Goal: Information Seeking & Learning: Learn about a topic

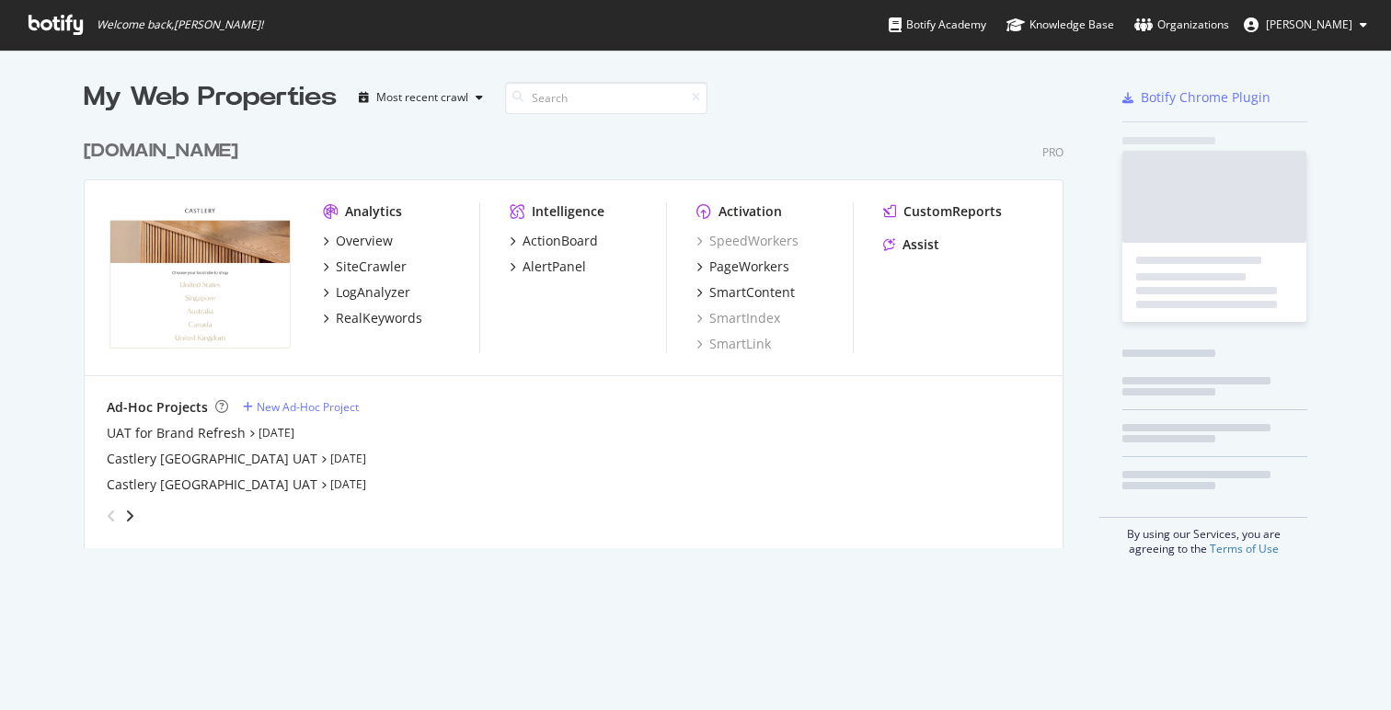
scroll to position [710, 1391]
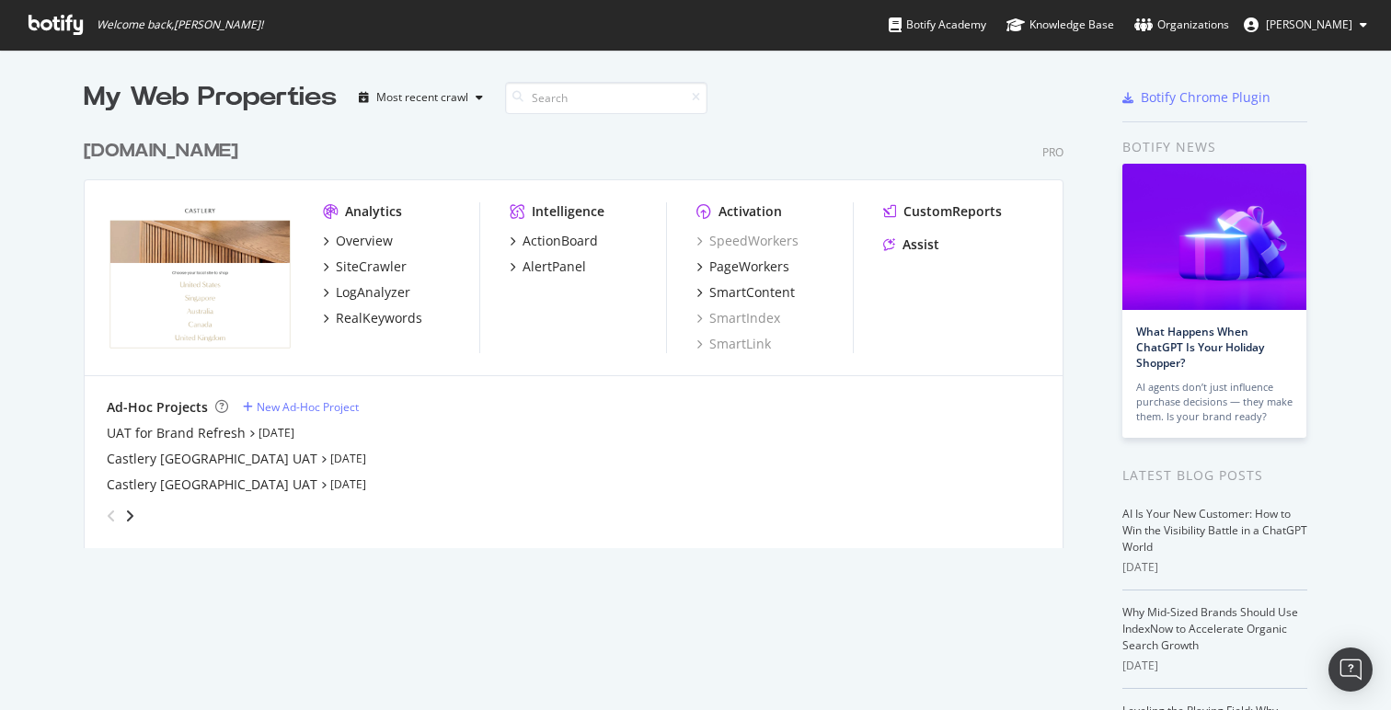
click at [731, 165] on div "[DOMAIN_NAME] Pro Analytics Overview SiteCrawler LogAnalyzer RealKeywords Intel…" at bounding box center [581, 332] width 994 height 432
click at [453, 94] on div "Most recent crawl" at bounding box center [422, 97] width 92 height 11
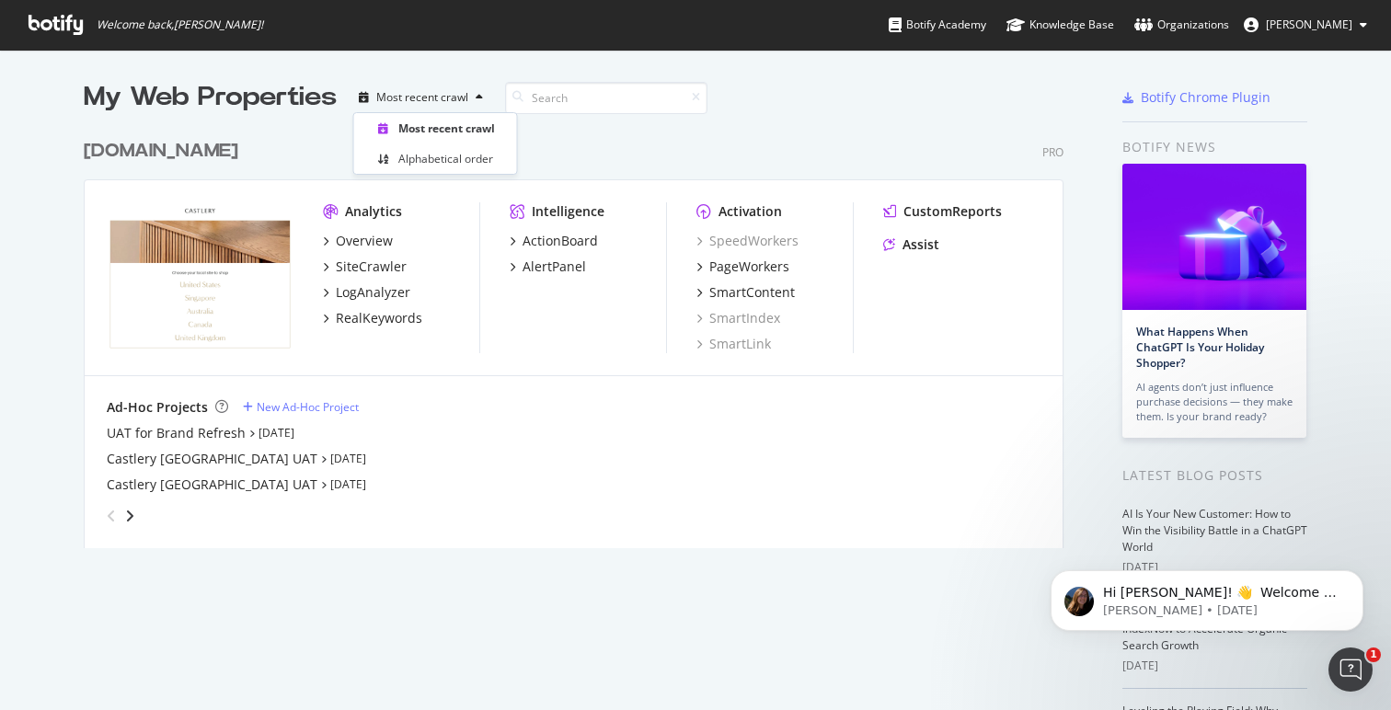
scroll to position [0, 0]
click at [468, 66] on div "My Web Properties Most recent crawl [DOMAIN_NAME] Pro Analytics Overview SiteCr…" at bounding box center [695, 509] width 1391 height 918
click at [130, 510] on icon "angle-right" at bounding box center [129, 516] width 9 height 15
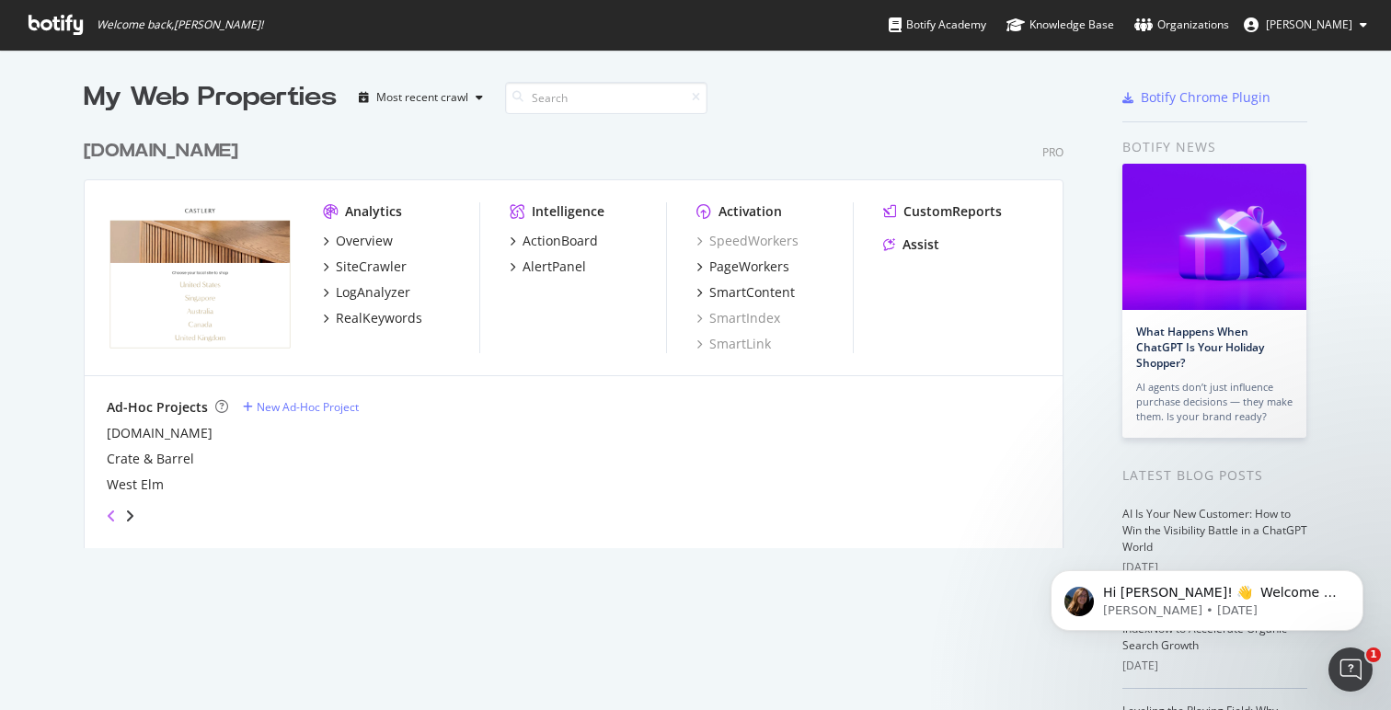
click at [109, 516] on icon "angle-left" at bounding box center [111, 516] width 9 height 15
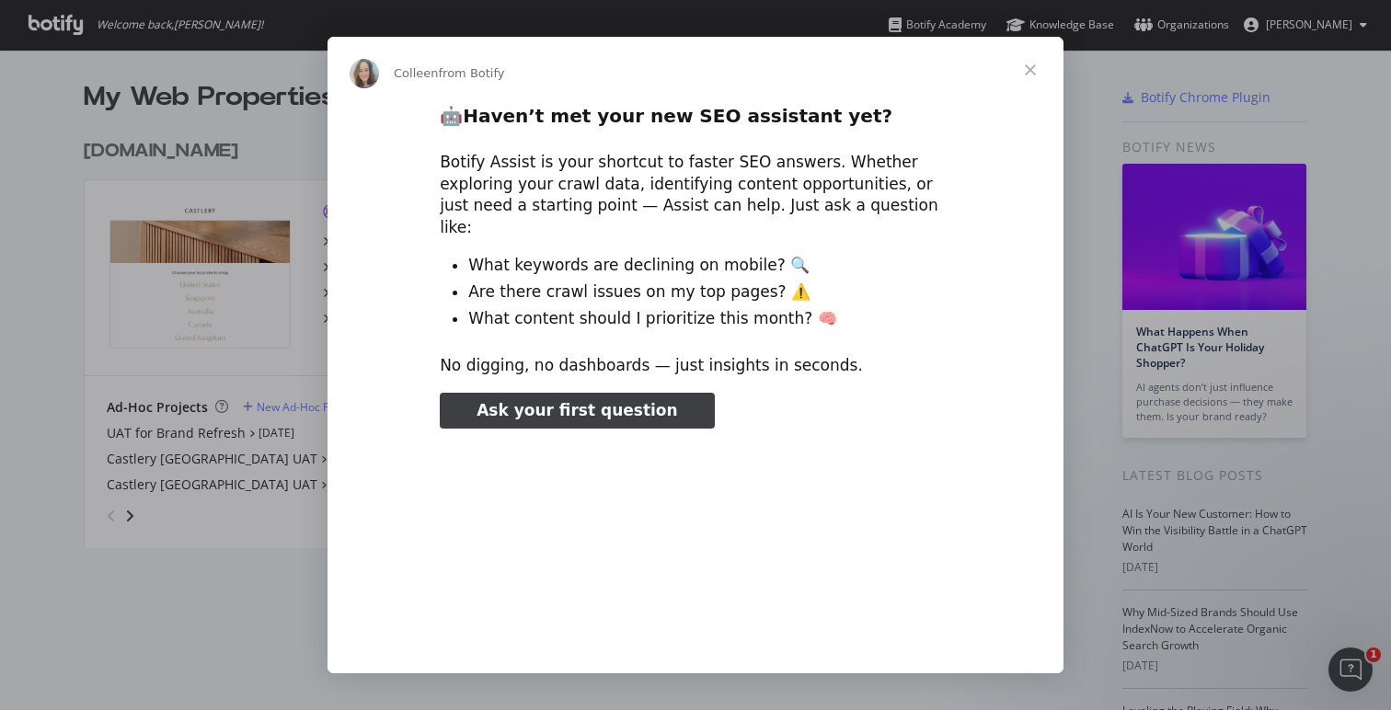
click at [1026, 65] on span "Close" at bounding box center [1030, 70] width 66 height 66
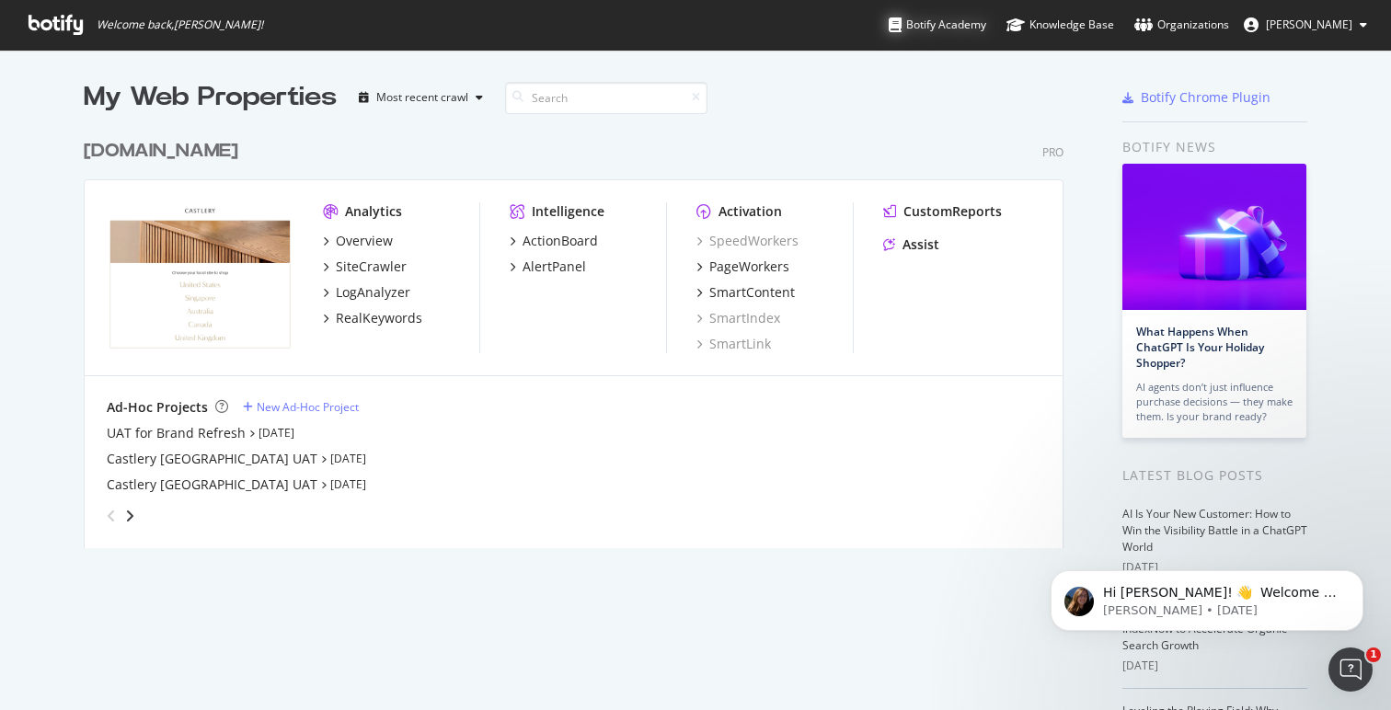
click at [889, 22] on div "Botify Academy" at bounding box center [938, 25] width 98 height 18
click at [709, 176] on div "www.castlery.com Pro Analytics Overview SiteCrawler LogAnalyzer RealKeywords In…" at bounding box center [581, 332] width 994 height 432
click at [519, 151] on div "www.castlery.com Pro" at bounding box center [574, 151] width 980 height 27
click at [869, 88] on div "My Web Properties Most recent crawl" at bounding box center [519, 97] width 871 height 37
click at [925, 652] on div "My Web Properties Most recent crawl www.castlery.com Pro Analytics Overview Sit…" at bounding box center [592, 508] width 1017 height 859
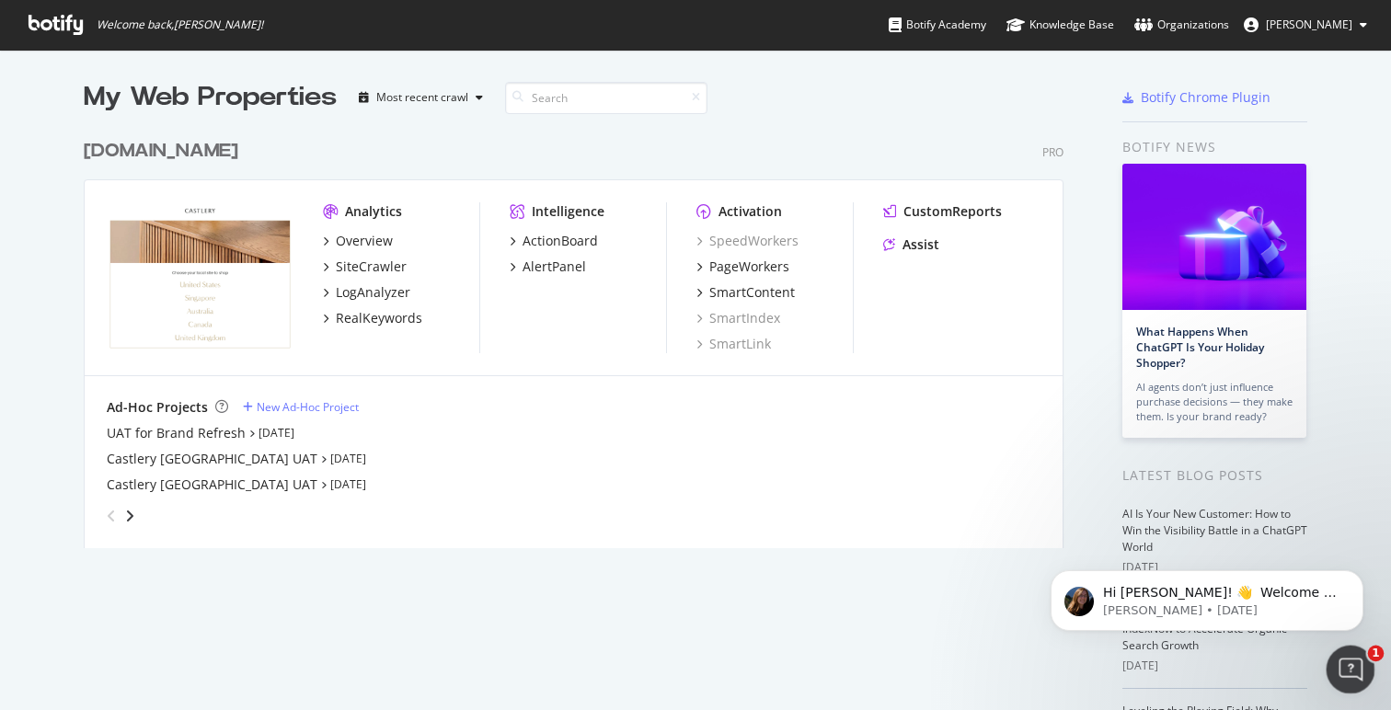
click at [1348, 671] on icon "Open Intercom Messenger" at bounding box center [1348, 667] width 30 height 30
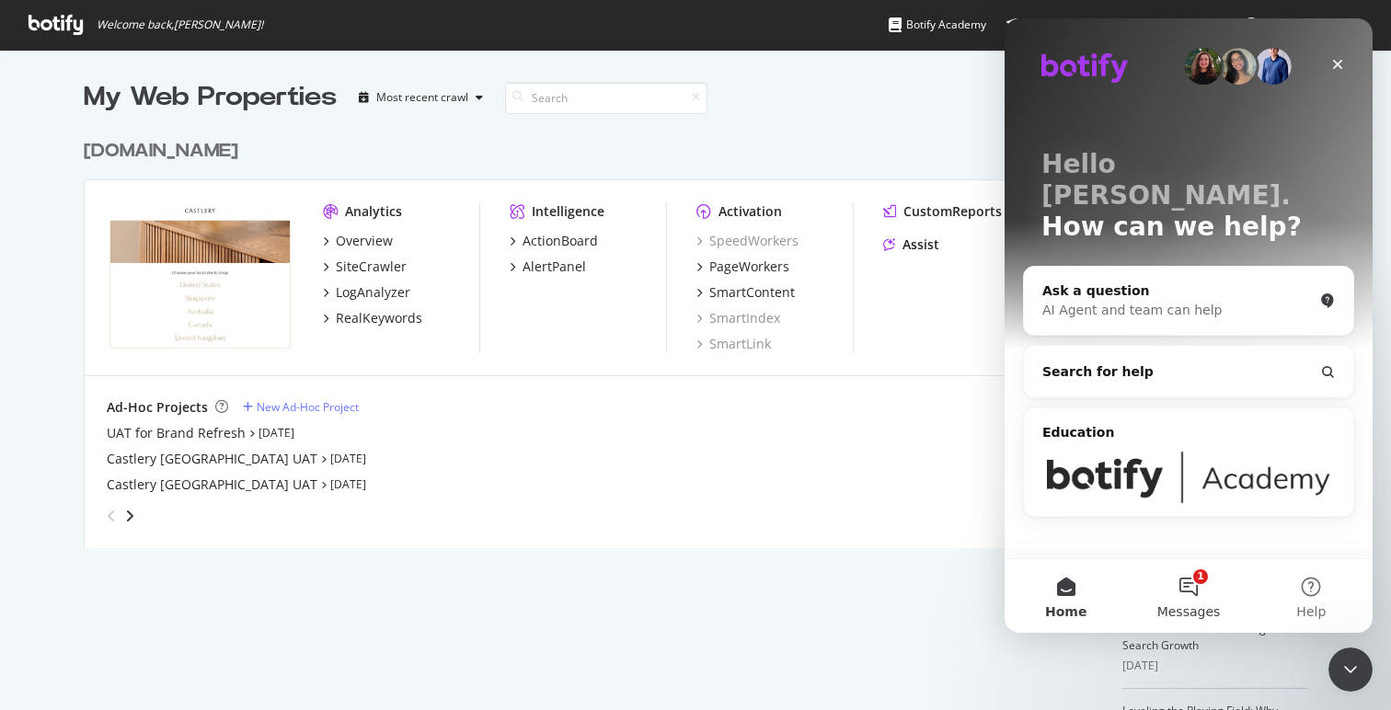
click at [1194, 617] on span "Messages" at bounding box center [1188, 611] width 63 height 13
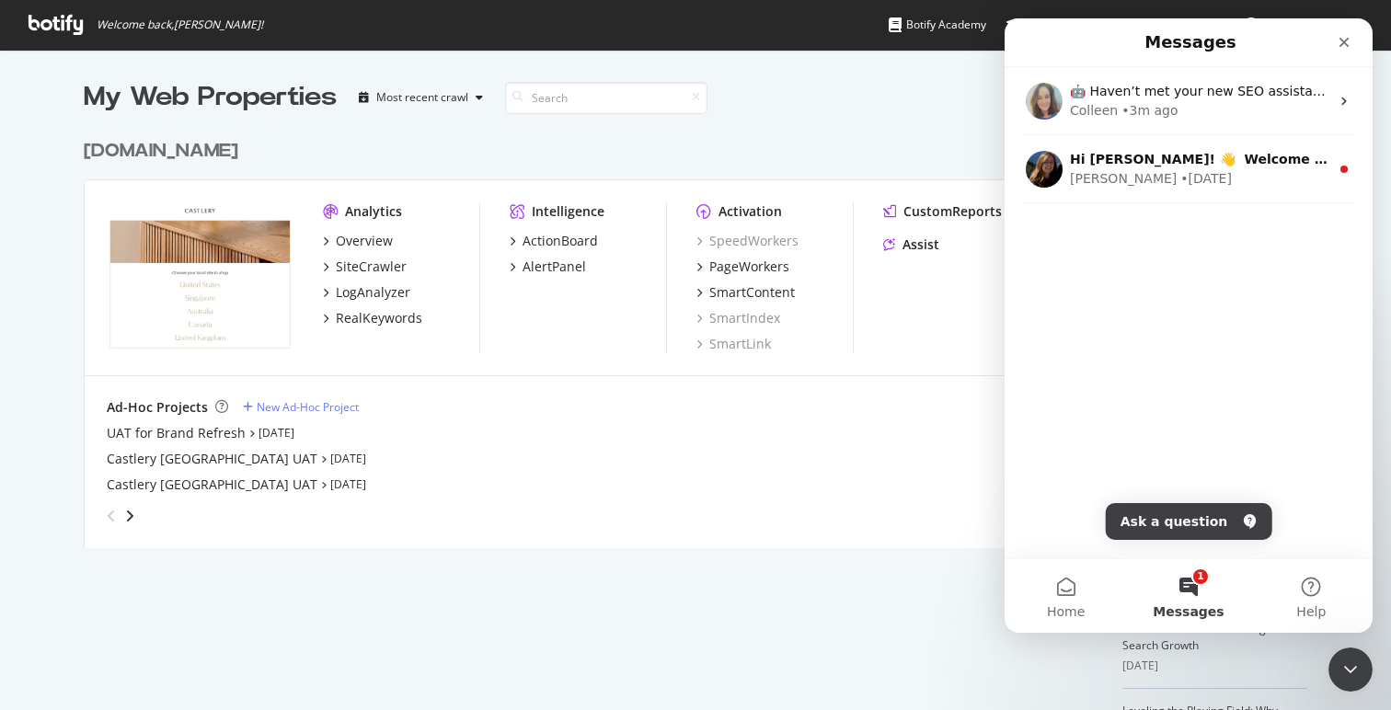
click at [894, 565] on div "My Web Properties Most recent crawl www.castlery.com Pro Analytics Overview Sit…" at bounding box center [592, 508] width 1017 height 859
click at [1340, 51] on div "Close" at bounding box center [1343, 42] width 33 height 33
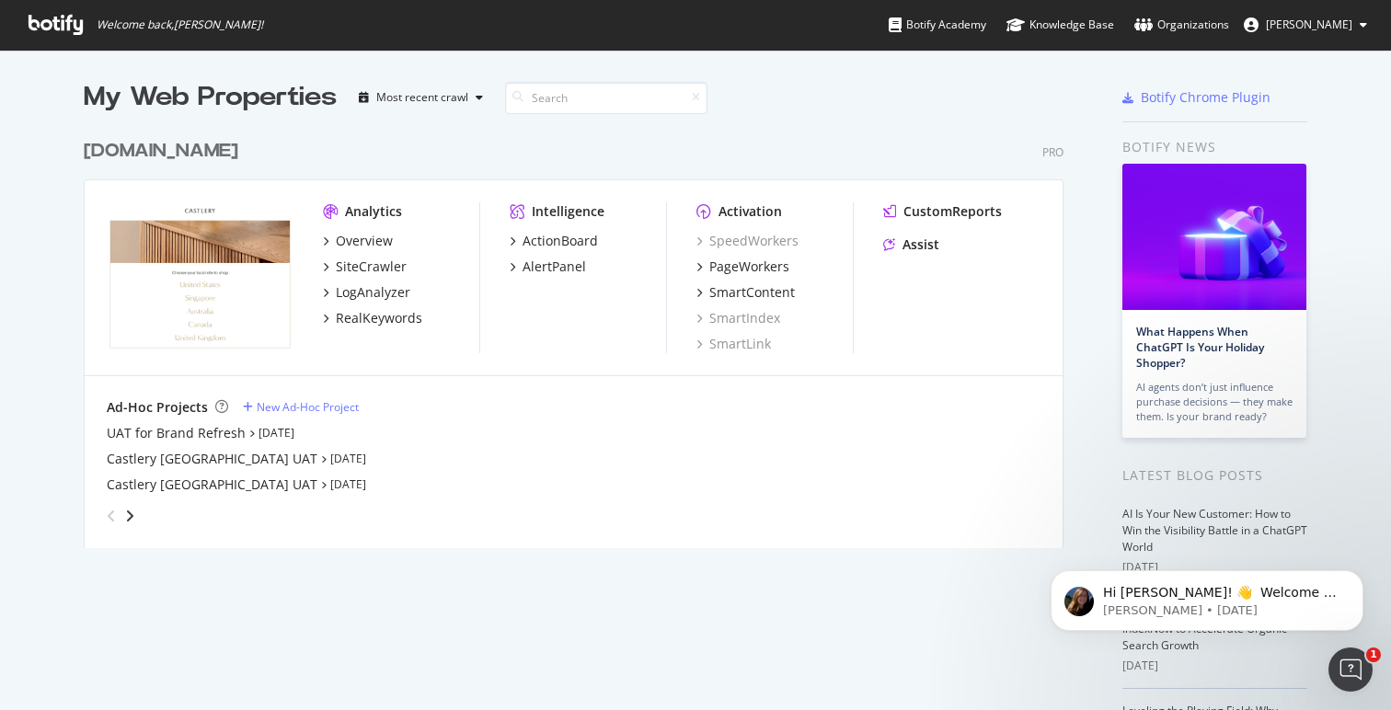
click at [760, 139] on div "www.castlery.com Pro" at bounding box center [574, 151] width 980 height 27
click at [732, 264] on div "PageWorkers" at bounding box center [749, 267] width 80 height 18
click at [746, 291] on div "SmartContent" at bounding box center [752, 292] width 86 height 18
click at [688, 170] on div "www.castlery.com Pro Analytics Overview SiteCrawler LogAnalyzer RealKeywords In…" at bounding box center [581, 332] width 994 height 432
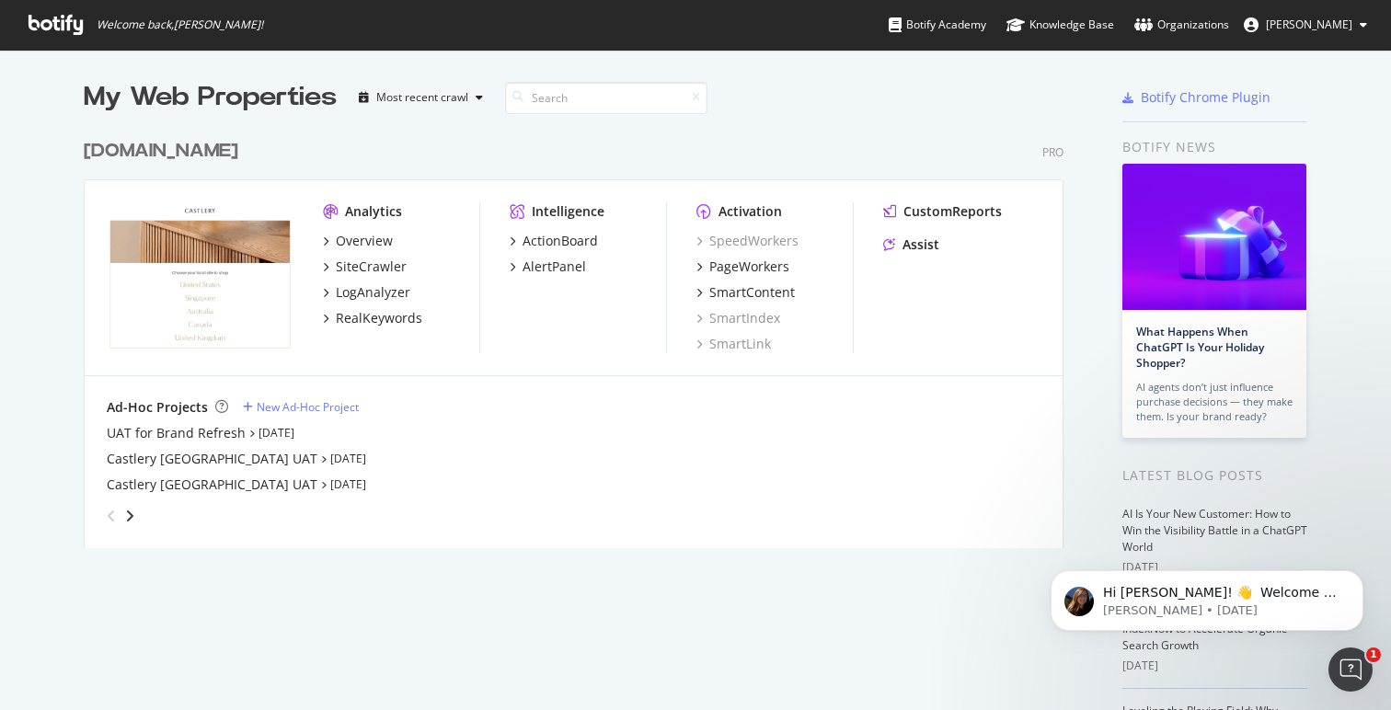
click at [495, 144] on div "www.castlery.com Pro" at bounding box center [574, 151] width 980 height 27
click at [414, 236] on div "Overview" at bounding box center [401, 241] width 156 height 18
click at [542, 237] on div "ActionBoard" at bounding box center [560, 241] width 75 height 18
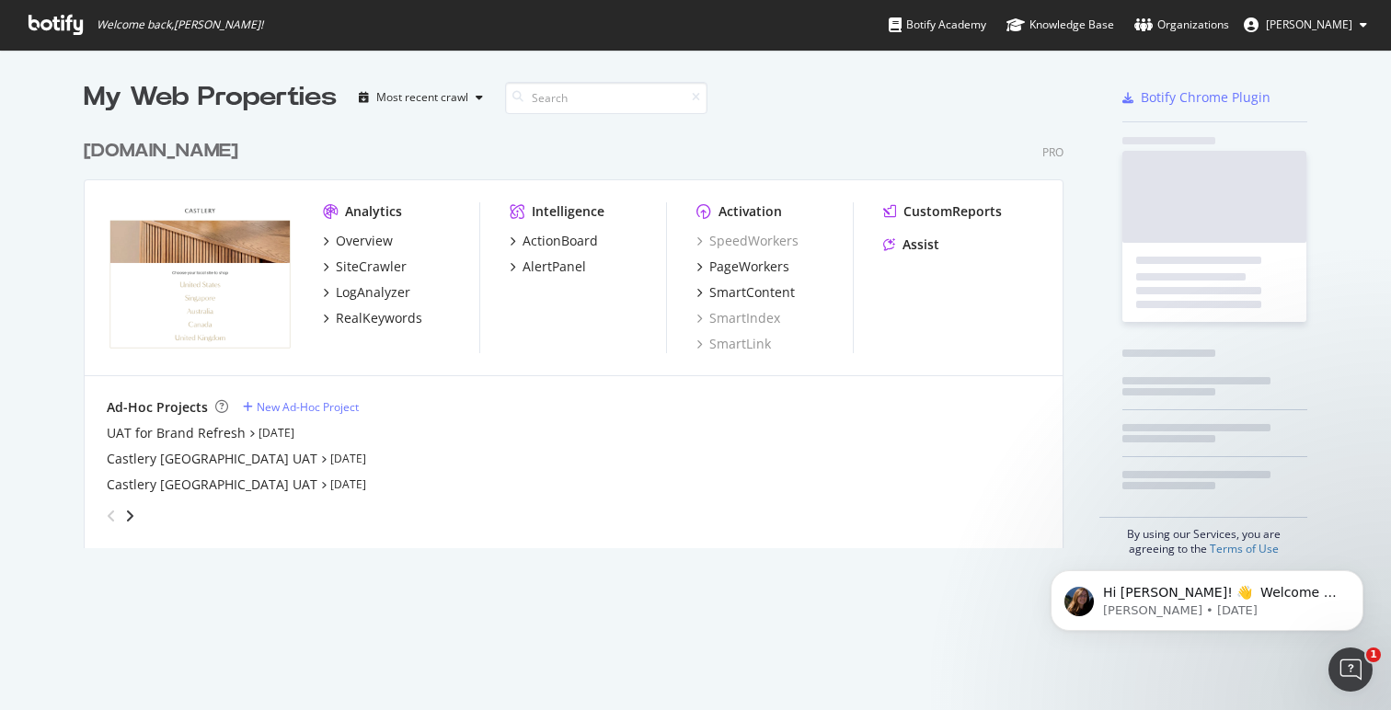
scroll to position [710, 1391]
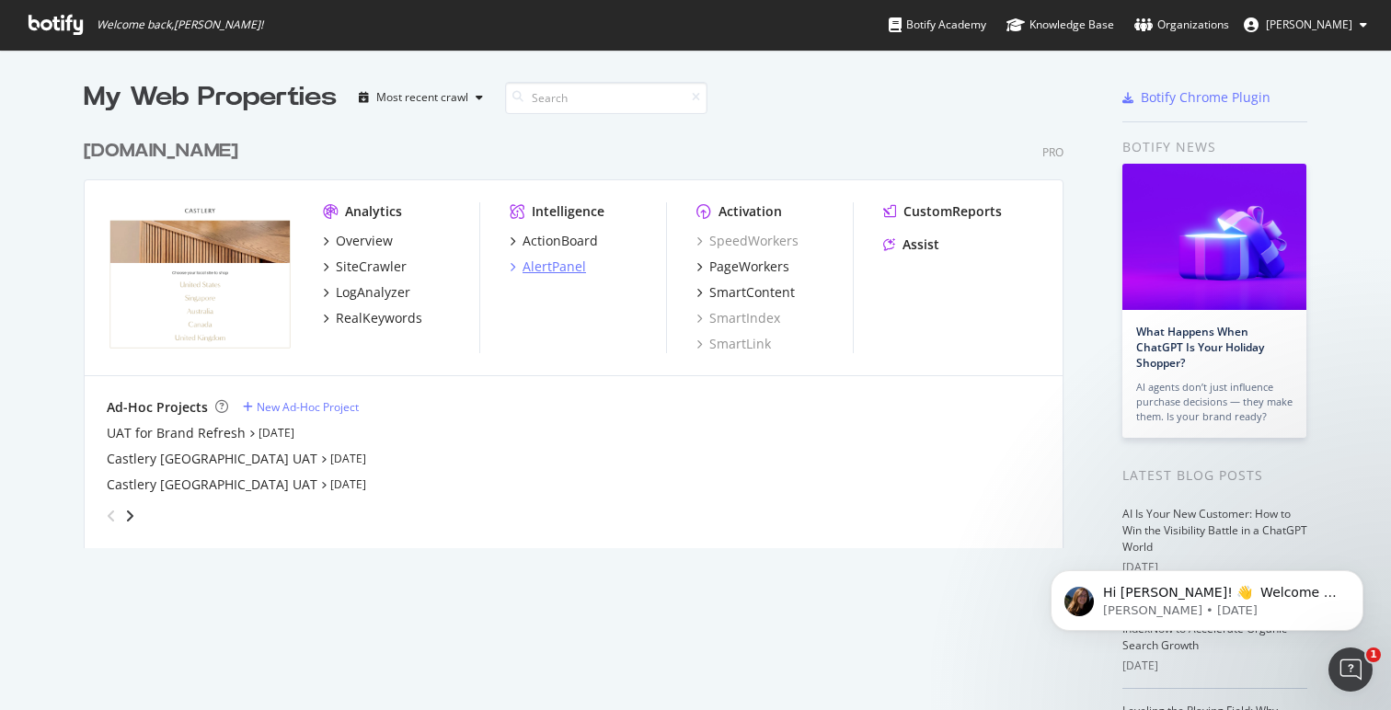
click at [550, 266] on div "AlertPanel" at bounding box center [554, 267] width 63 height 18
click at [758, 237] on div "SpeedWorkers" at bounding box center [747, 241] width 102 height 18
click at [838, 409] on div "Ad-Hoc Projects New Ad-Hoc Project" at bounding box center [574, 407] width 934 height 18
click at [775, 424] on div "UAT for Brand Refresh Aug 22nd 25" at bounding box center [574, 433] width 934 height 18
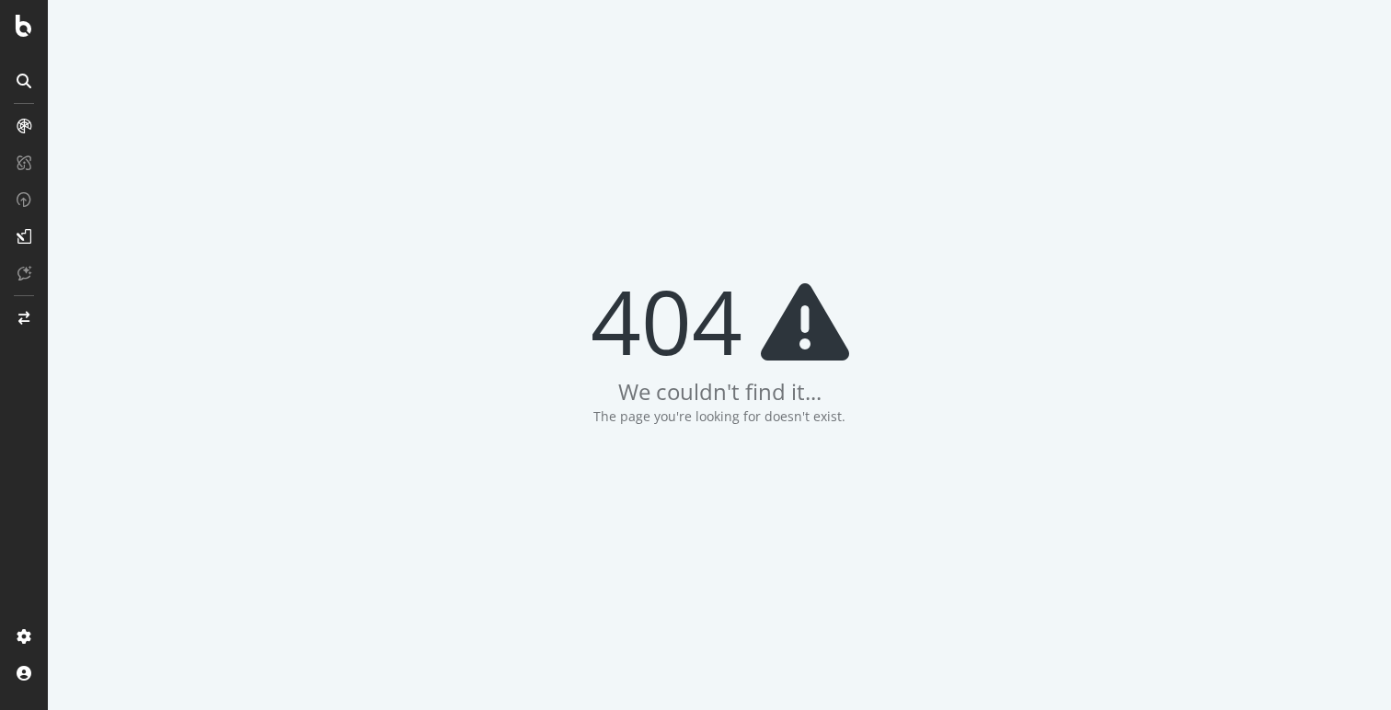
click at [859, 212] on div "404 We couldn't find it... The page you're looking for doesn't exist." at bounding box center [719, 355] width 1343 height 710
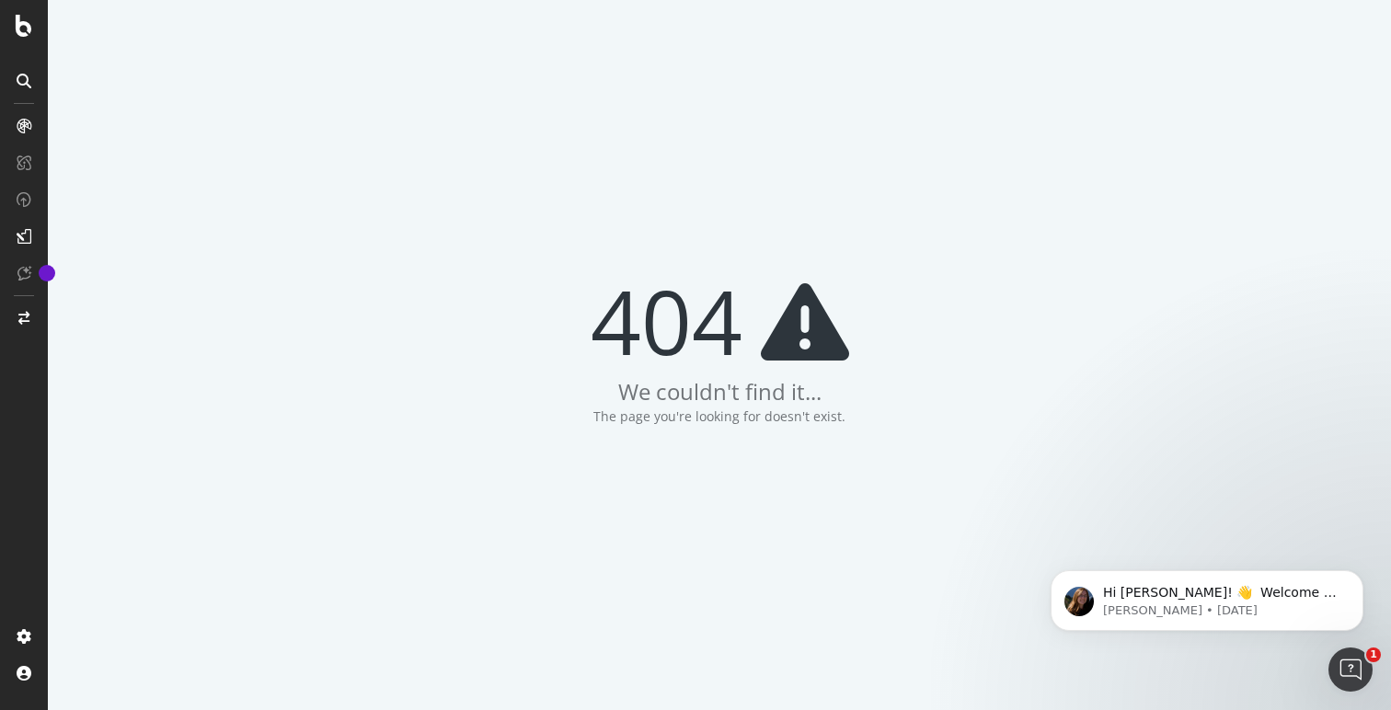
click at [924, 146] on div "404 We couldn't find it... The page you're looking for doesn't exist." at bounding box center [719, 355] width 1343 height 710
click at [903, 84] on div "404 We couldn't find it... The page you're looking for doesn't exist." at bounding box center [719, 355] width 1343 height 710
click at [23, 34] on icon at bounding box center [24, 26] width 17 height 22
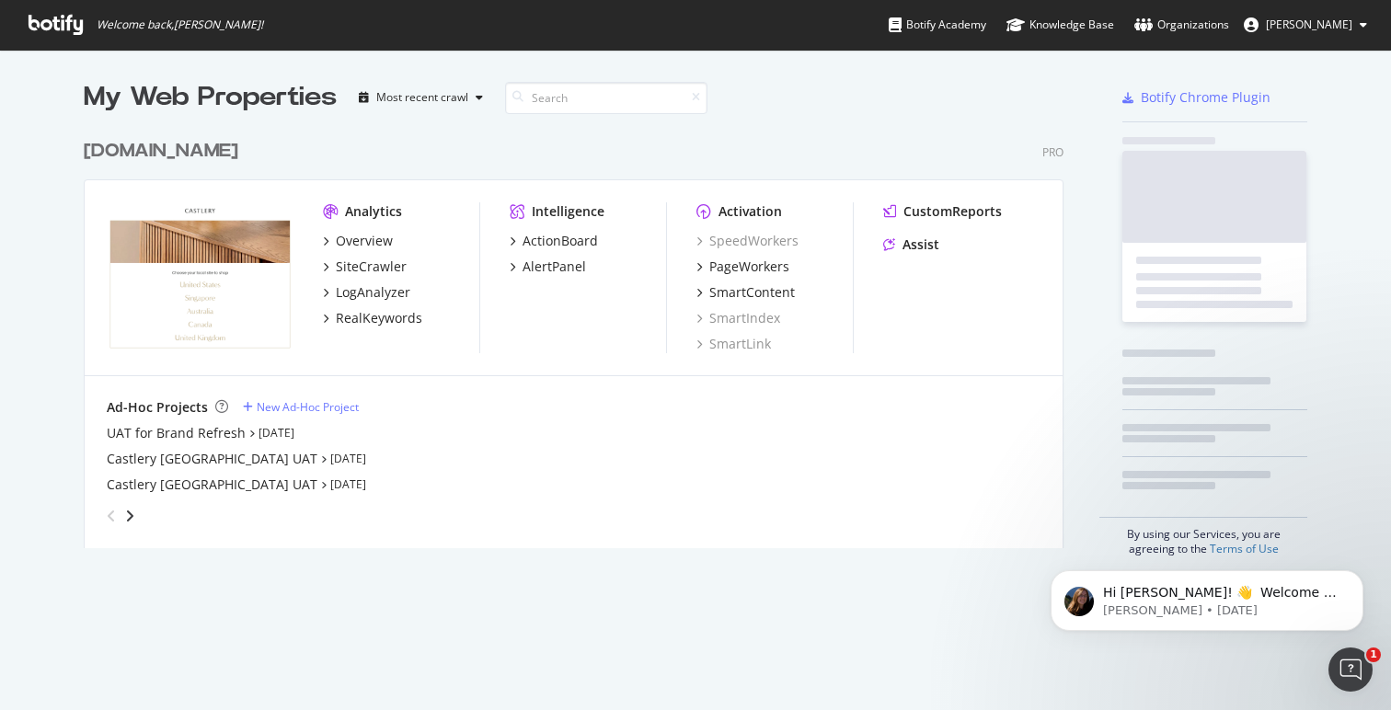
scroll to position [432, 994]
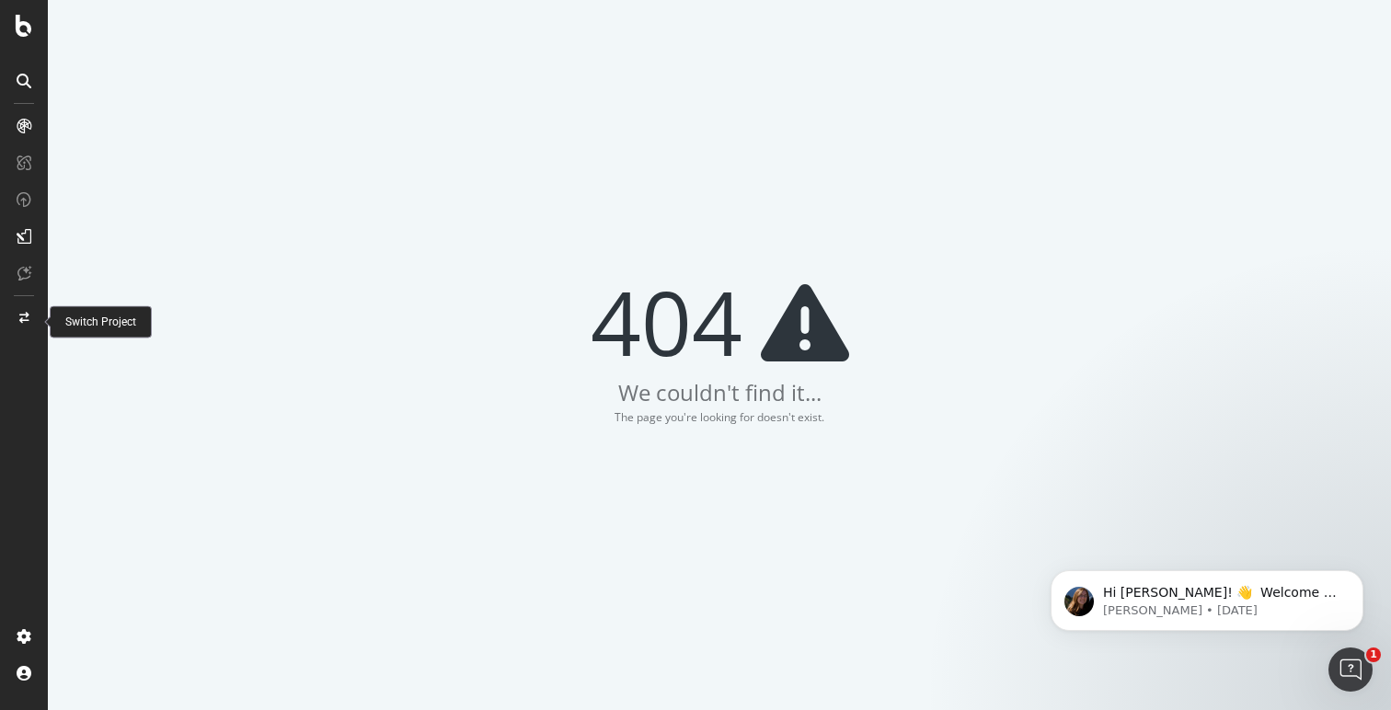
click at [22, 304] on div at bounding box center [24, 318] width 44 height 29
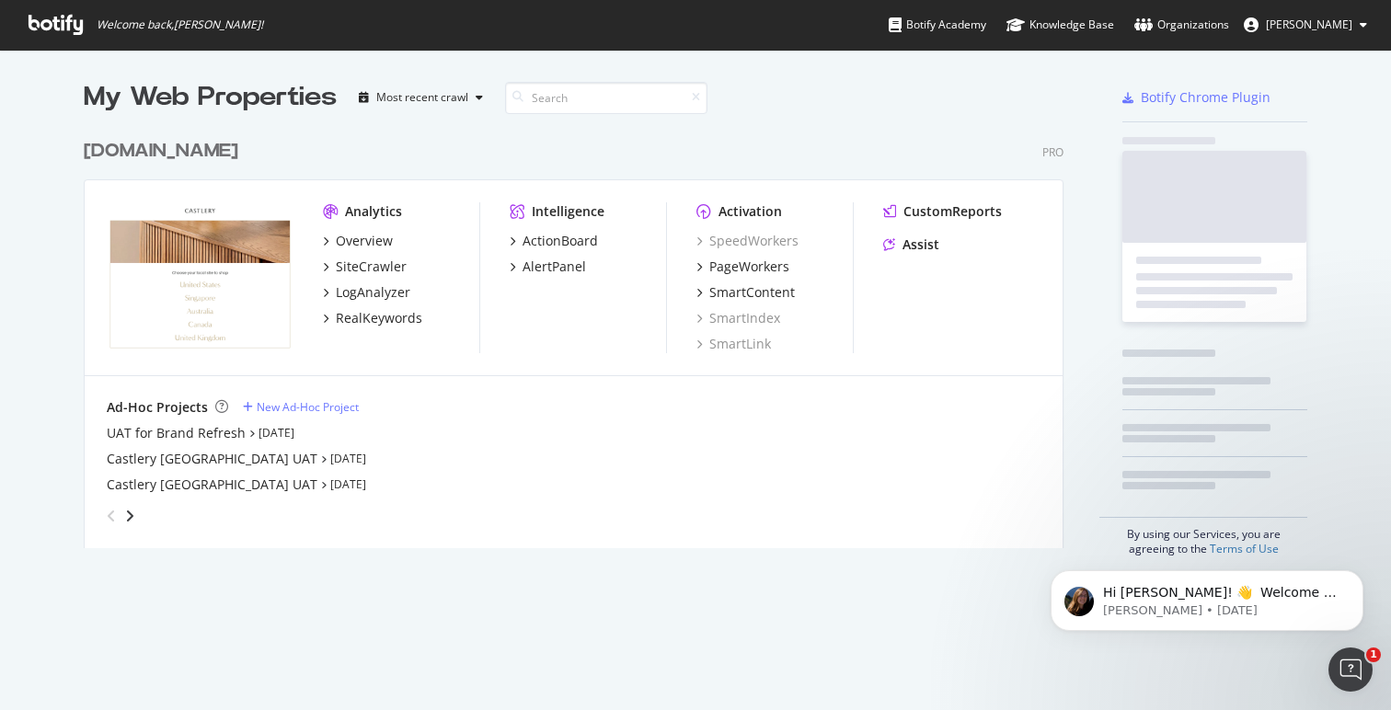
scroll to position [710, 1391]
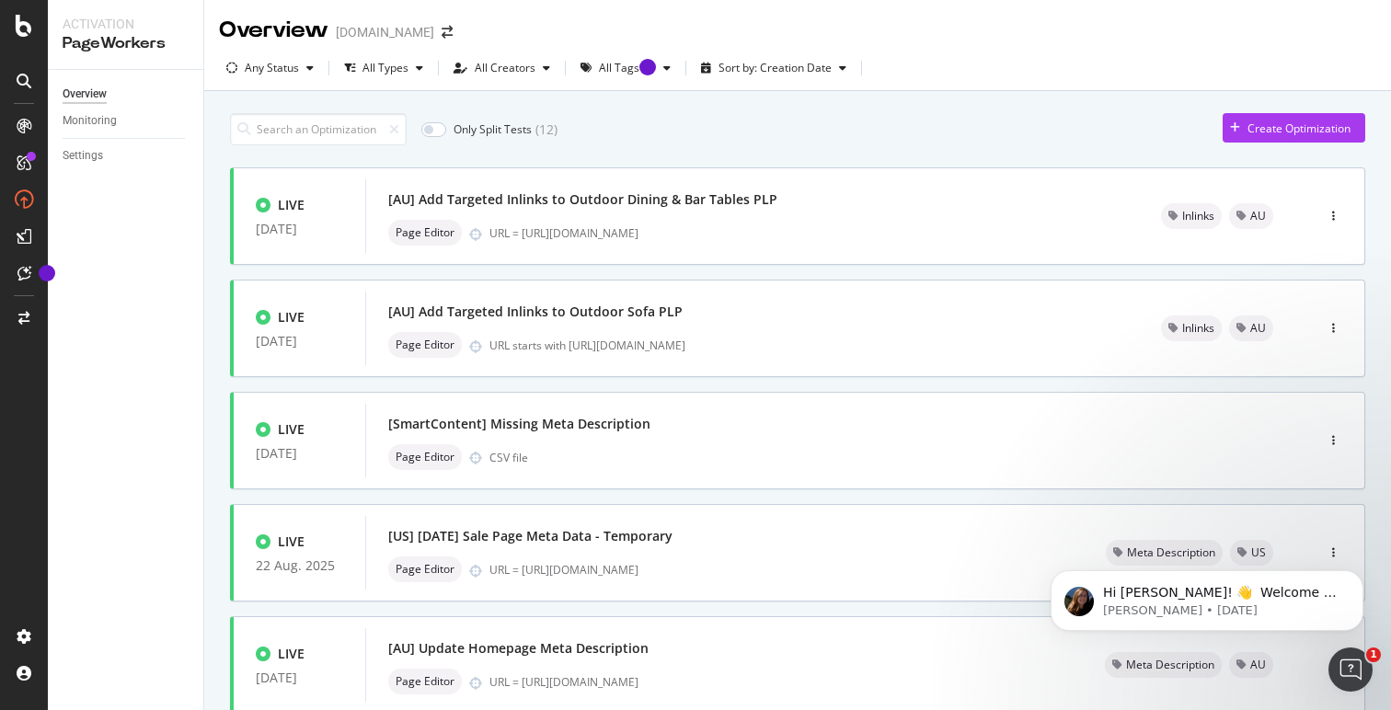
click at [929, 62] on div "Any Status All Types All Creators All Tags Sort by: Creation Date" at bounding box center [797, 71] width 1187 height 37
click at [603, 142] on div "Only Split Tests ( 12 ) Create Optimization" at bounding box center [797, 129] width 1135 height 32
click at [20, 635] on icon at bounding box center [24, 636] width 18 height 18
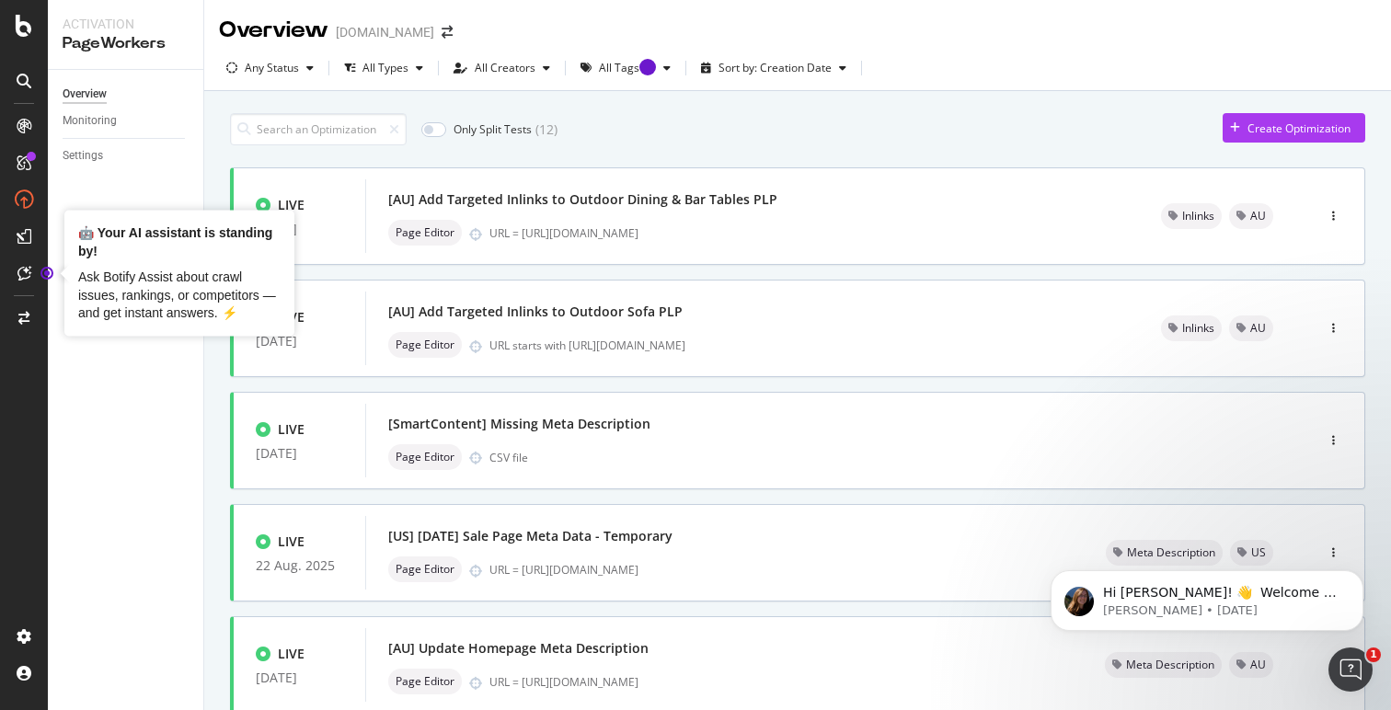
click at [28, 380] on div at bounding box center [24, 366] width 44 height 511
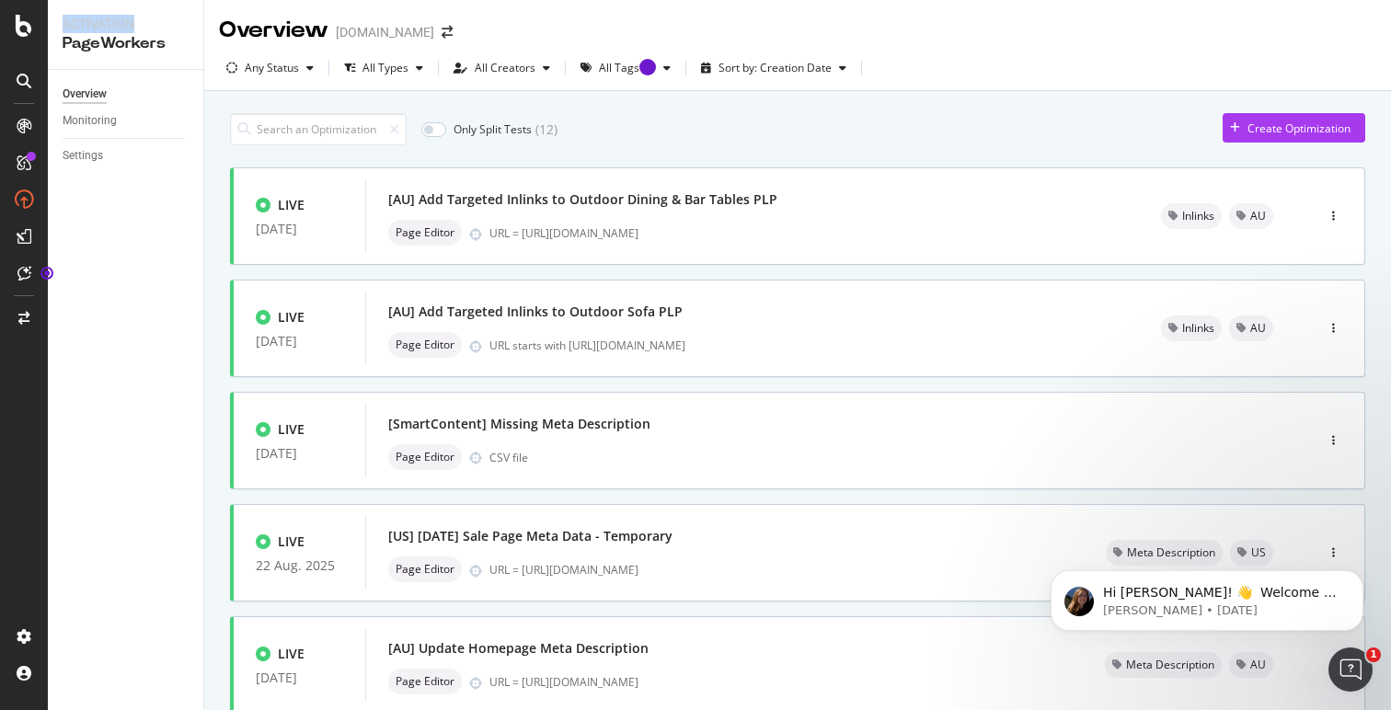
click at [28, 380] on div at bounding box center [24, 366] width 44 height 511
click at [180, 362] on div "Overview Monitoring Settings" at bounding box center [125, 390] width 155 height 640
click at [1230, 116] on div "Create Optimization" at bounding box center [1287, 128] width 128 height 28
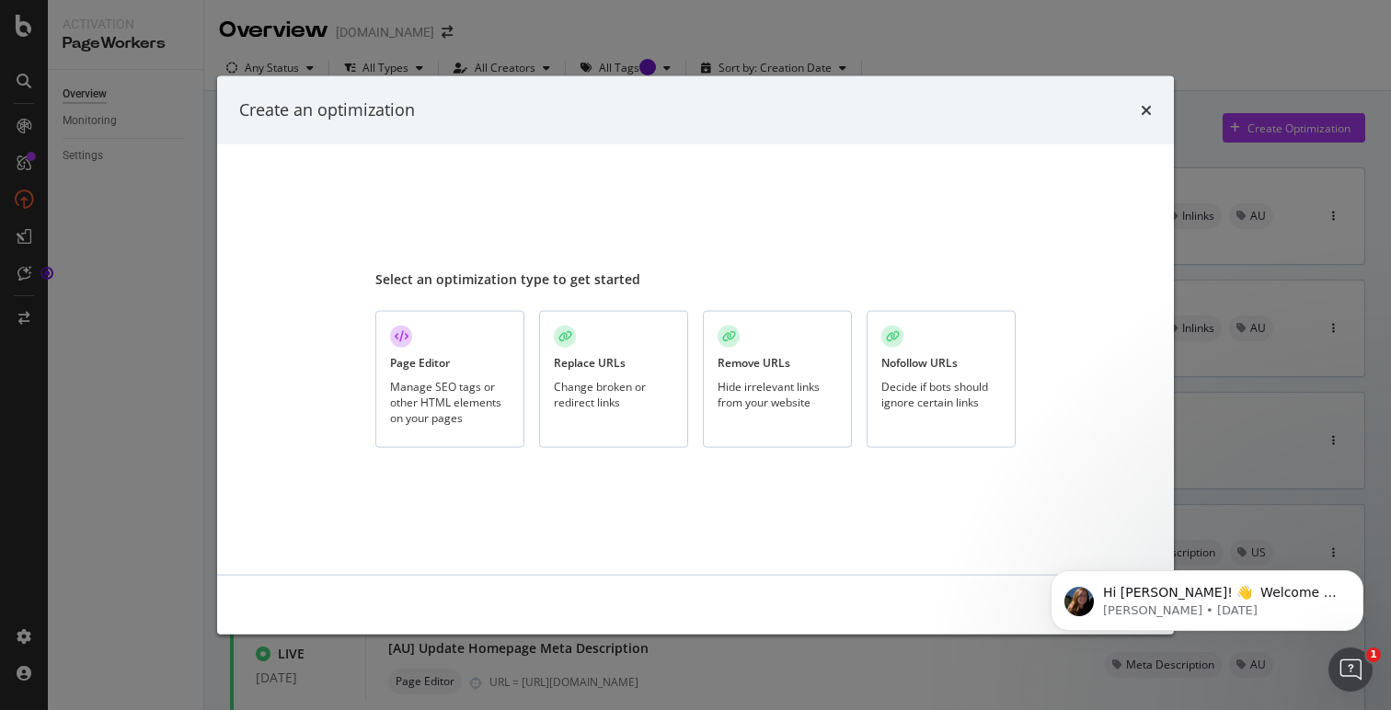
click at [1143, 99] on div "times" at bounding box center [1146, 110] width 11 height 24
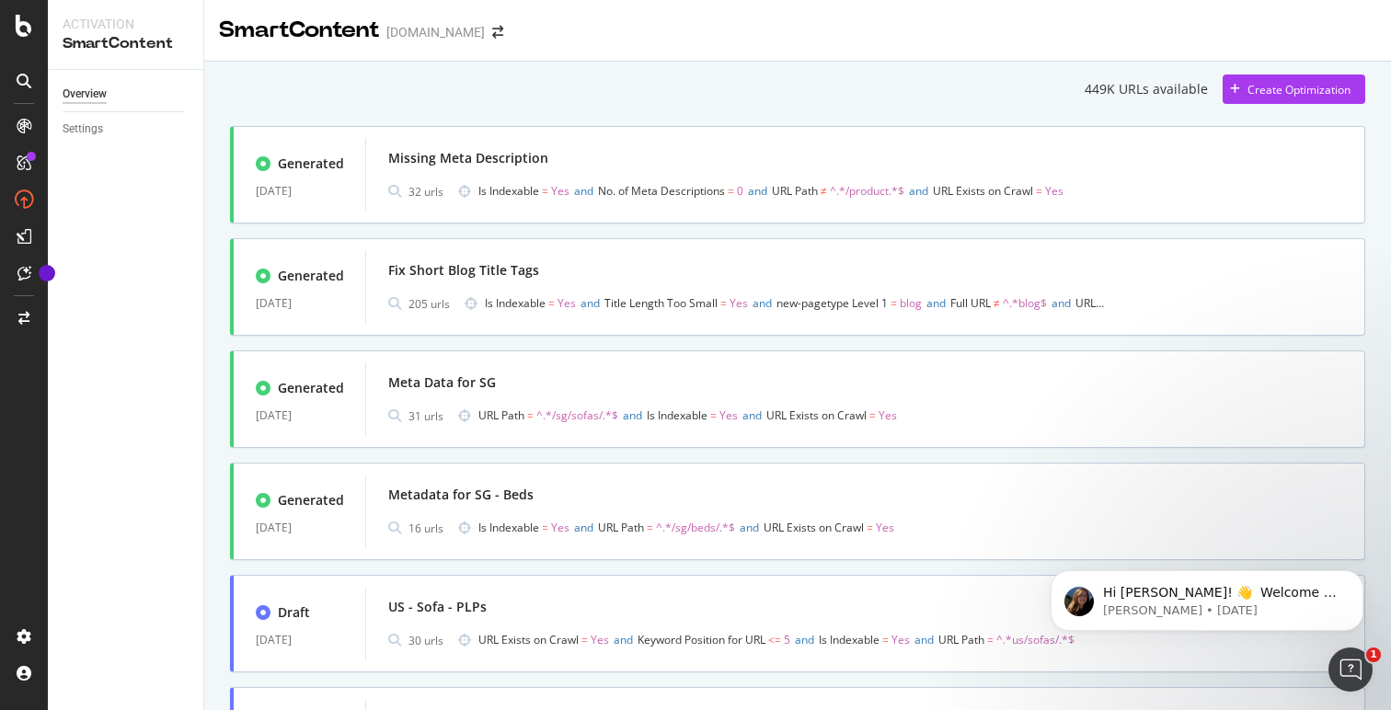
click at [760, 110] on div "449K URLs available Create Optimization Generated 25 Aug. 2025 Missing Meta Des…" at bounding box center [797, 486] width 1135 height 822
click at [762, 195] on span "and" at bounding box center [757, 191] width 19 height 16
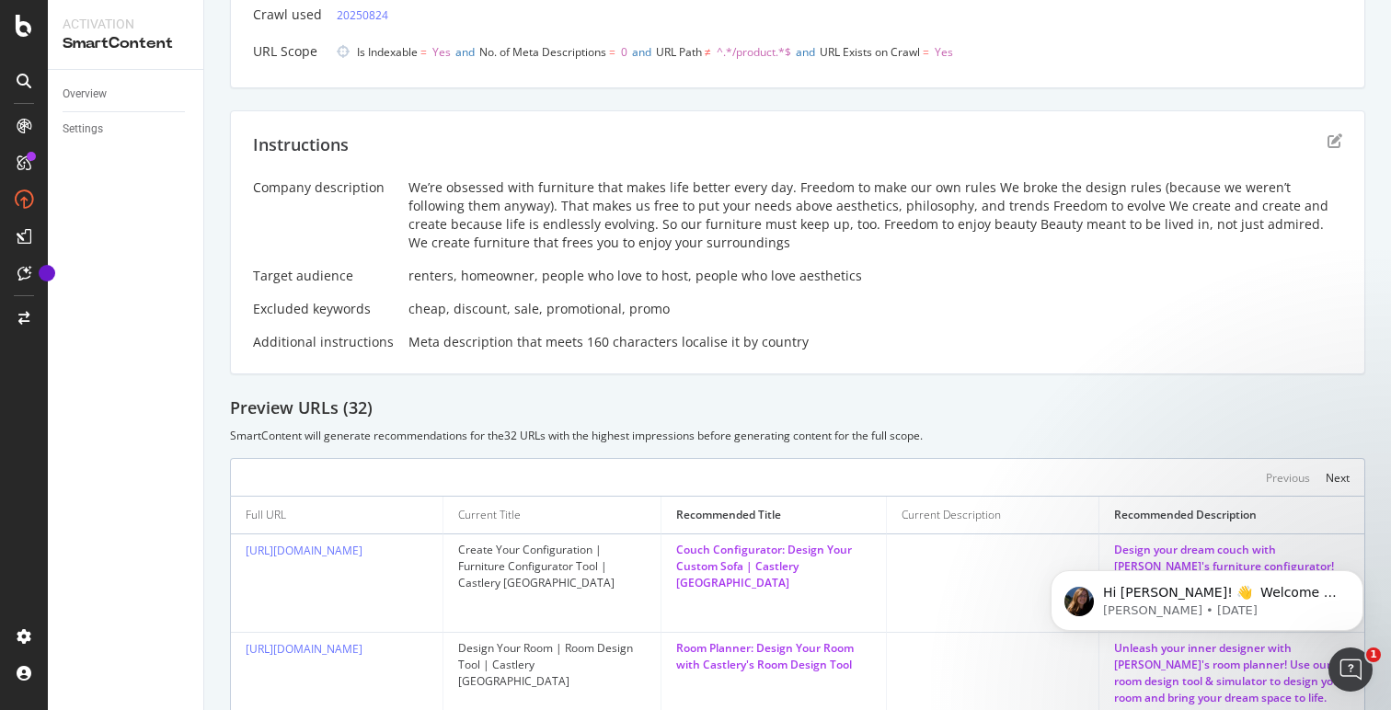
scroll to position [205, 0]
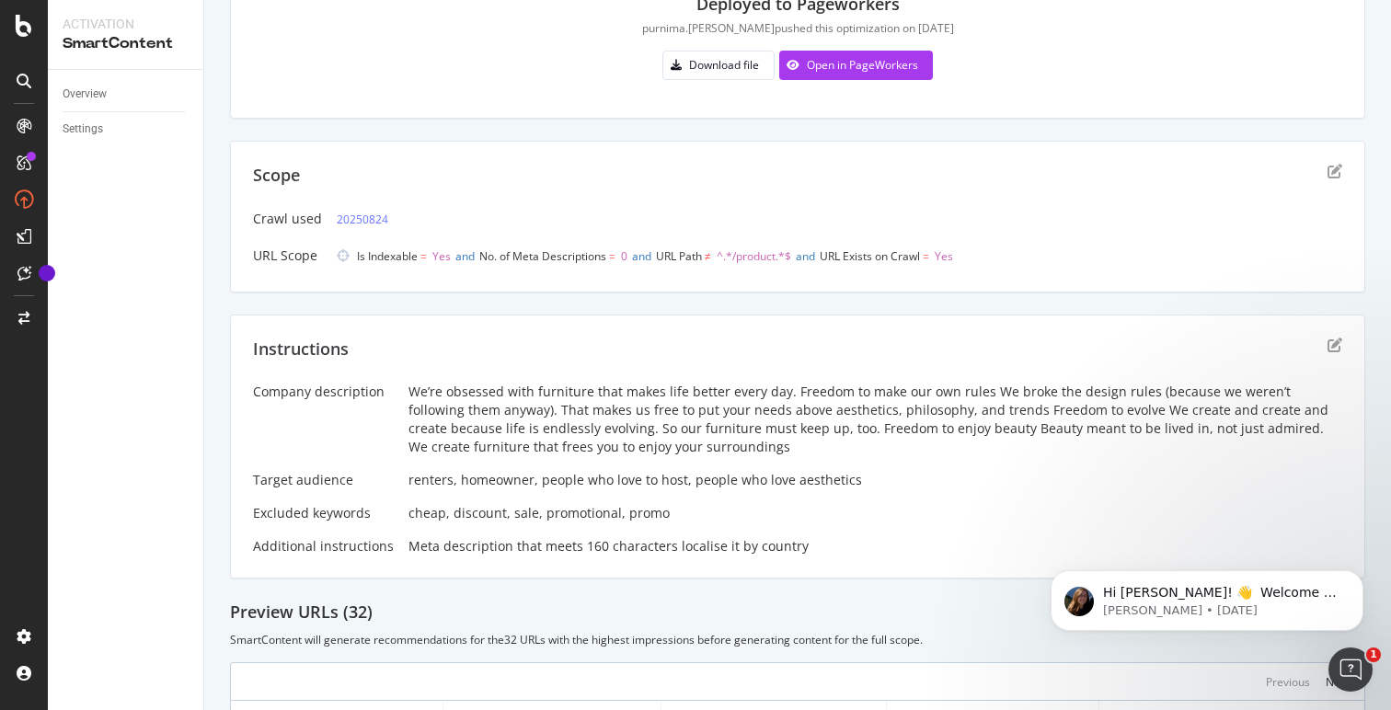
click at [657, 414] on div "We’re obsessed with furniture that makes life better every day. Freedom to make…" at bounding box center [875, 420] width 934 height 74
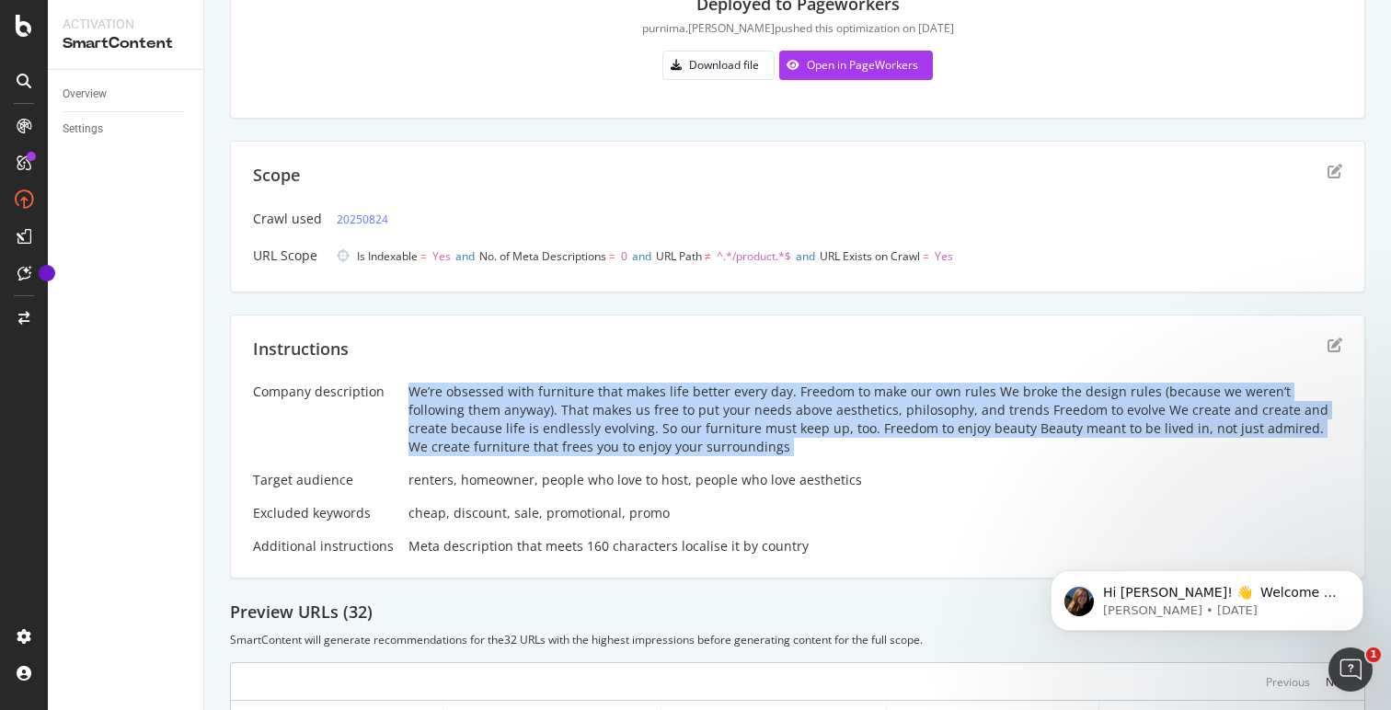
click at [657, 414] on div "We’re obsessed with furniture that makes life better every day. Freedom to make…" at bounding box center [875, 420] width 934 height 74
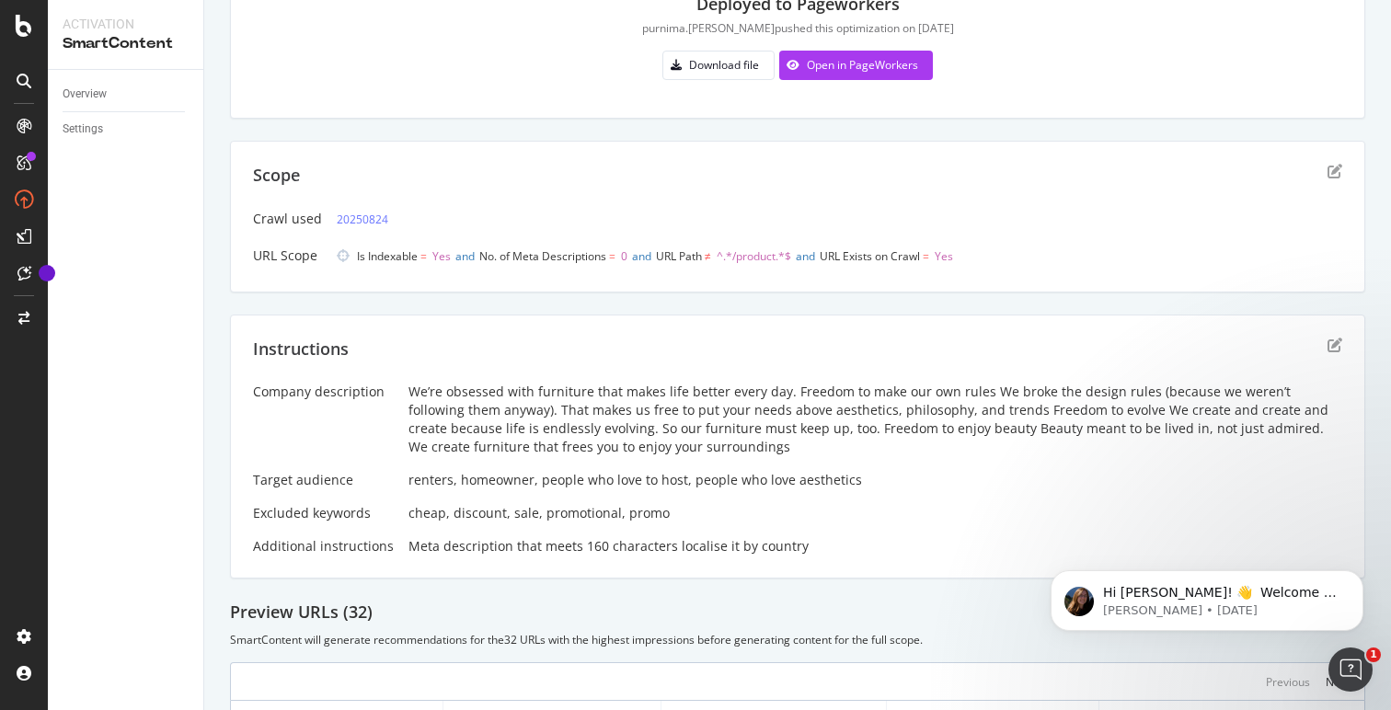
click at [651, 415] on div "We’re obsessed with furniture that makes life better every day. Freedom to make…" at bounding box center [875, 420] width 934 height 74
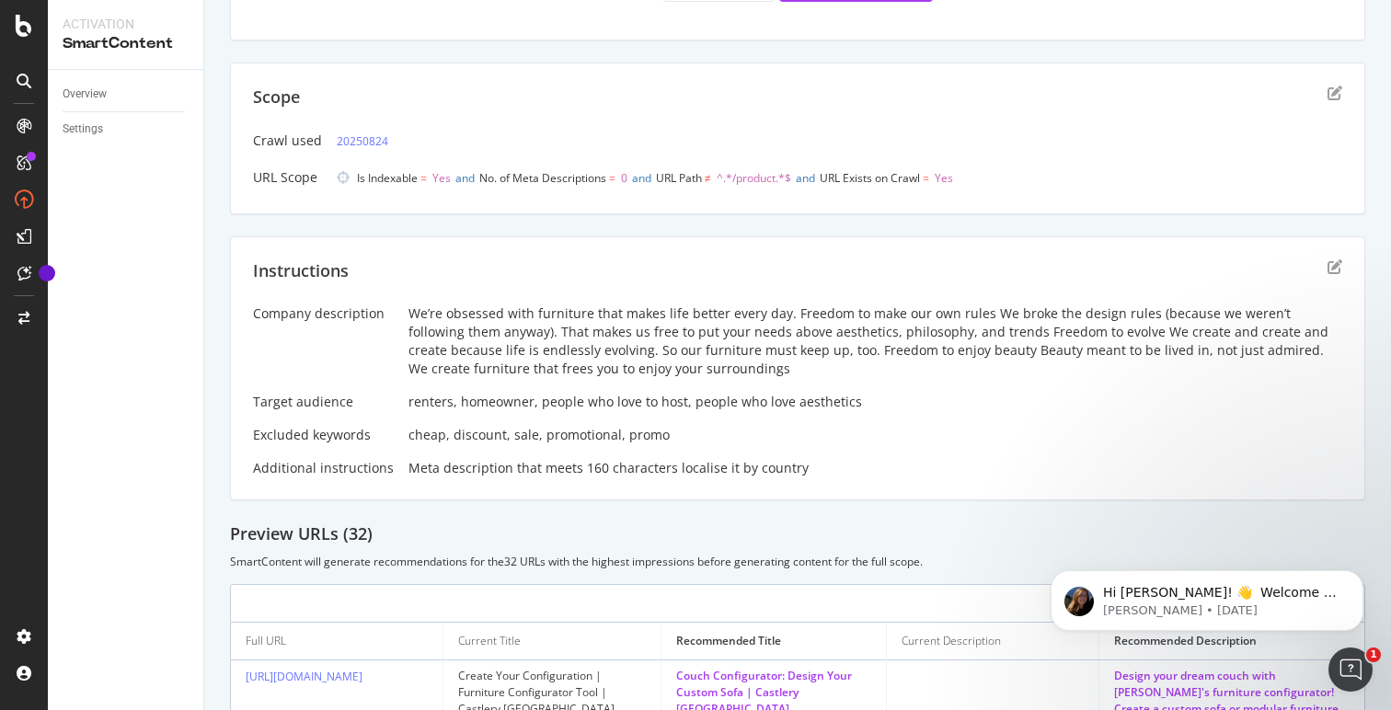
scroll to position [314, 0]
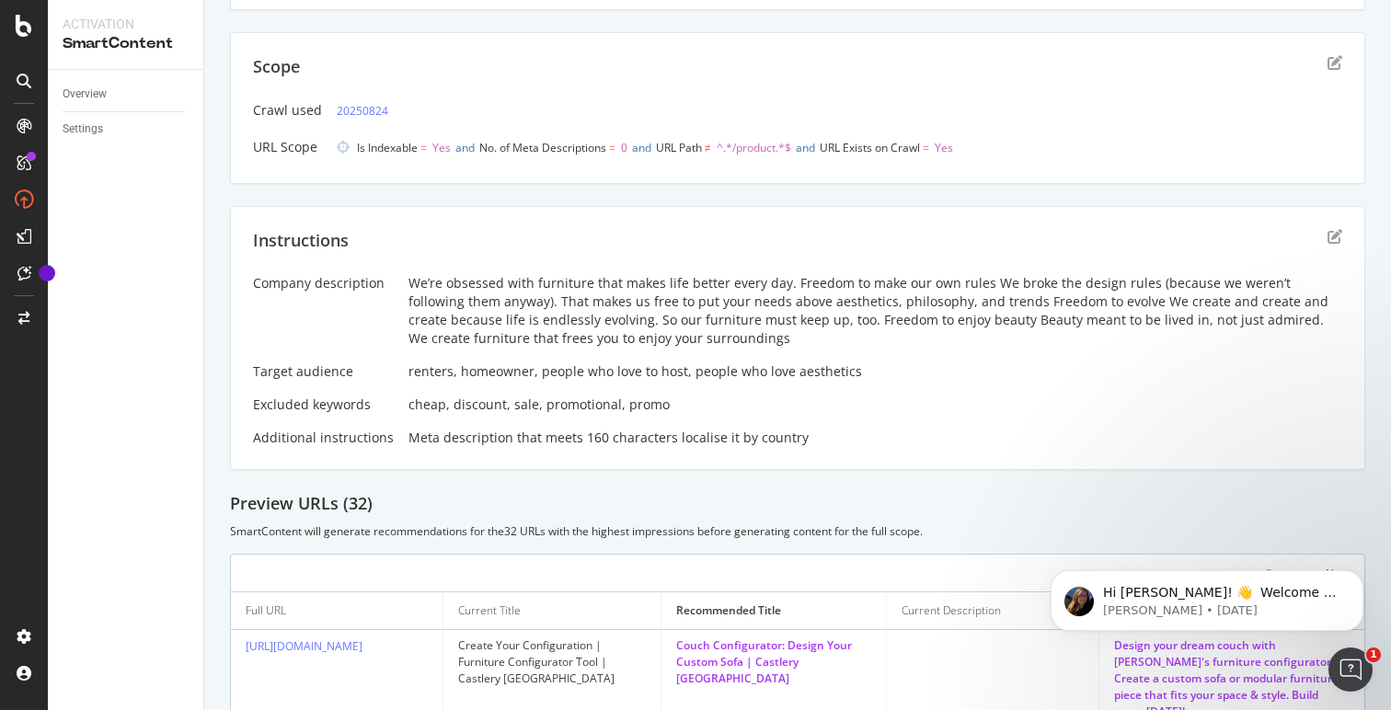
click at [627, 408] on div "cheap, discount, sale, promotional, promo" at bounding box center [875, 405] width 934 height 18
click at [627, 444] on div "Meta description that meets 160 characters localise it by country" at bounding box center [875, 438] width 934 height 18
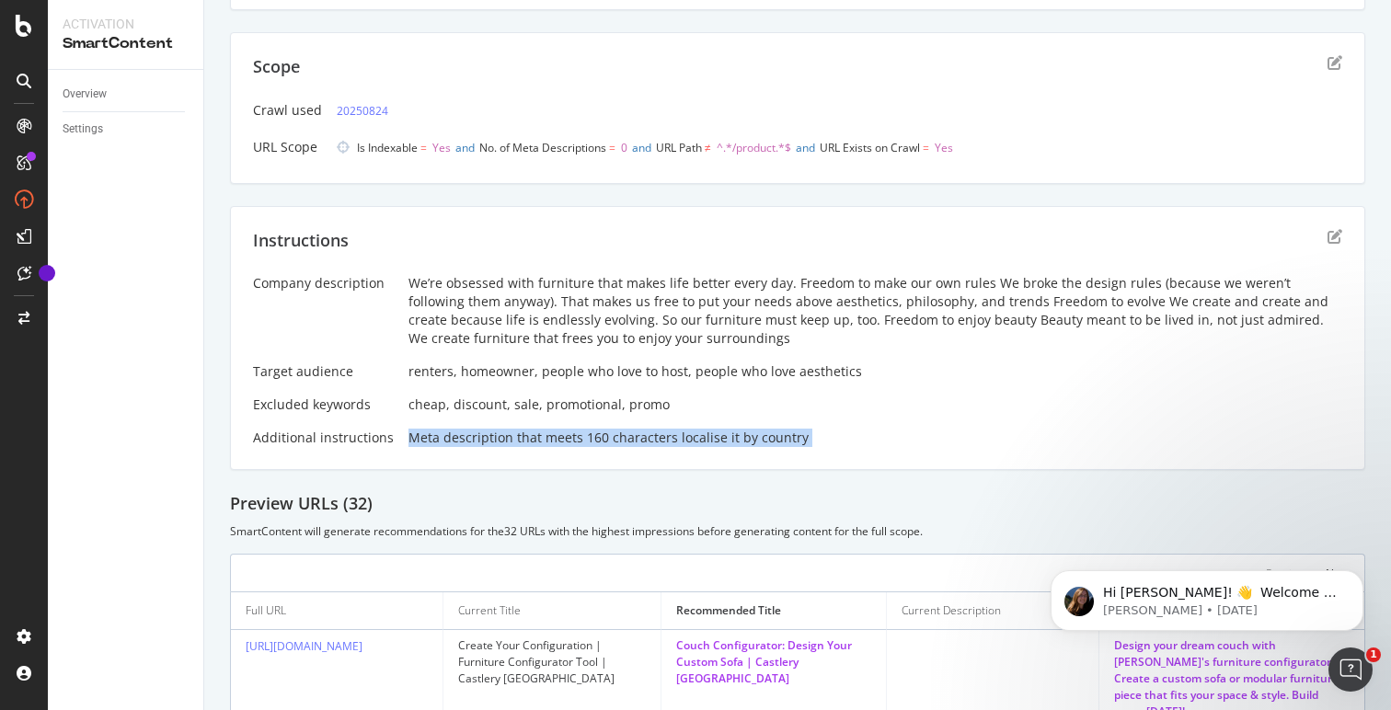
click at [627, 444] on div "Meta description that meets 160 characters localise it by country" at bounding box center [875, 438] width 934 height 18
click at [629, 482] on div "Add a description Add a description Deployed to Pageworkers purnima.balraju pus…" at bounding box center [797, 651] width 1135 height 1798
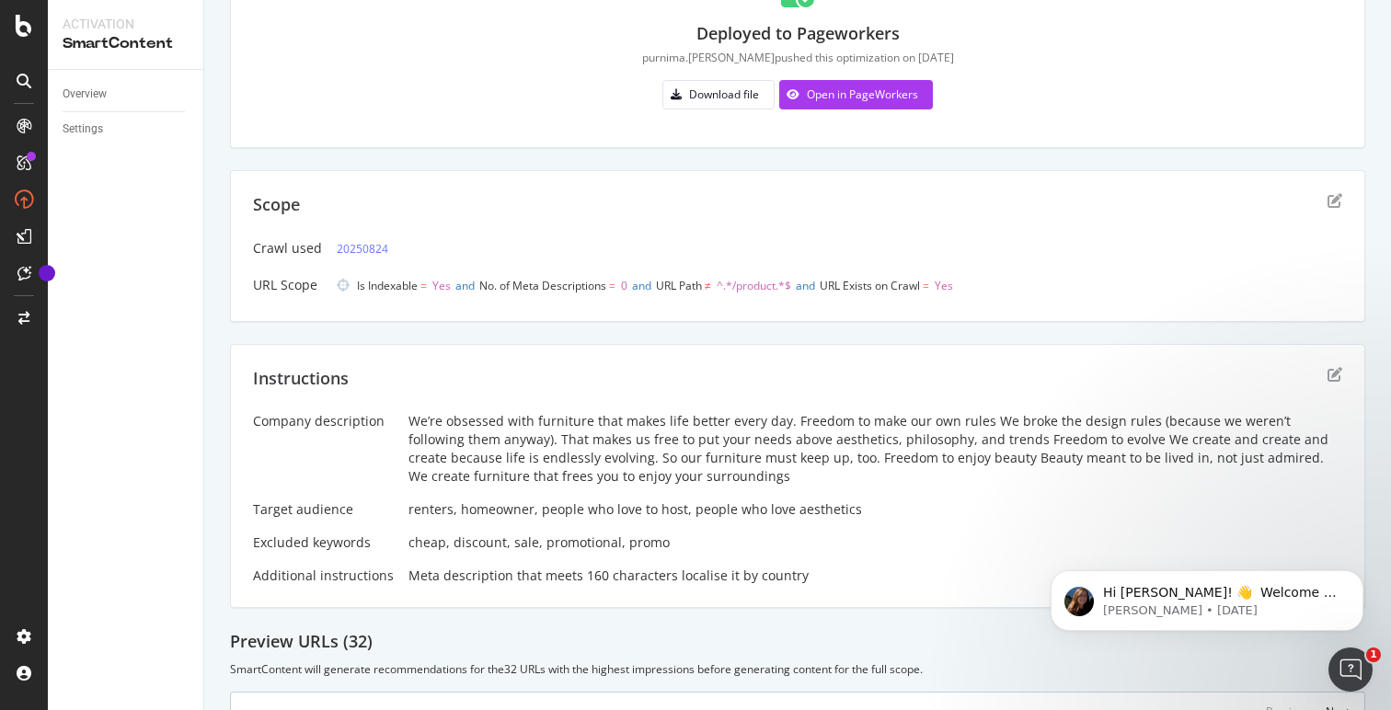
scroll to position [0, 0]
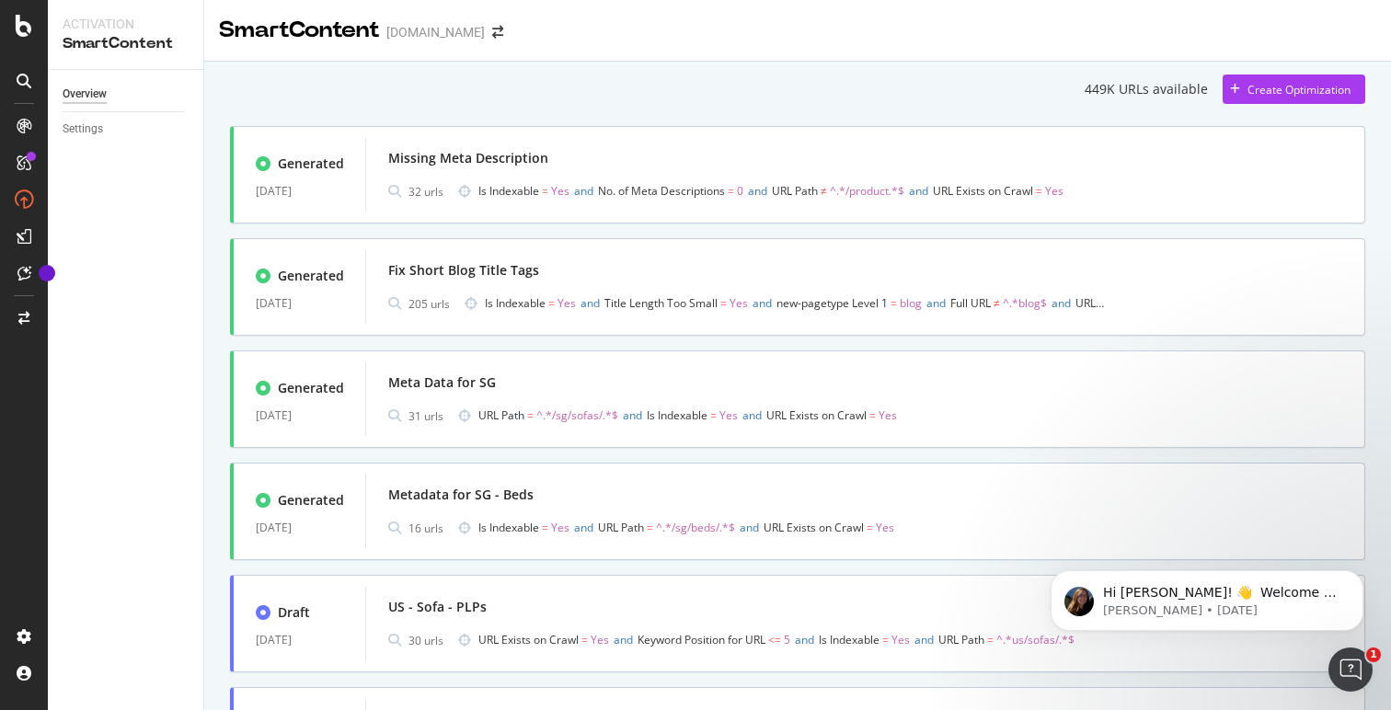
click at [619, 112] on div "449K URLs available Create Optimization Generated 25 Aug. 2025 Missing Meta Des…" at bounding box center [797, 486] width 1135 height 822
click at [616, 304] on span "Title Length Too Small" at bounding box center [660, 303] width 113 height 16
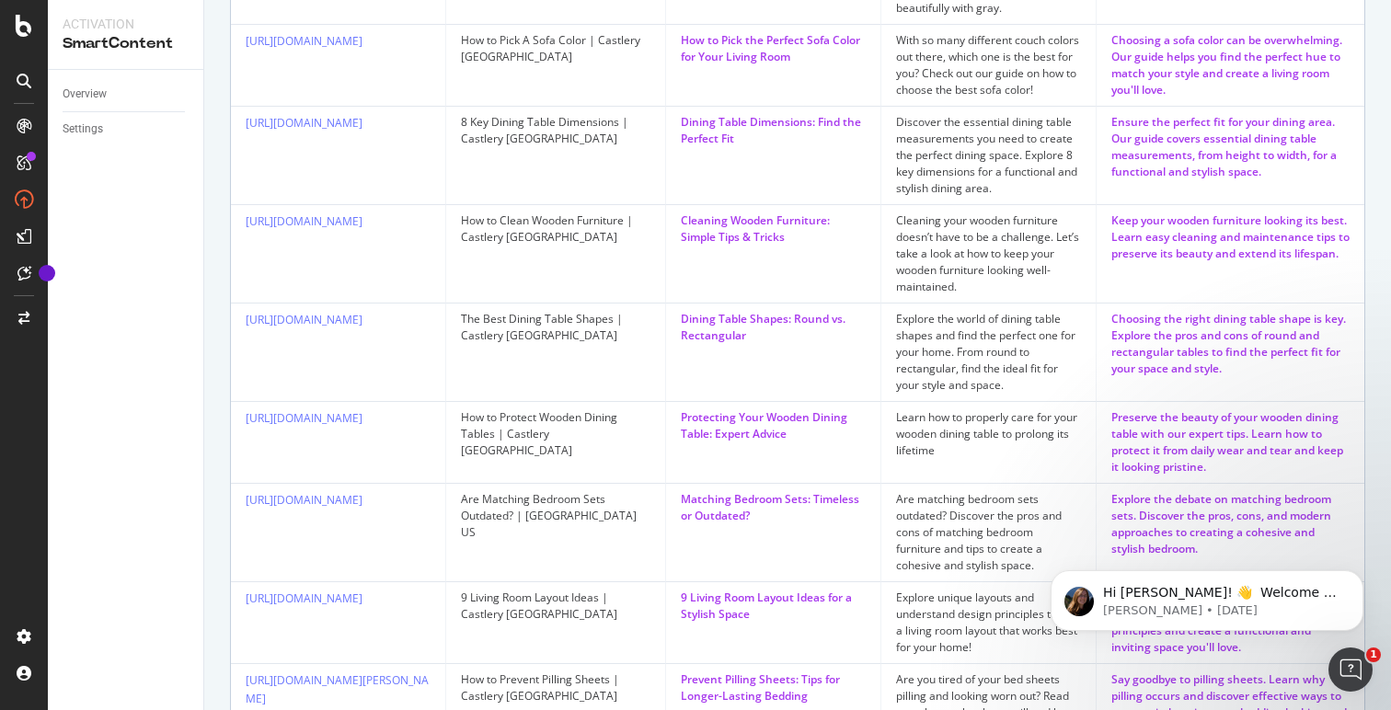
scroll to position [1325, 0]
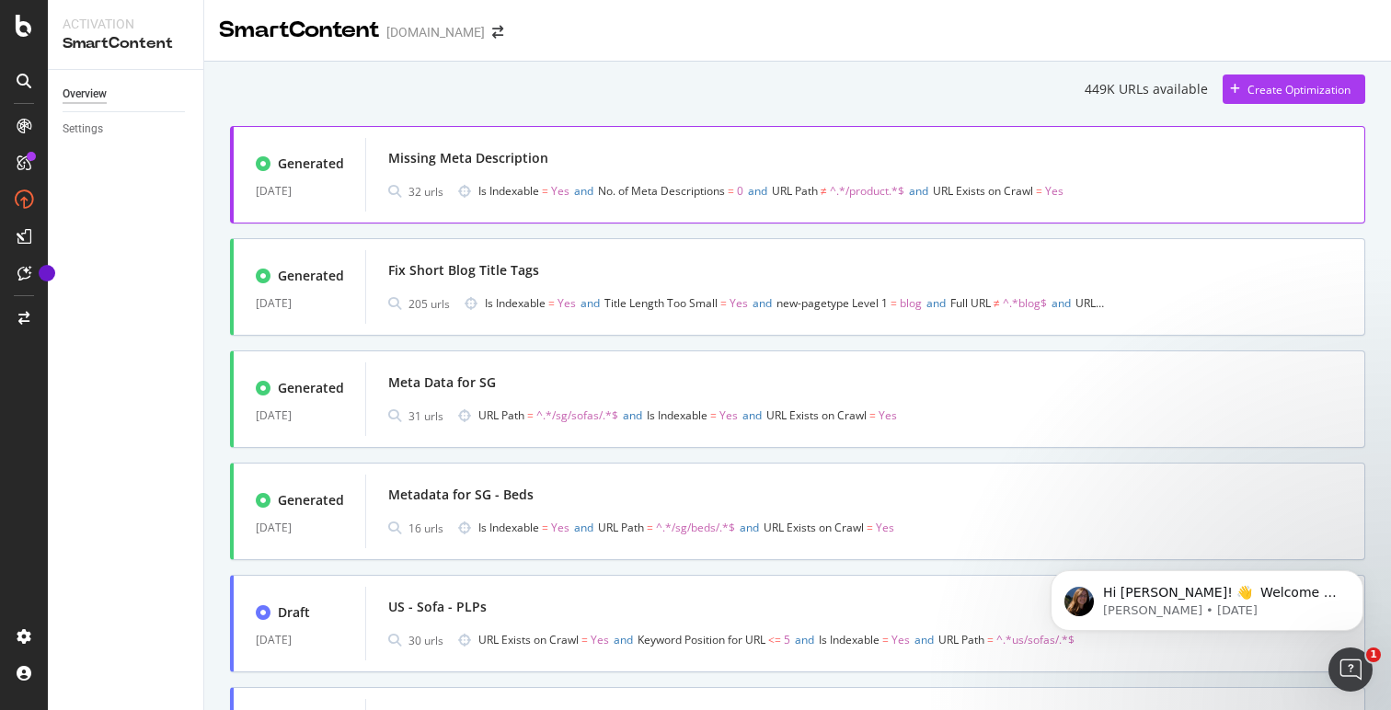
click at [632, 210] on div "Missing Meta Description 32 urls Is Indexable = Yes and No. of Meta Description…" at bounding box center [864, 175] width 999 height 74
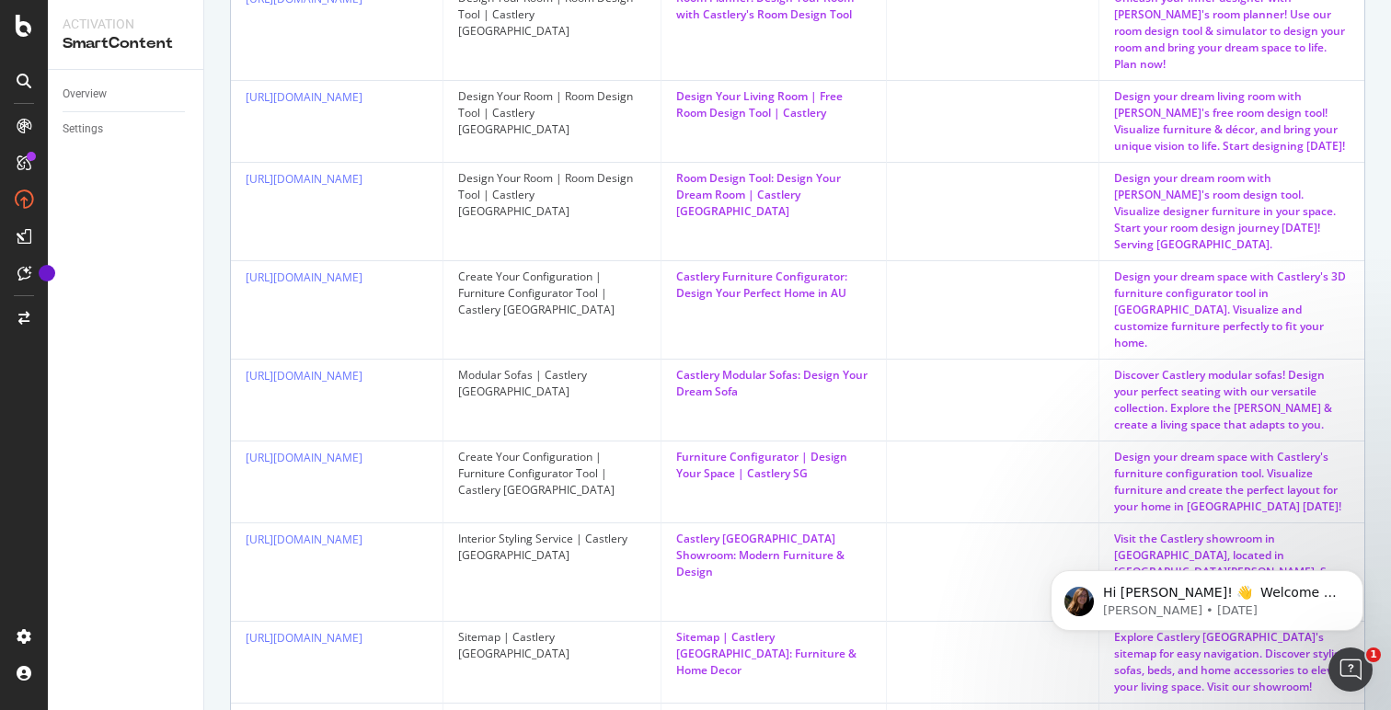
scroll to position [1056, 0]
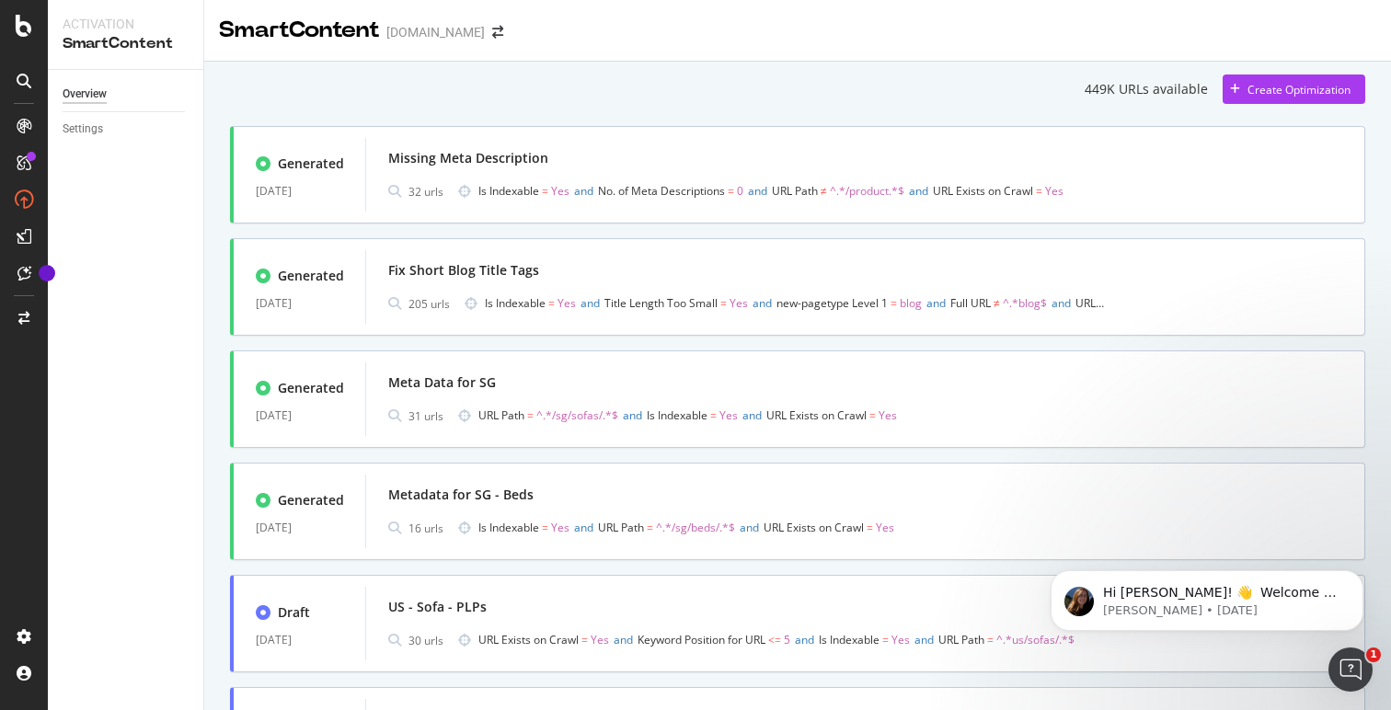
click at [645, 67] on div "449K URLs available Create Optimization Generated 25 Aug. 2025 Missing Meta Des…" at bounding box center [797, 512] width 1187 height 900
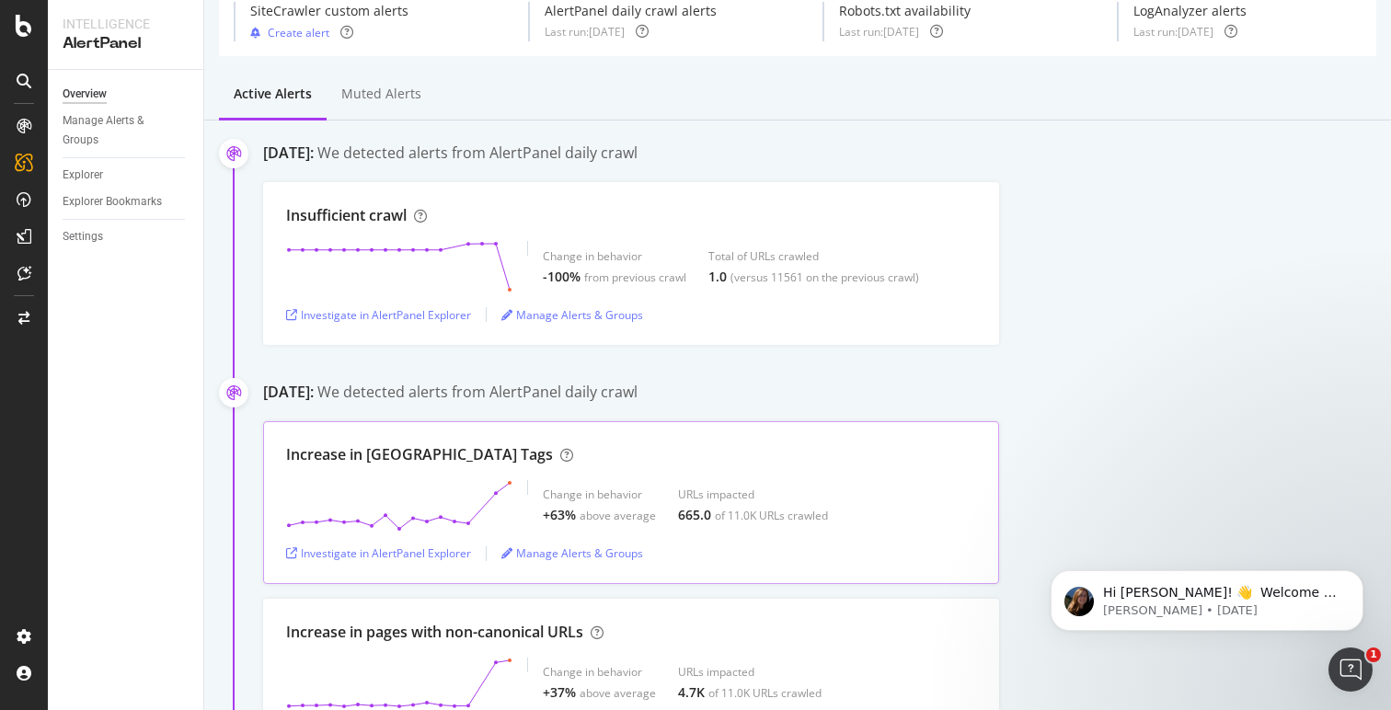
scroll to position [45, 0]
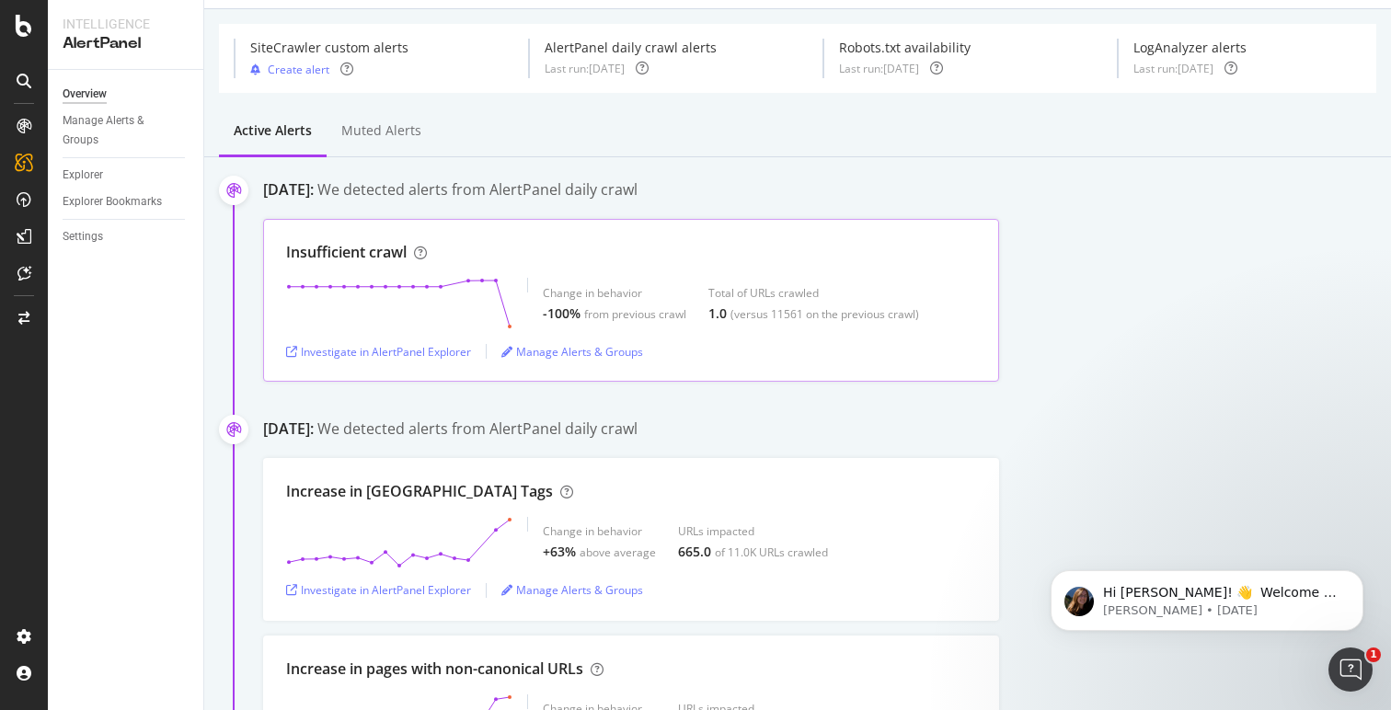
click at [538, 274] on div "Insufficient crawl Change in behavior -100% from previous crawl Total of URLs c…" at bounding box center [631, 300] width 736 height 163
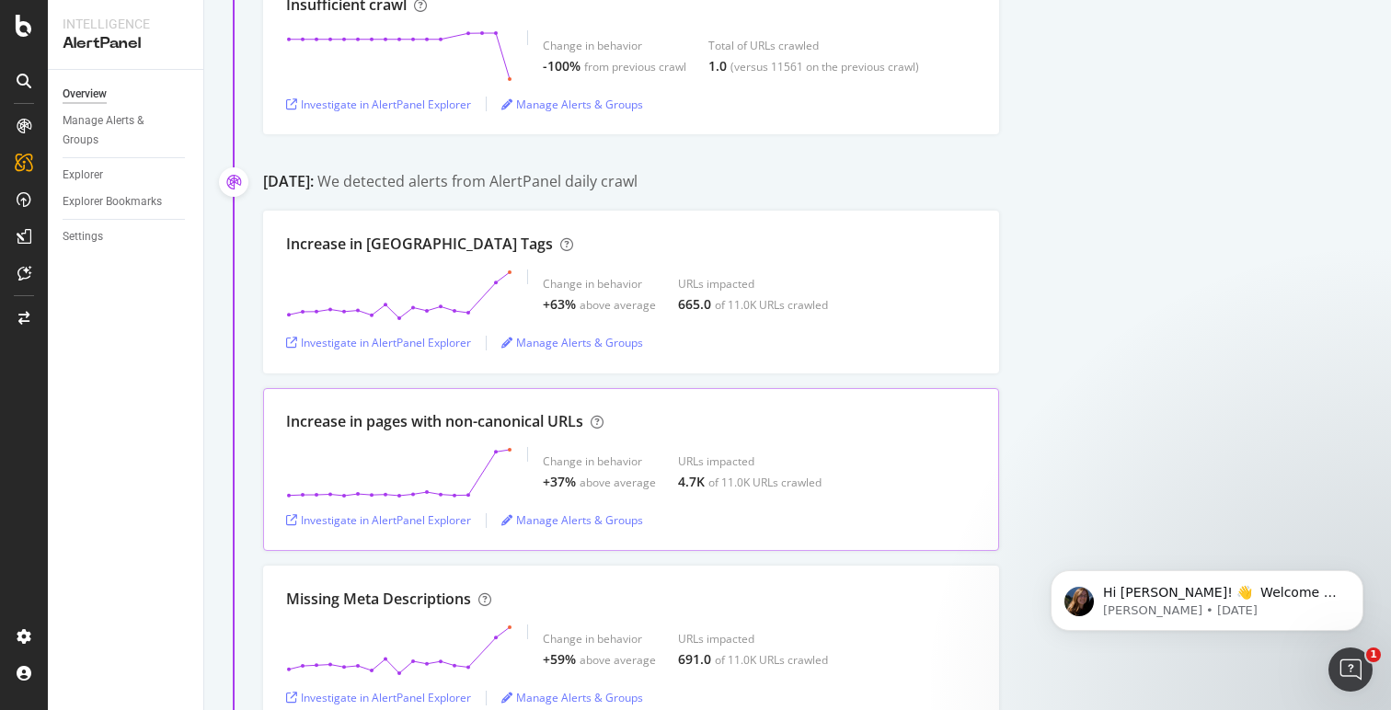
scroll to position [270, 0]
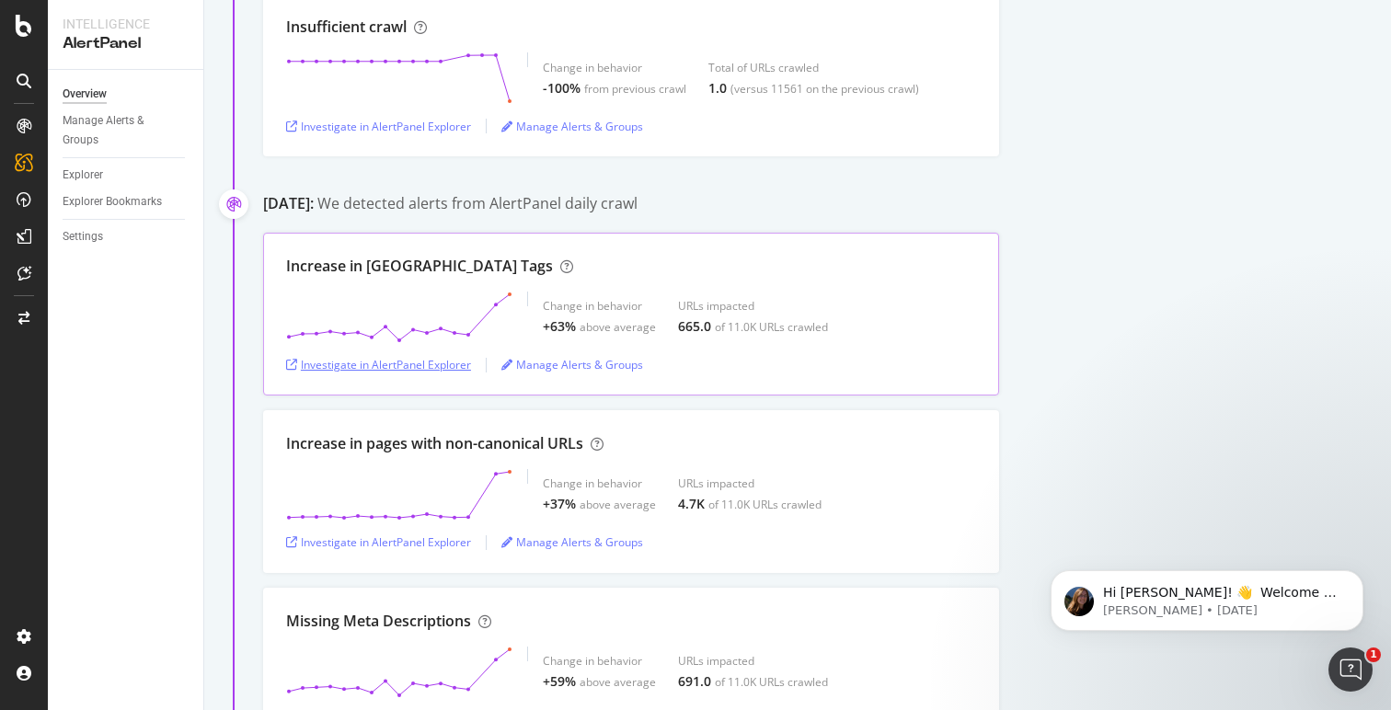
click at [447, 358] on div "Investigate in AlertPanel Explorer" at bounding box center [378, 365] width 185 height 16
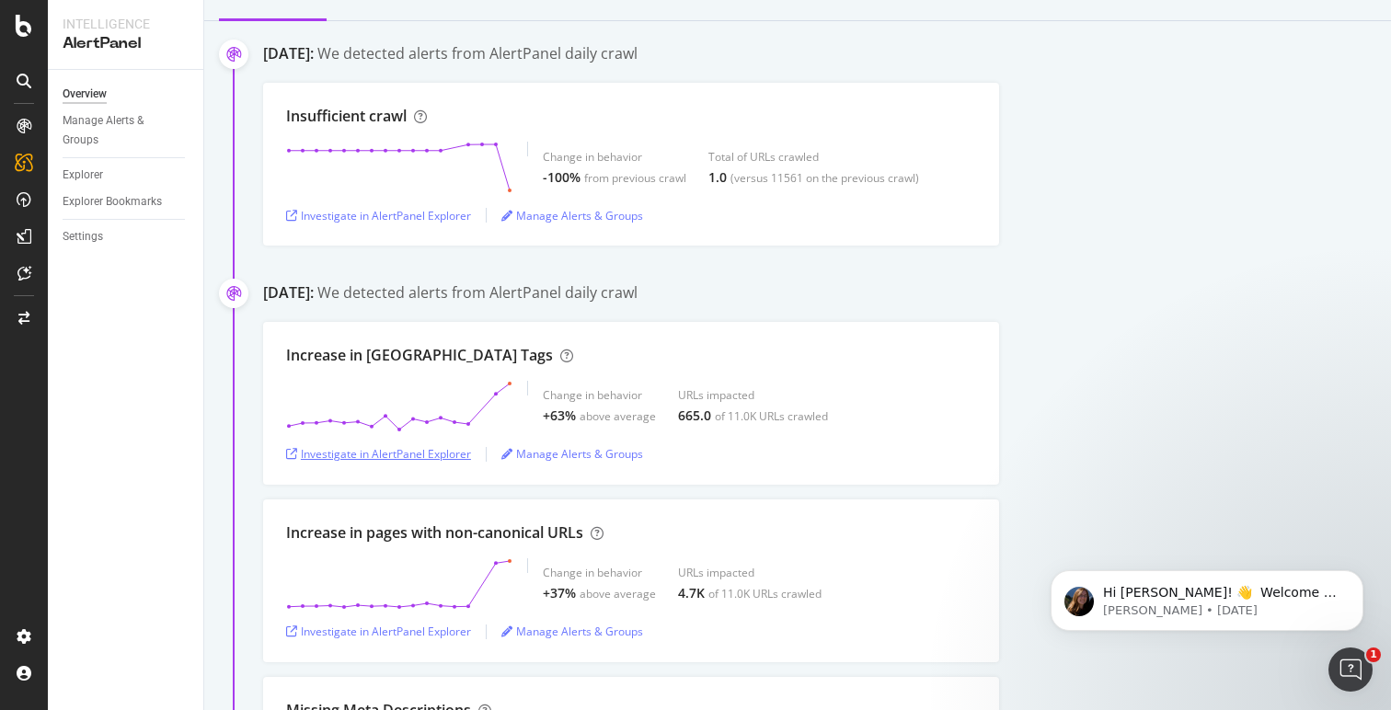
scroll to position [0, 0]
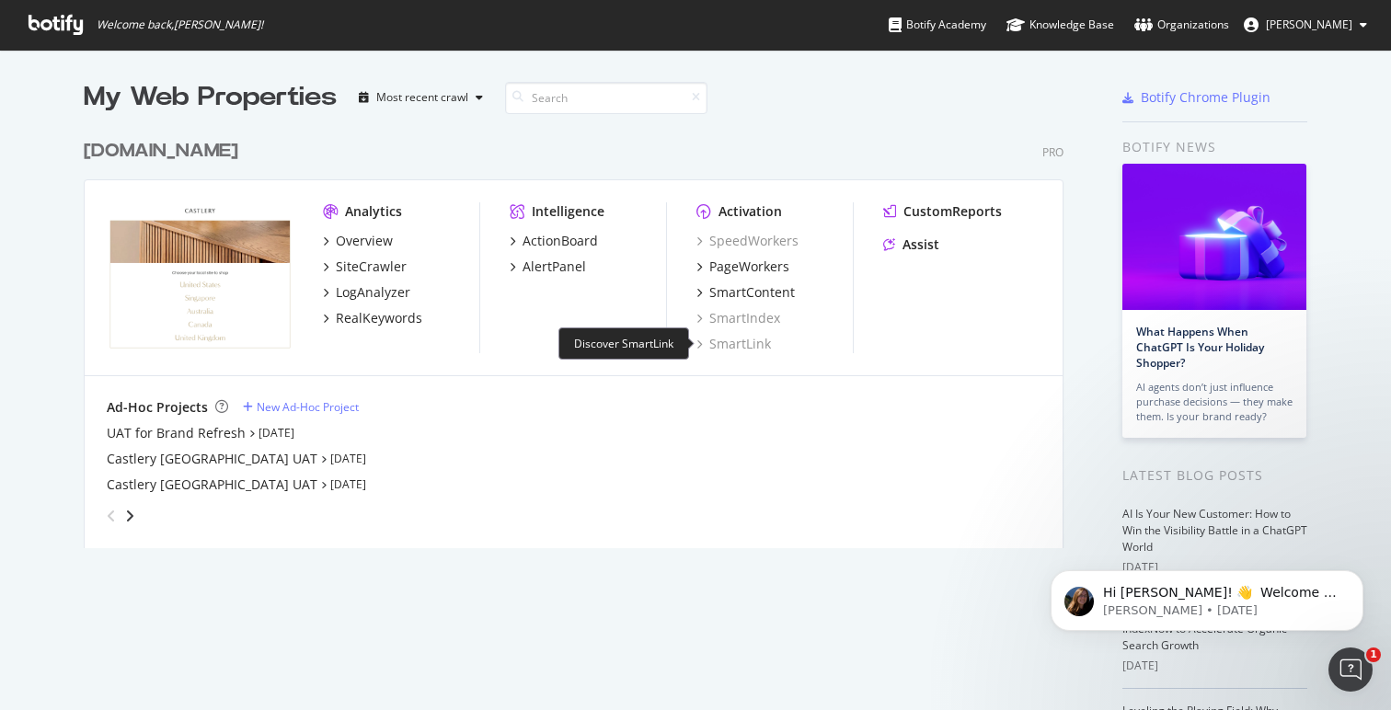
click at [739, 346] on div "SmartLink" at bounding box center [733, 344] width 75 height 18
click at [701, 442] on div "UAT for Brand Refresh Aug 22nd 25" at bounding box center [574, 433] width 934 height 18
click at [858, 117] on div "www.castlery.com Pro Analytics Overview SiteCrawler LogAnalyzer RealKeywords In…" at bounding box center [581, 332] width 994 height 432
click at [1006, 22] on div "Knowledge Base" at bounding box center [1060, 25] width 108 height 18
click at [896, 36] on link "Botify Academy" at bounding box center [938, 25] width 98 height 50
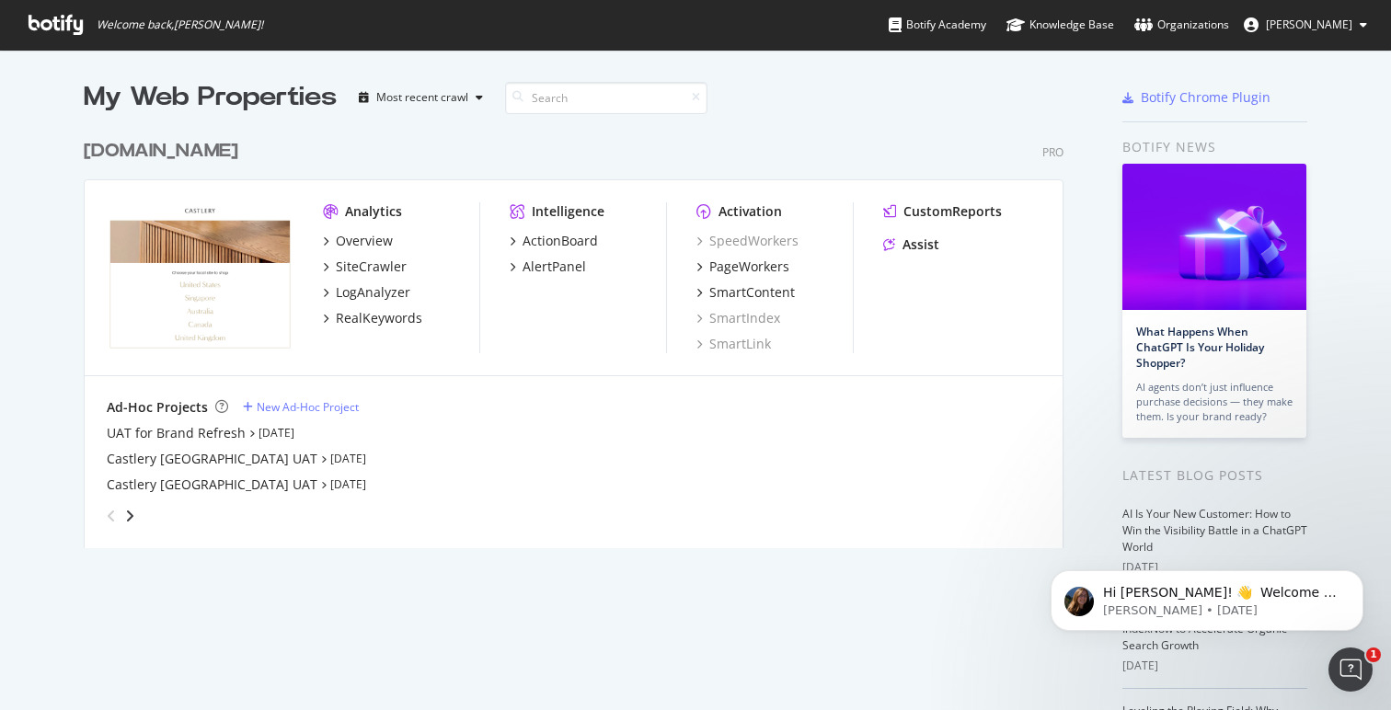
click at [868, 154] on div "www.castlery.com Pro" at bounding box center [574, 151] width 980 height 27
click at [399, 387] on div "Ad-Hoc Projects New Ad-Hoc Project UAT for Brand Refresh Aug 22nd 25 Castlery C…" at bounding box center [574, 464] width 978 height 177
click at [396, 325] on div "RealKeywords" at bounding box center [379, 318] width 86 height 18
click at [903, 33] on div "Botify Academy" at bounding box center [938, 25] width 98 height 18
click at [889, 19] on div "Botify Academy" at bounding box center [938, 25] width 98 height 18
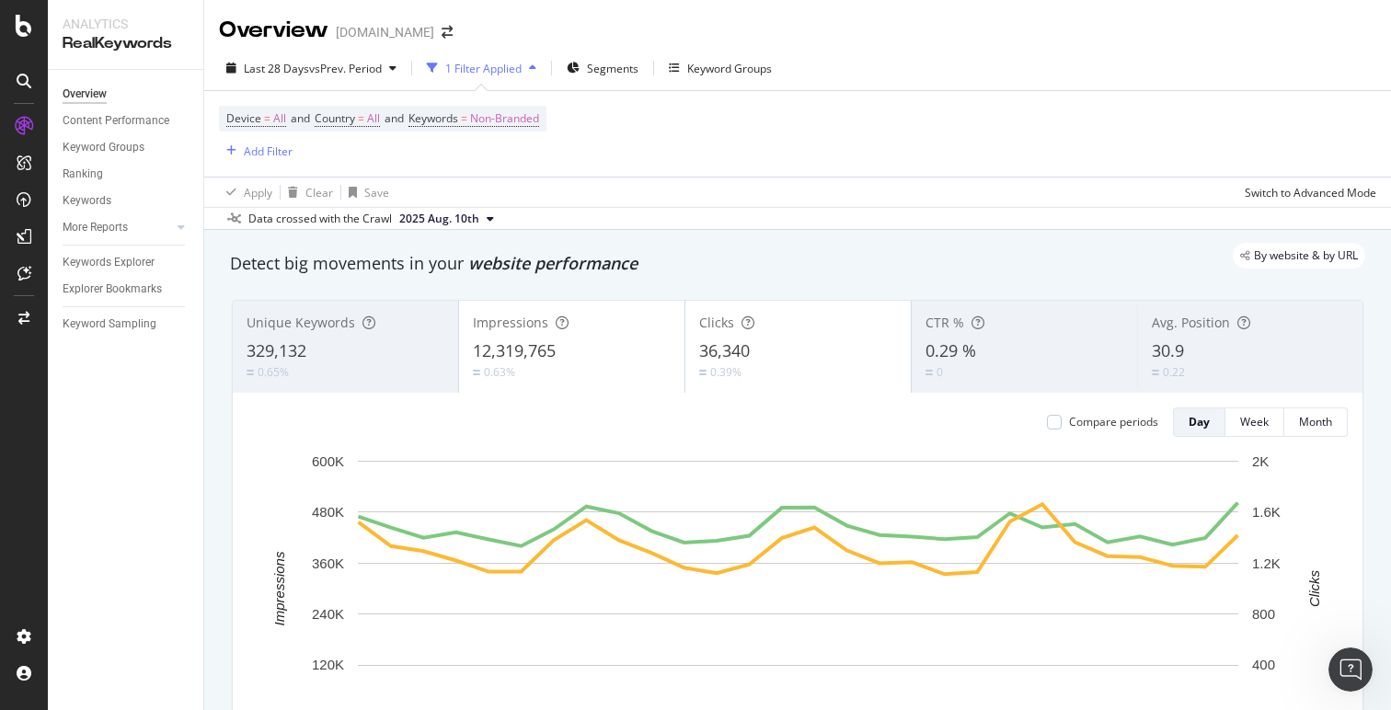
click at [933, 169] on div "Device = All and Country = All and Keywords = Non-Branded Add Filter" at bounding box center [797, 134] width 1157 height 86
click at [168, 224] on div at bounding box center [163, 227] width 18 height 18
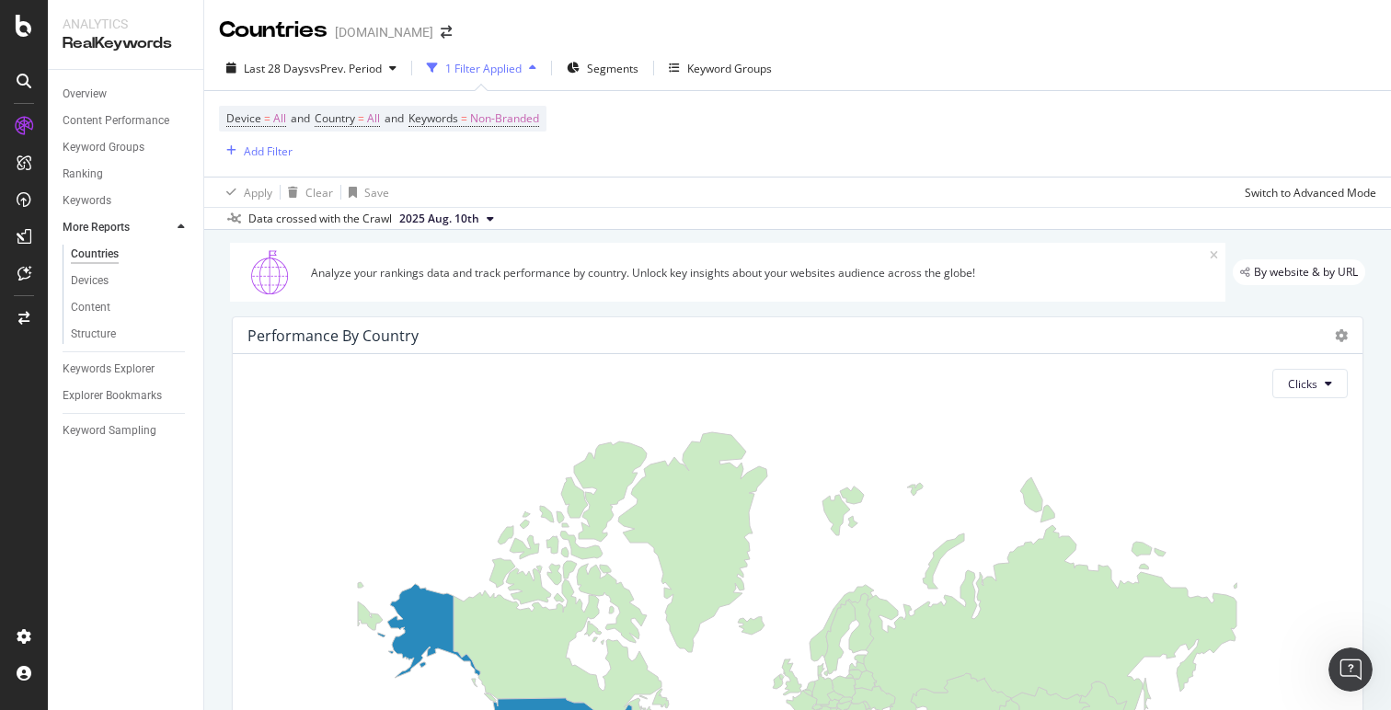
click at [183, 227] on icon at bounding box center [181, 227] width 7 height 11
click at [113, 124] on div "Content Performance" at bounding box center [116, 120] width 107 height 19
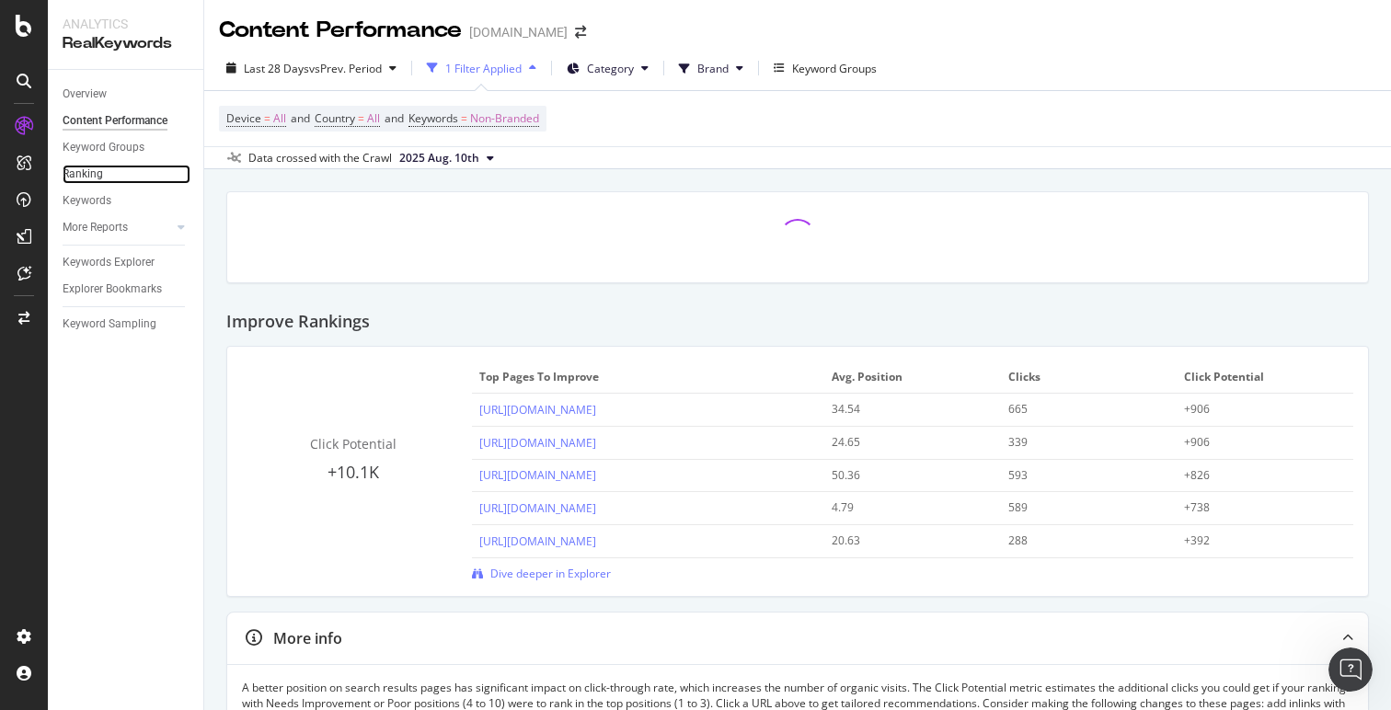
click at [135, 178] on link "Ranking" at bounding box center [127, 174] width 128 height 19
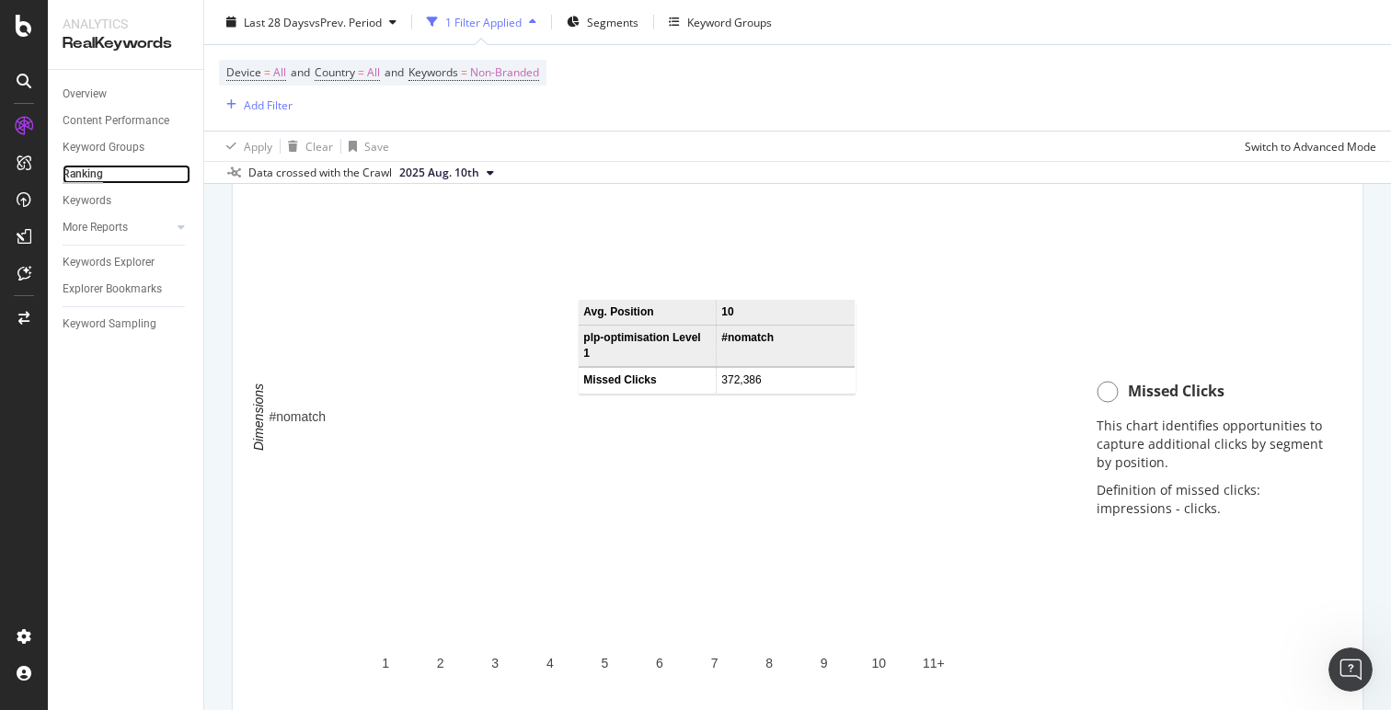
scroll to position [1865, 0]
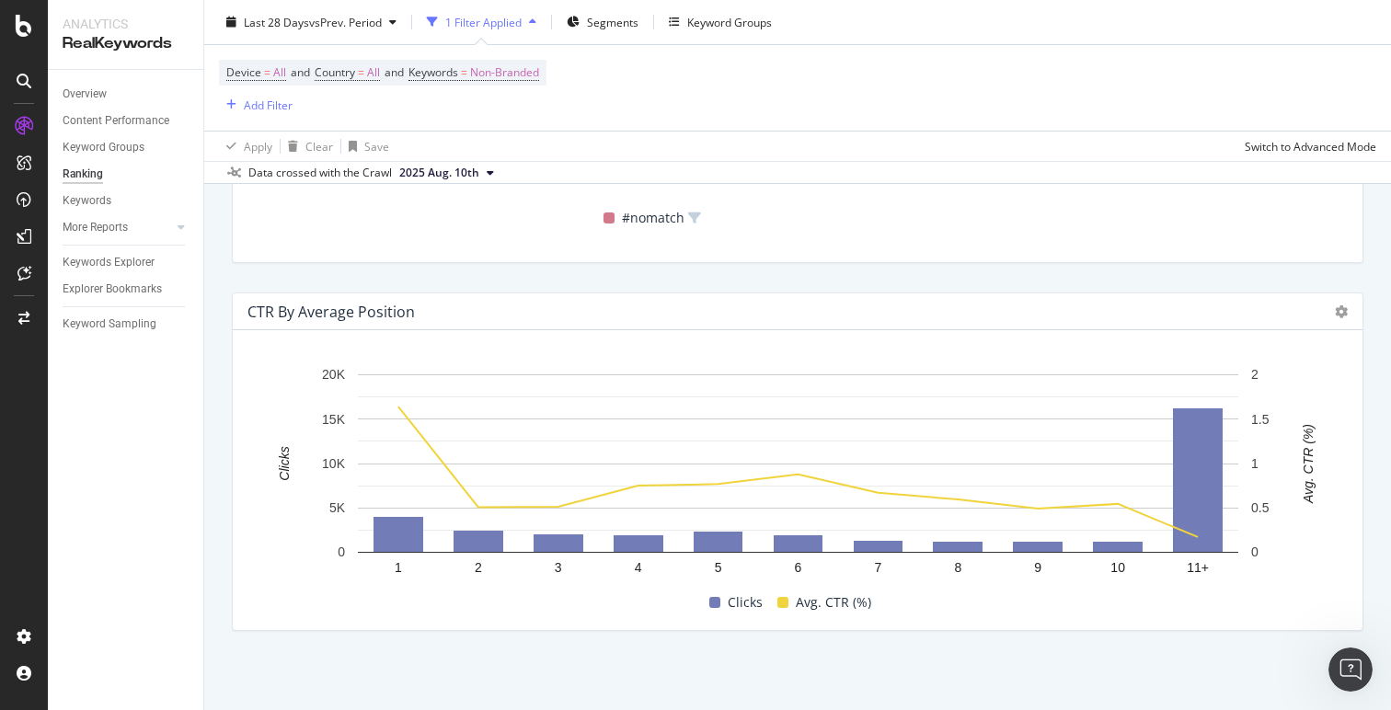
click at [1147, 620] on div "Hold CMD (⌘) while clicking to filter the report. 1 2 3 4 5 6 7 8 9 10 11+ 0 5K…" at bounding box center [798, 480] width 1130 height 300
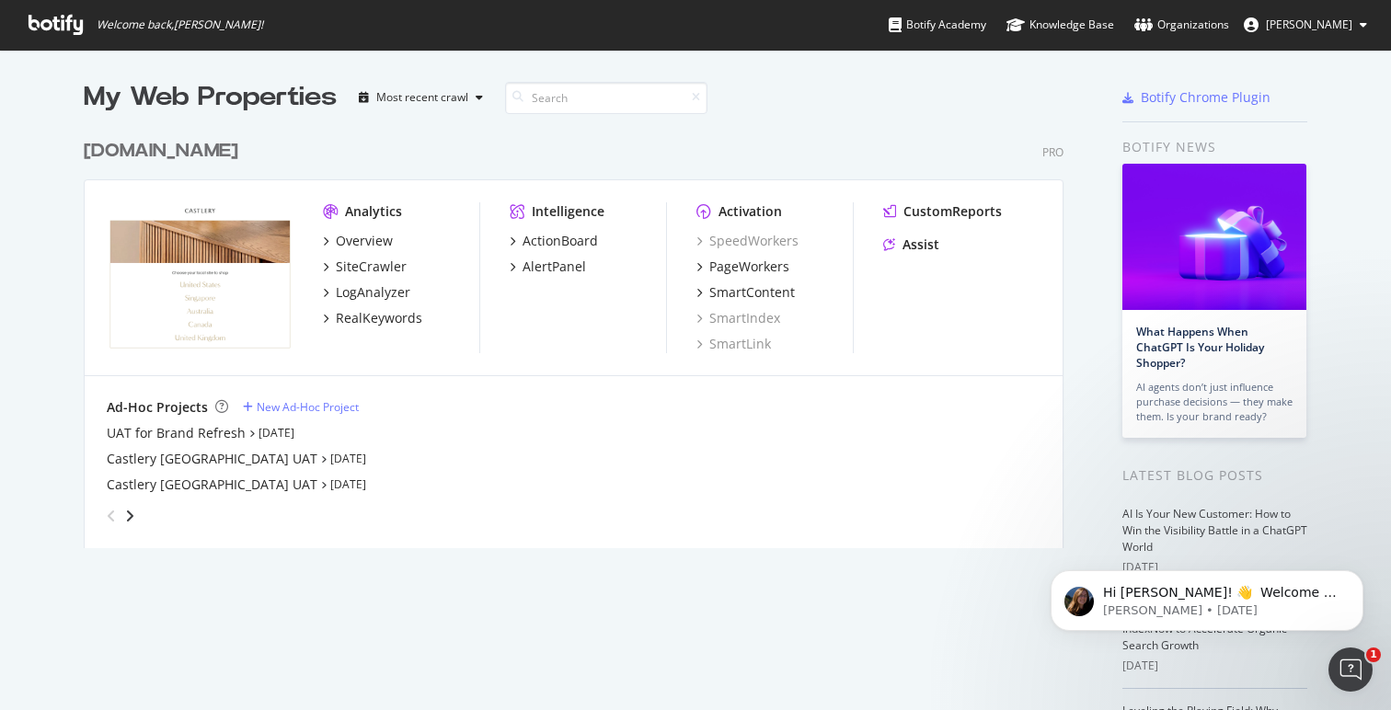
click at [1006, 14] on link "Knowledge Base" at bounding box center [1060, 25] width 108 height 50
click at [897, 127] on div "www.castlery.com Pro Analytics Overview SiteCrawler LogAnalyzer RealKeywords In…" at bounding box center [581, 332] width 994 height 432
click at [1134, 22] on div "Organizations" at bounding box center [1181, 25] width 95 height 18
click at [759, 125] on div "www.castlery.com Pro Analytics Overview SiteCrawler LogAnalyzer RealKeywords In…" at bounding box center [581, 332] width 994 height 432
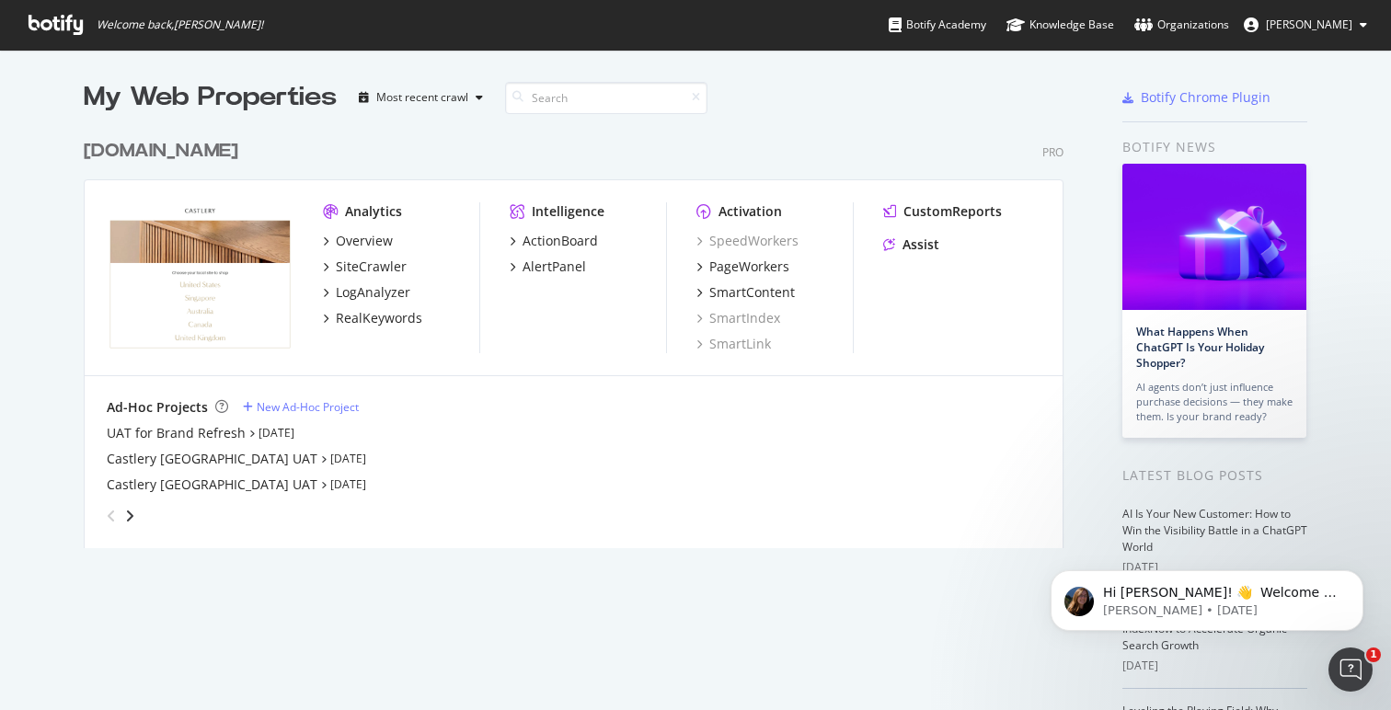
click at [849, 117] on div "www.castlery.com Pro Analytics Overview SiteCrawler LogAnalyzer RealKeywords In…" at bounding box center [581, 332] width 994 height 432
click at [909, 17] on div "Botify Academy" at bounding box center [938, 25] width 98 height 18
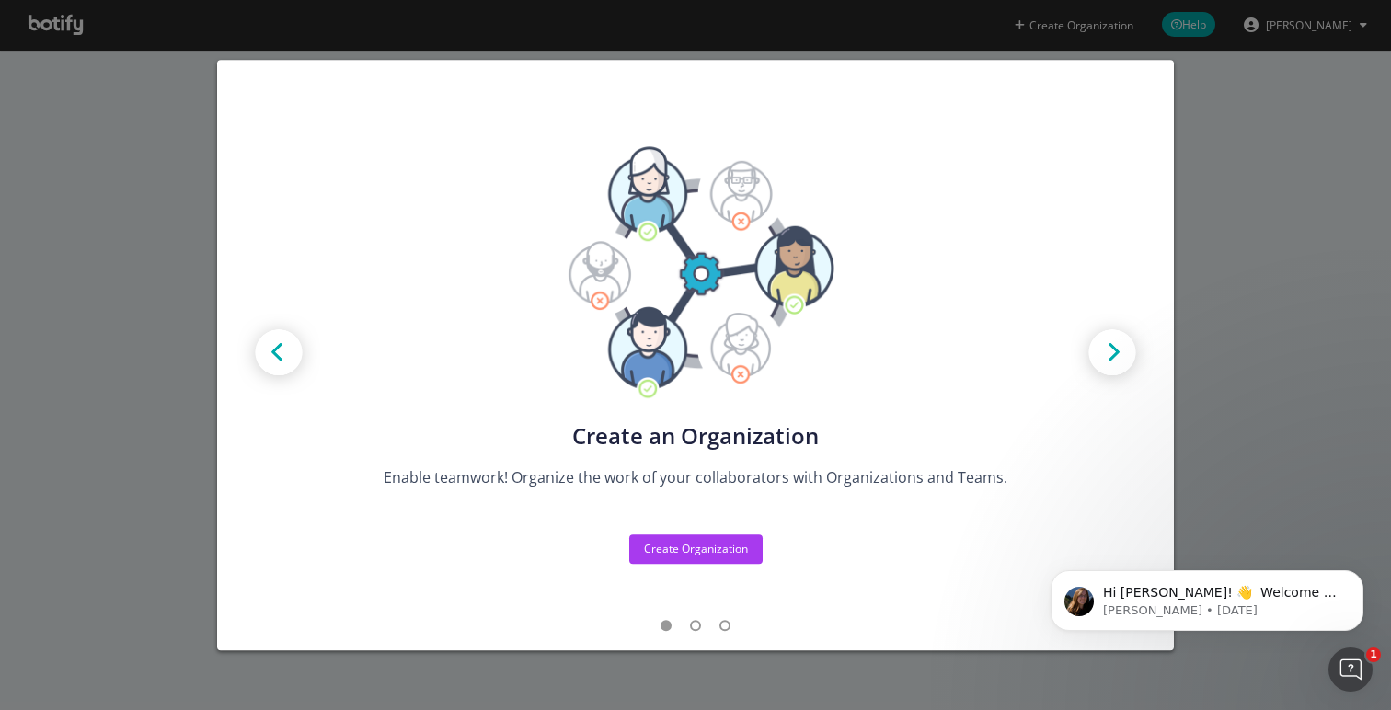
click at [1120, 360] on img "modal" at bounding box center [1112, 354] width 83 height 83
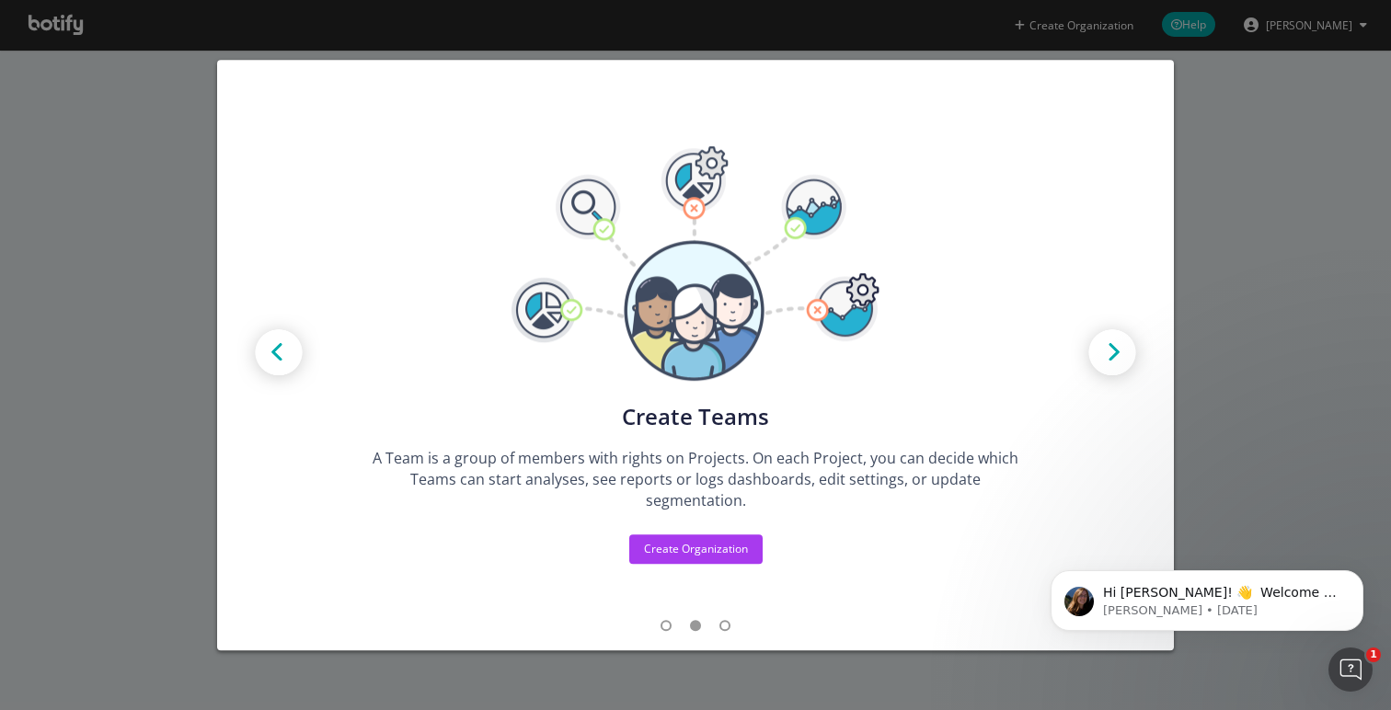
click at [1120, 360] on img "modal" at bounding box center [1112, 354] width 83 height 83
click at [1247, 339] on div "Create new Projects for your Teams Create the exact model that matches your Org…" at bounding box center [695, 355] width 1391 height 710
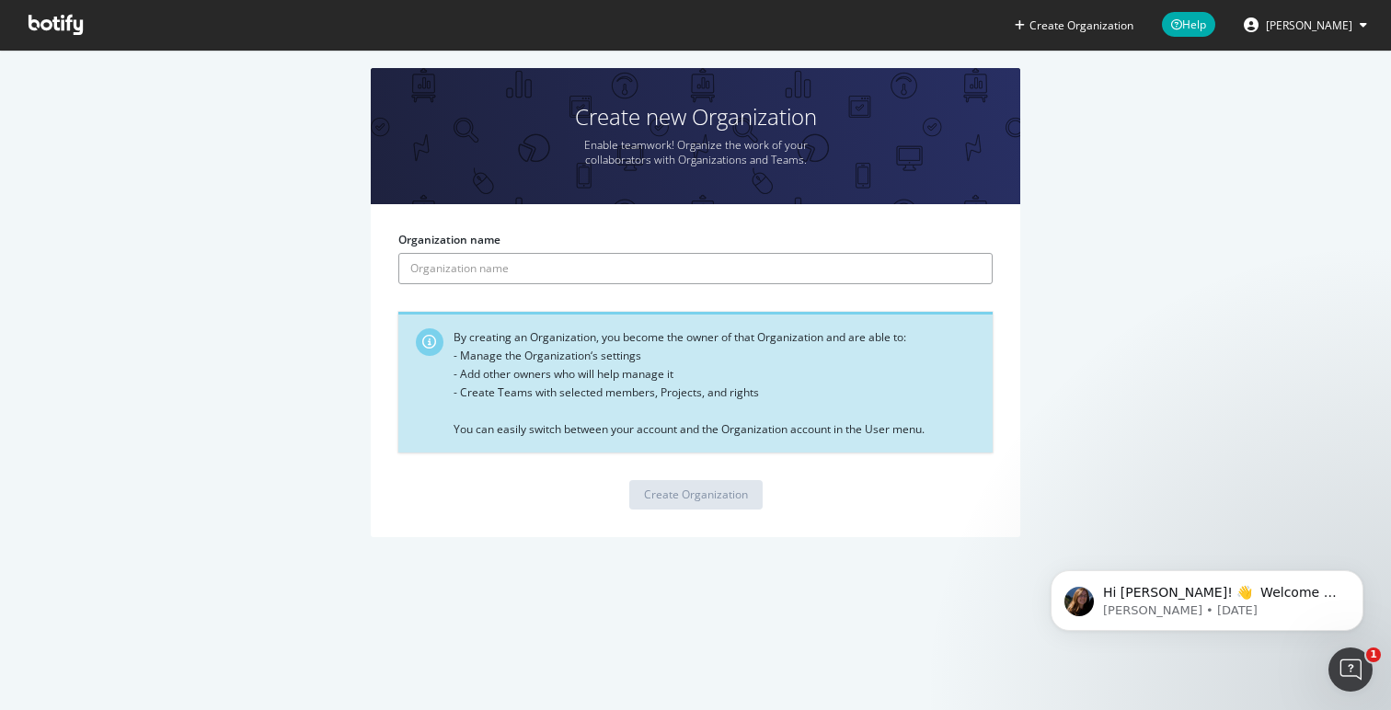
click at [898, 265] on input "Organization name" at bounding box center [695, 268] width 594 height 31
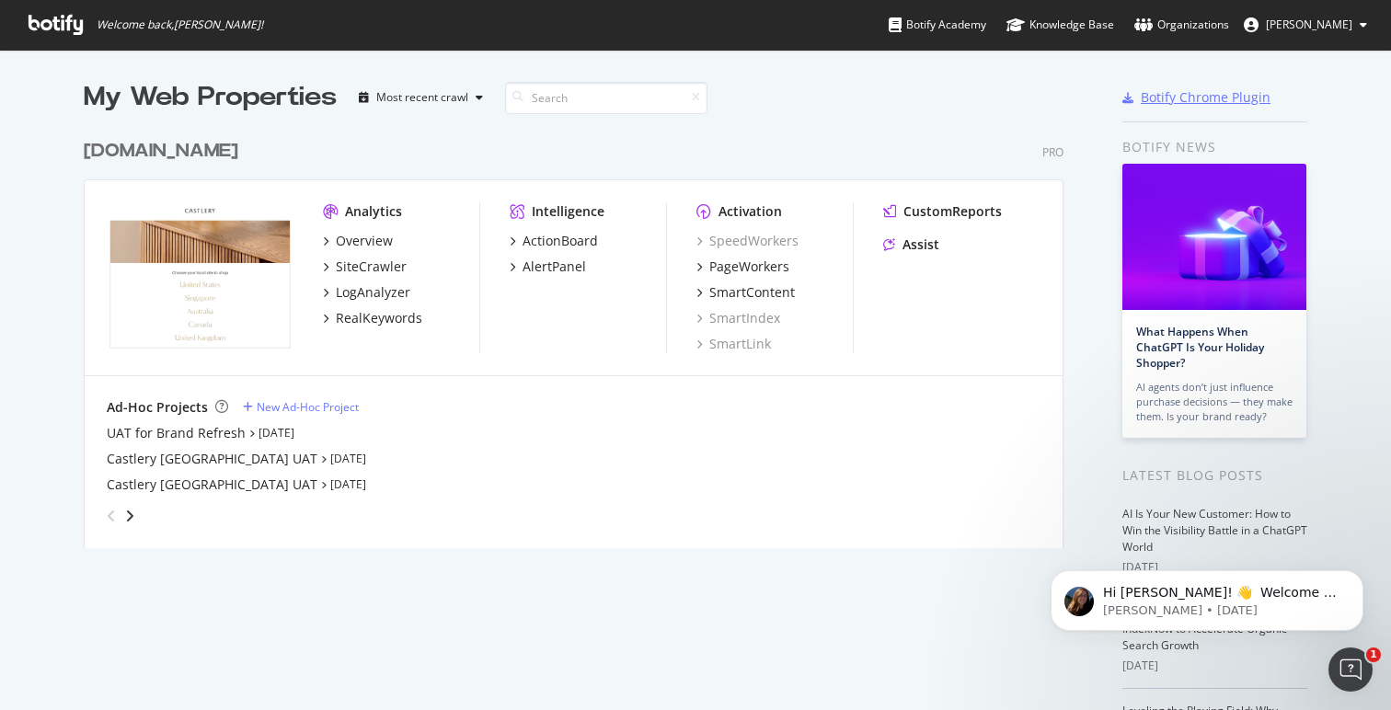
click at [1149, 94] on div "Botify Chrome Plugin" at bounding box center [1206, 97] width 130 height 18
click at [164, 429] on div "UAT for Brand Refresh" at bounding box center [176, 433] width 139 height 18
click at [317, 406] on div "New Ad-Hoc Project" at bounding box center [308, 407] width 102 height 16
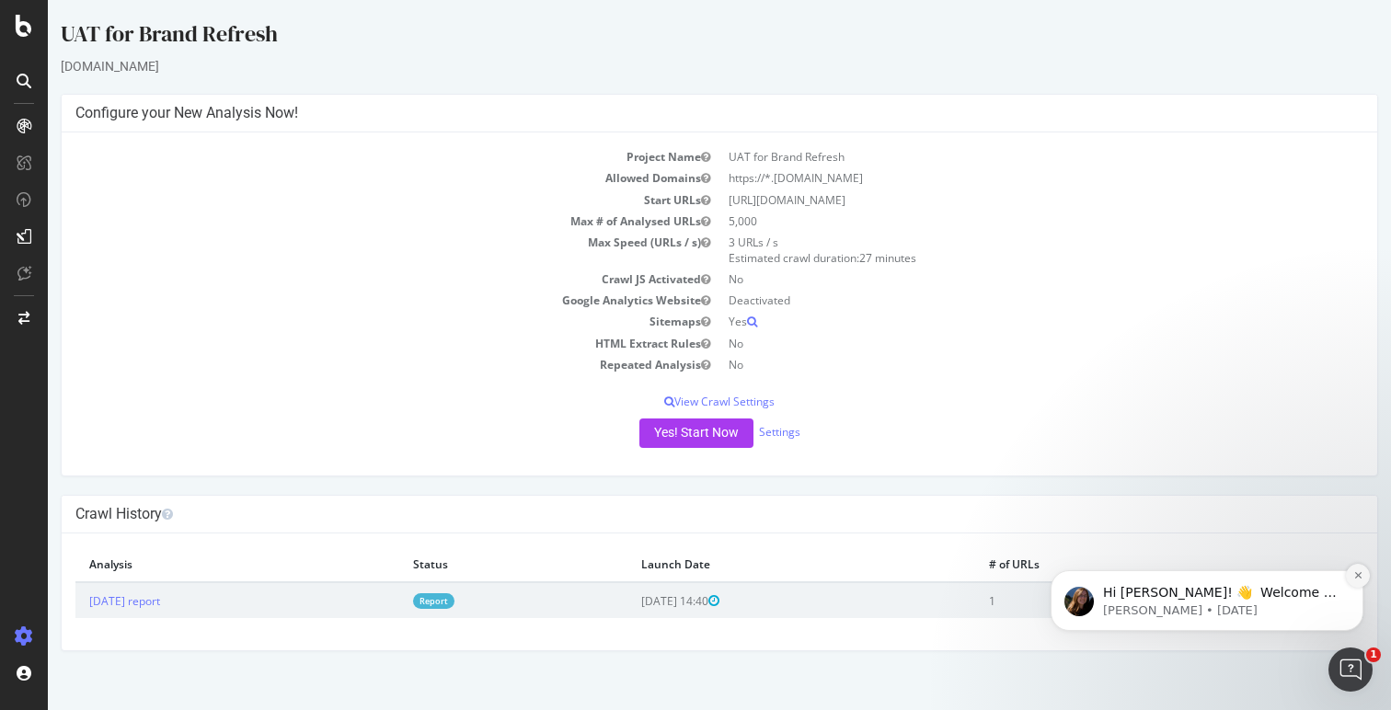
click at [1358, 572] on icon "Dismiss notification" at bounding box center [1358, 575] width 10 height 10
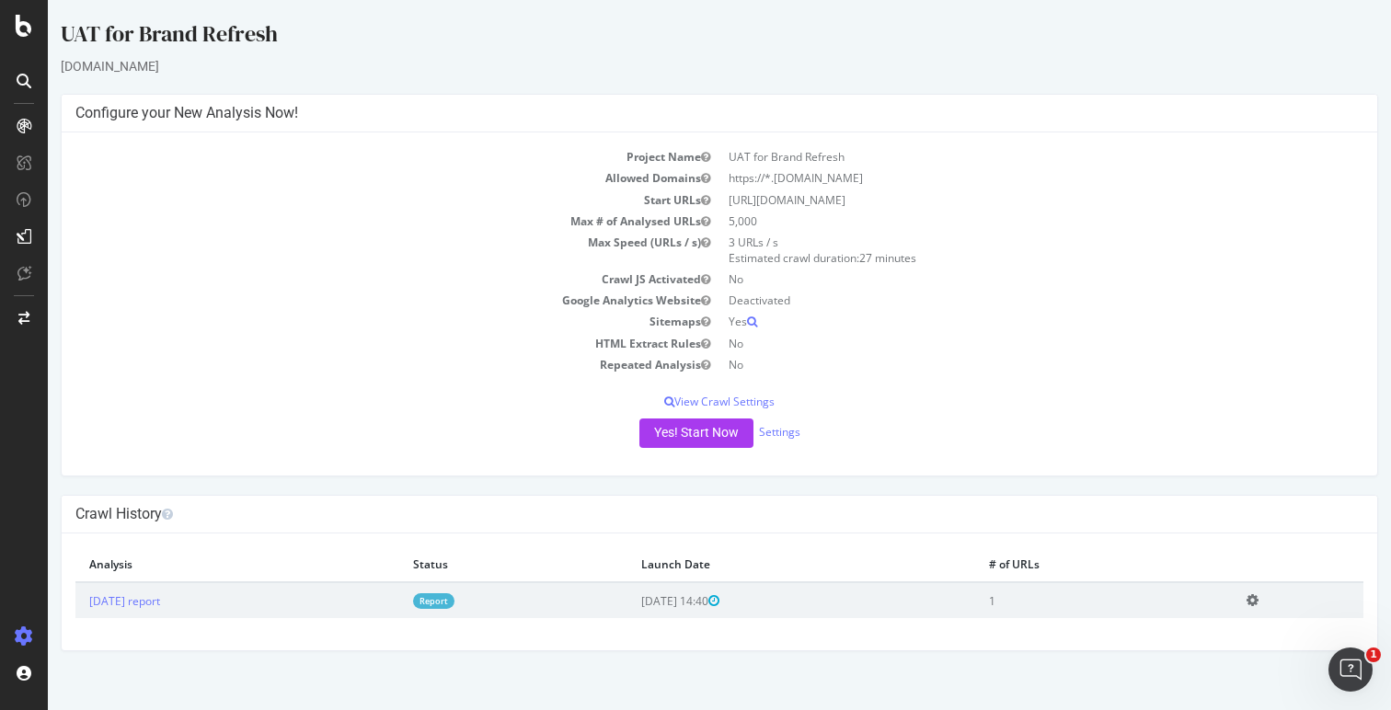
click at [1171, 435] on div "Yes! Start Now Settings" at bounding box center [719, 433] width 1288 height 29
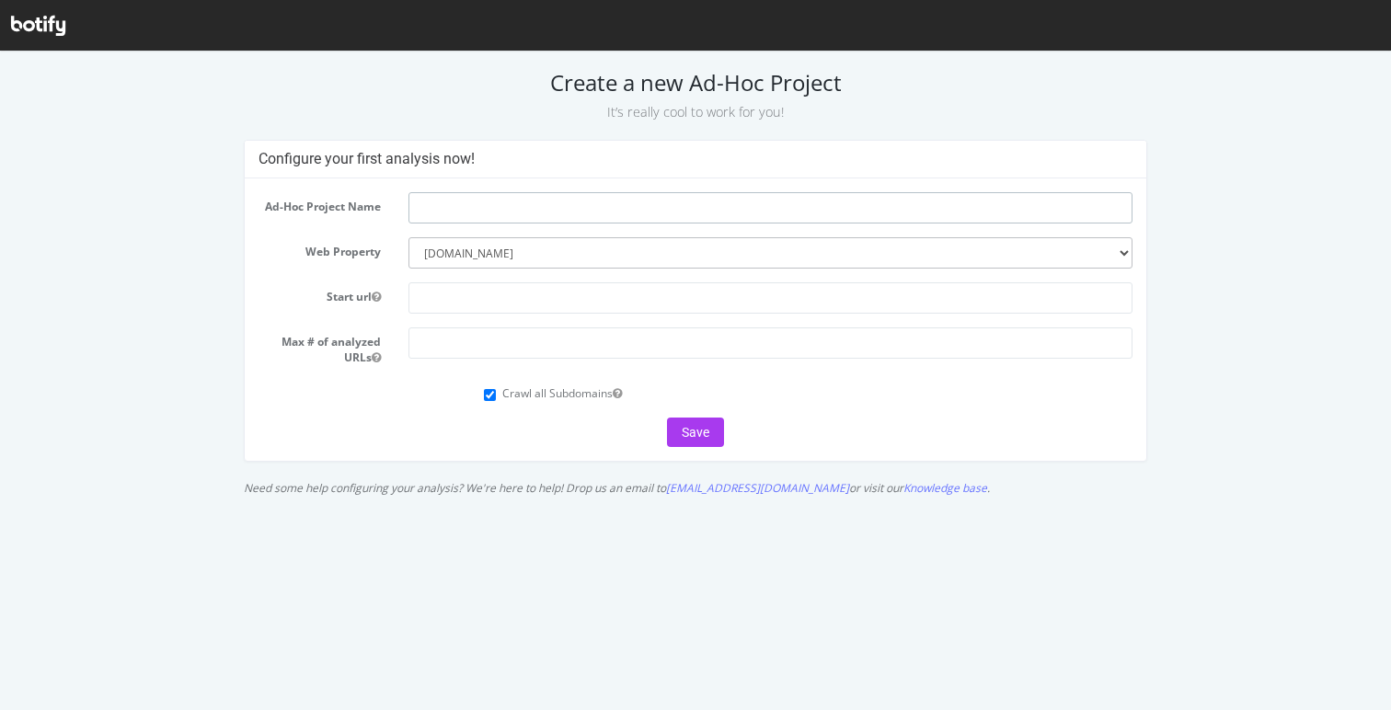
click at [463, 221] on input "text" at bounding box center [770, 207] width 724 height 31
click at [459, 313] on input "text" at bounding box center [770, 297] width 724 height 31
click at [461, 352] on input "number" at bounding box center [770, 342] width 724 height 31
click at [495, 398] on div "Crawl all Subdomains" at bounding box center [808, 391] width 649 height 25
click at [485, 392] on input "Crawl all Subdomains" at bounding box center [490, 395] width 12 height 12
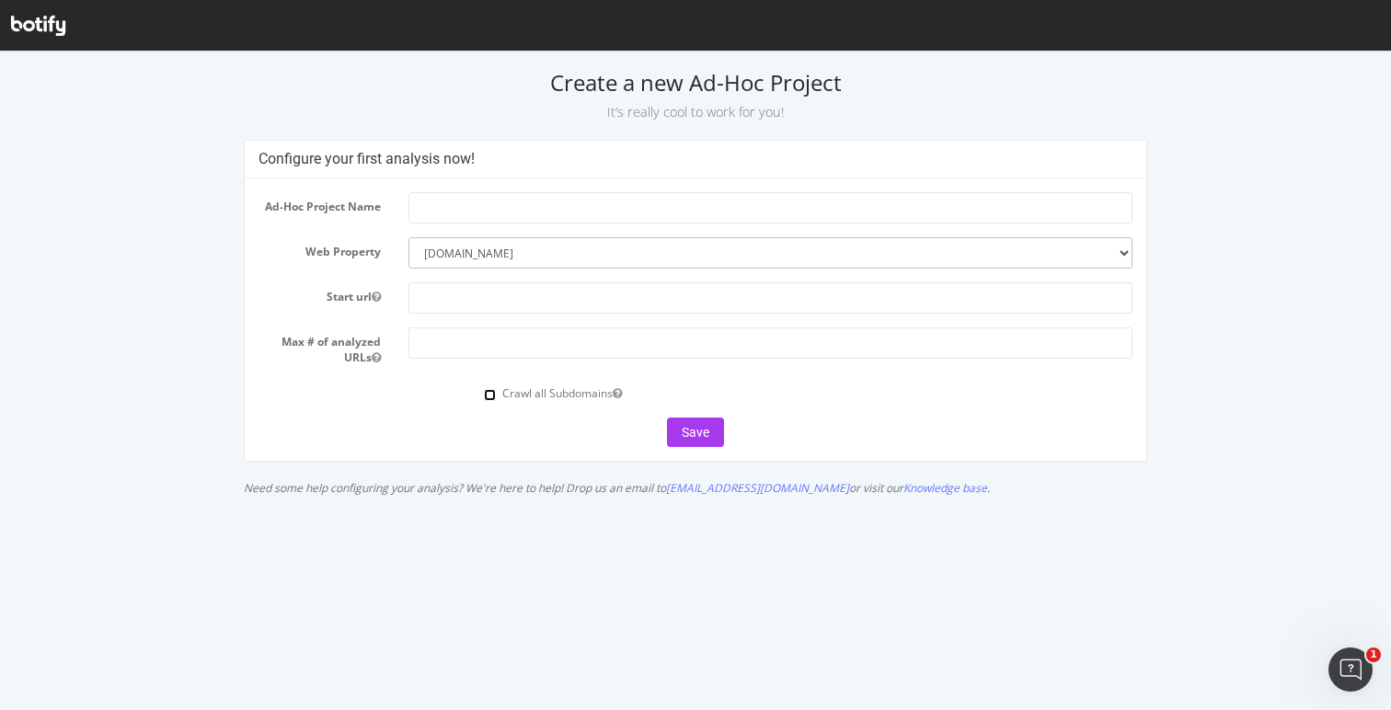
click at [493, 394] on input "Crawl all Subdomains" at bounding box center [490, 395] width 12 height 12
checkbox input "true"
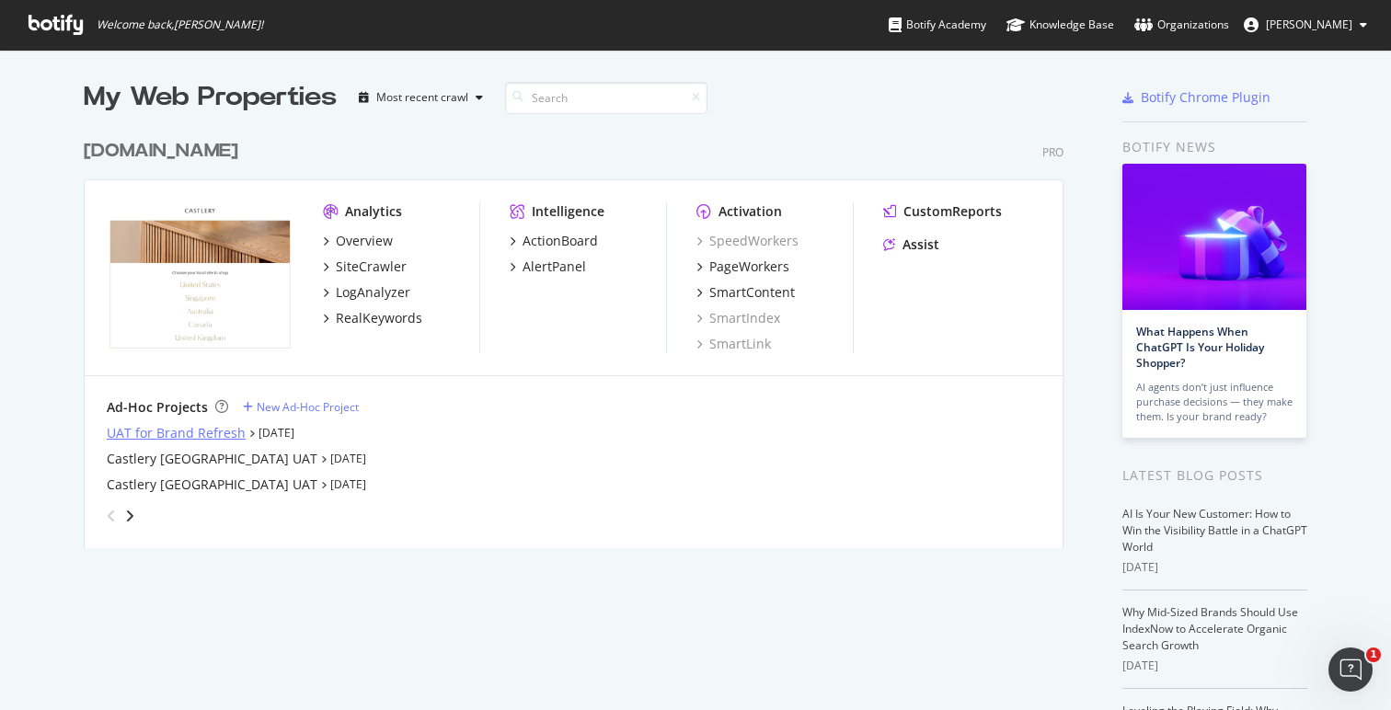
click at [142, 431] on div "UAT for Brand Refresh" at bounding box center [176, 433] width 139 height 18
click at [1340, 654] on div "Open Intercom Messenger" at bounding box center [1347, 667] width 61 height 61
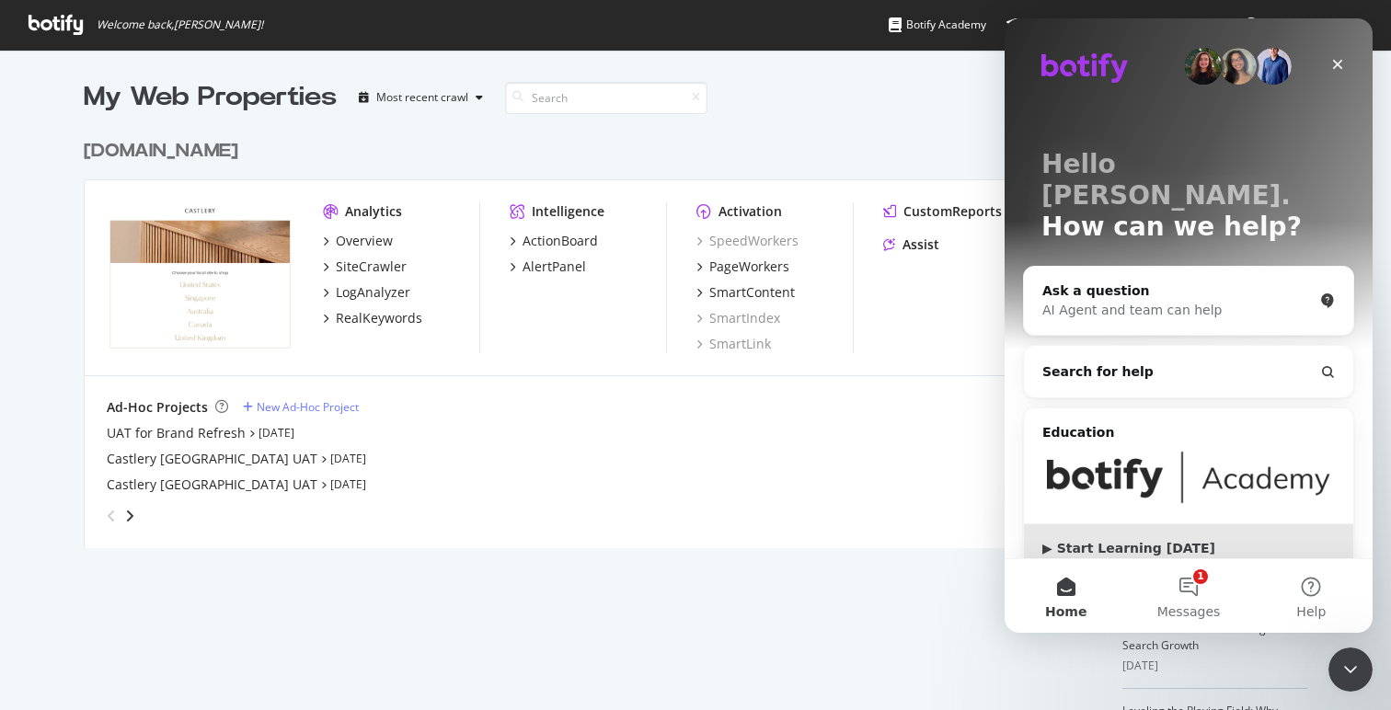
click at [1119, 539] on div "▶ Start Learning Today" at bounding box center [1188, 548] width 293 height 19
click at [1189, 557] on div "Hello Sreethiraen. How can we help? Ask a question AI Agent and team can help S…" at bounding box center [1189, 299] width 368 height 563
click at [1185, 579] on button "1 Messages" at bounding box center [1188, 596] width 122 height 74
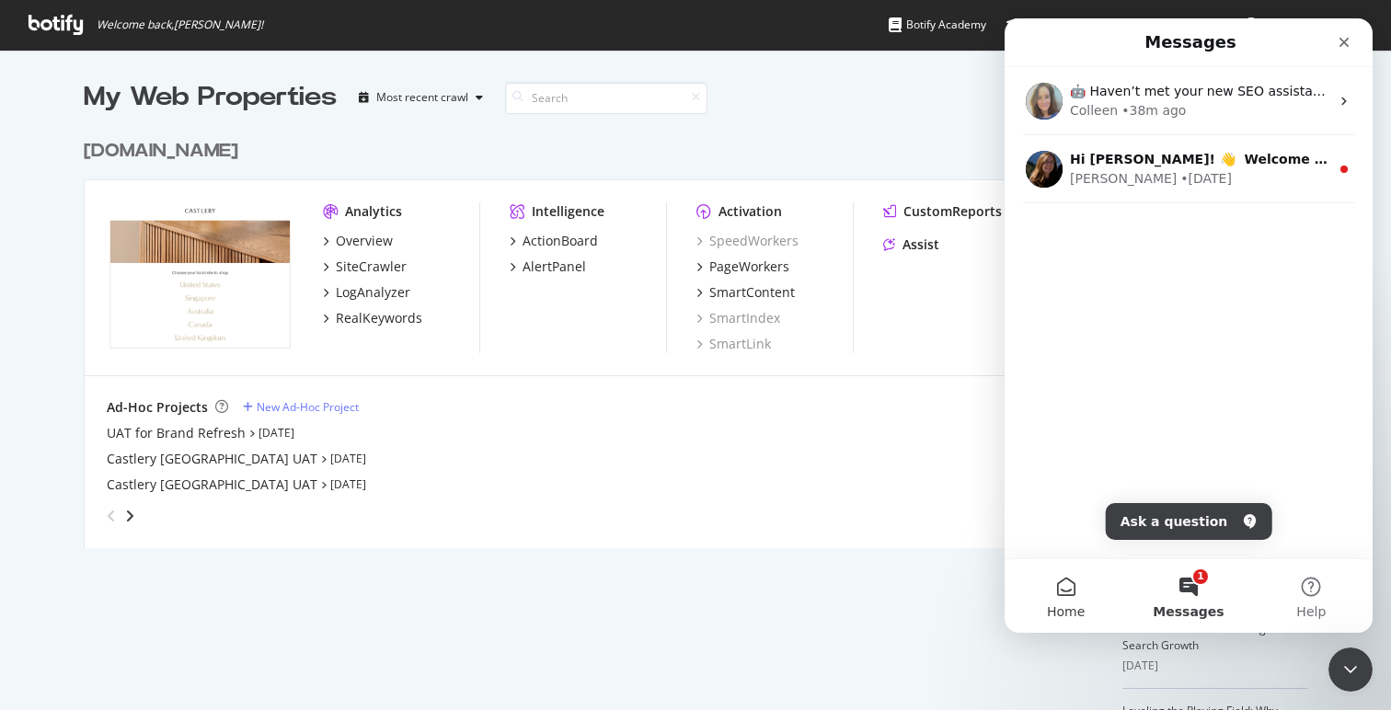
click at [1088, 592] on button "Home" at bounding box center [1066, 596] width 122 height 74
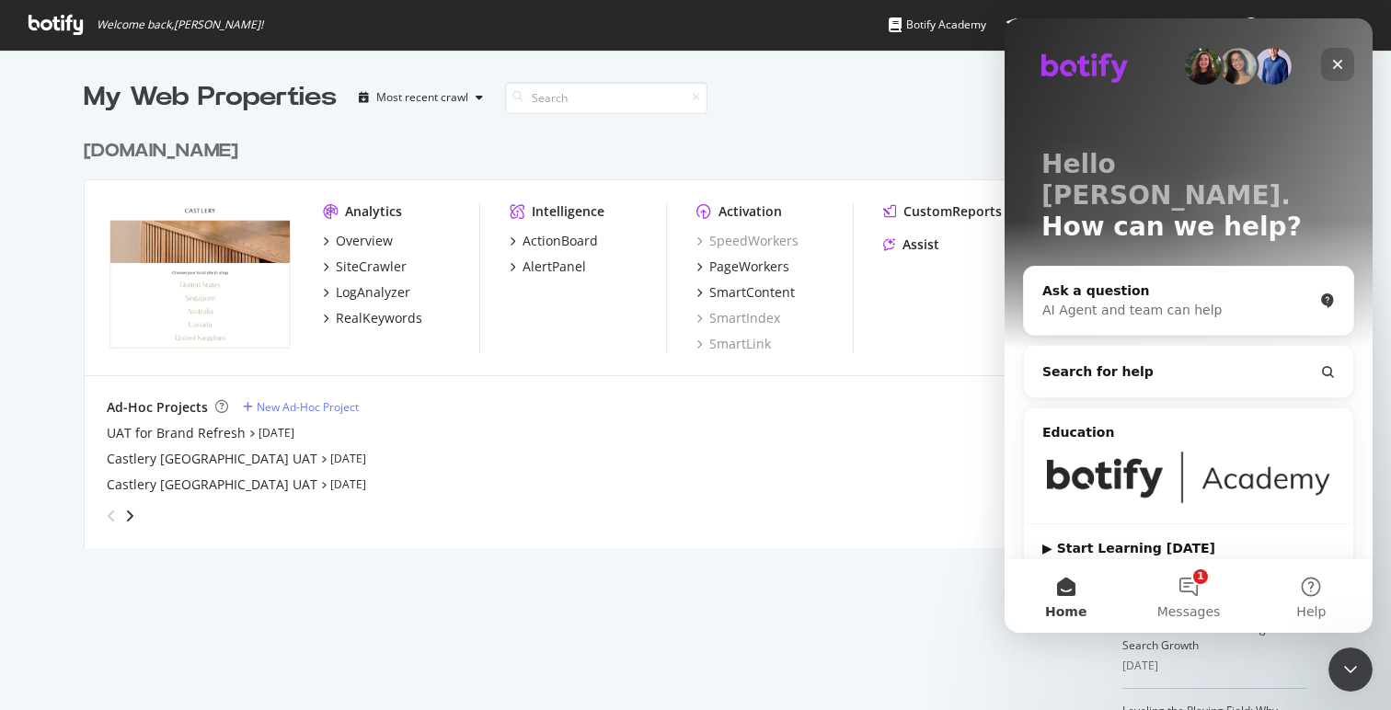
click at [1340, 52] on div "Close" at bounding box center [1337, 64] width 33 height 33
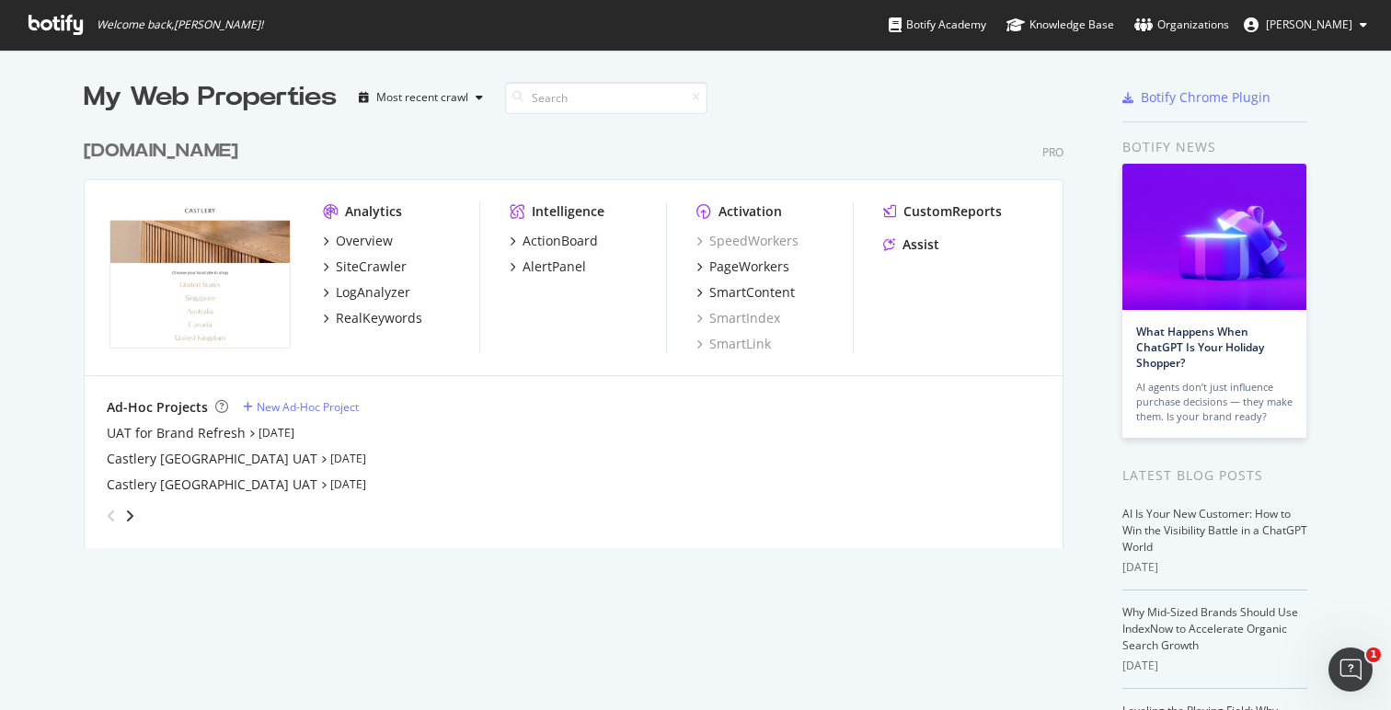
click at [814, 128] on div "www.castlery.com Pro Analytics Overview SiteCrawler LogAnalyzer RealKeywords In…" at bounding box center [581, 332] width 994 height 432
click at [801, 92] on div "My Web Properties Most recent crawl" at bounding box center [519, 97] width 871 height 37
click at [481, 99] on icon "button" at bounding box center [479, 97] width 7 height 11
click at [573, 140] on div "www.castlery.com Pro" at bounding box center [574, 151] width 980 height 27
click at [826, 113] on div "My Web Properties Most recent crawl" at bounding box center [519, 97] width 871 height 37
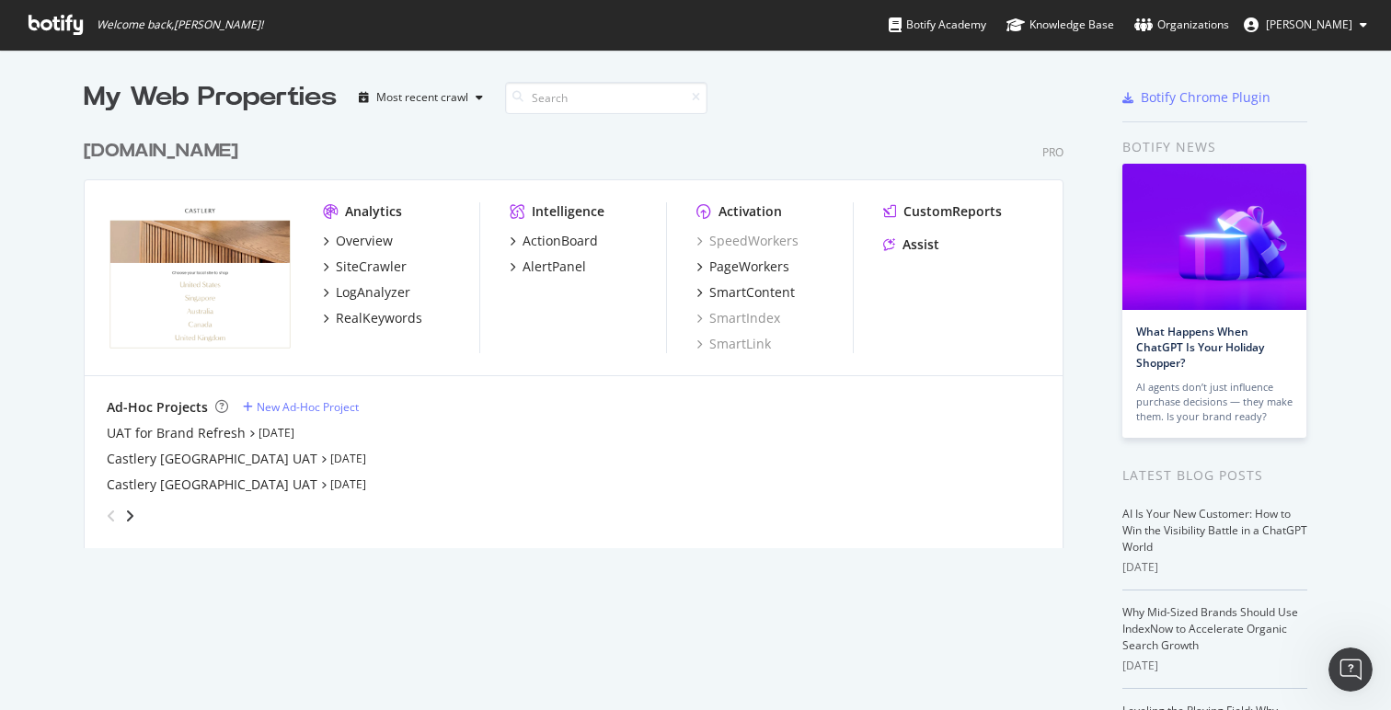
click at [790, 109] on div "My Web Properties Most recent crawl" at bounding box center [519, 97] width 871 height 37
click at [911, 123] on div "www.castlery.com Pro Analytics Overview SiteCrawler LogAnalyzer RealKeywords In…" at bounding box center [581, 332] width 994 height 432
click at [807, 139] on div "www.castlery.com Pro" at bounding box center [574, 151] width 980 height 27
click at [379, 320] on div "RealKeywords" at bounding box center [379, 318] width 86 height 18
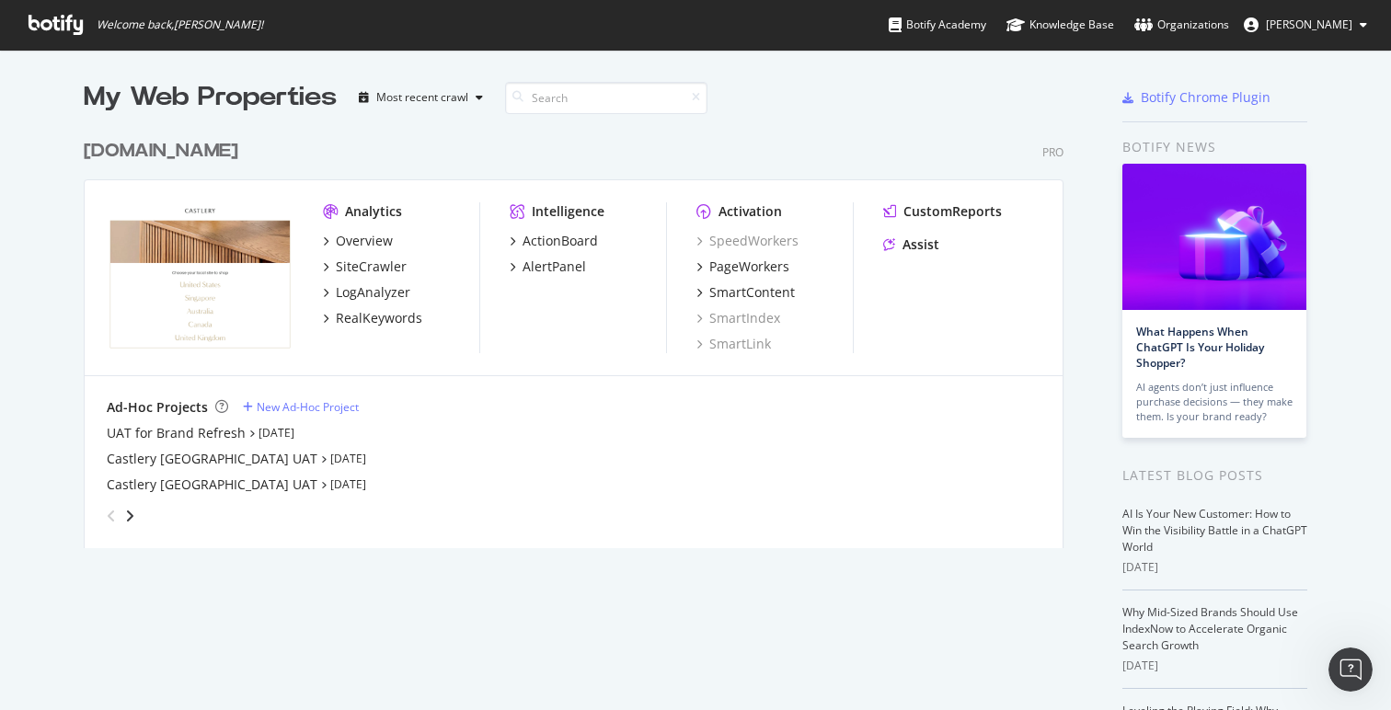
click at [741, 153] on div "www.castlery.com Pro" at bounding box center [574, 151] width 980 height 27
click at [889, 96] on div "My Web Properties Most recent crawl" at bounding box center [519, 97] width 871 height 37
click at [857, 122] on div "www.castlery.com Pro Analytics Overview SiteCrawler LogAnalyzer RealKeywords In…" at bounding box center [581, 332] width 994 height 432
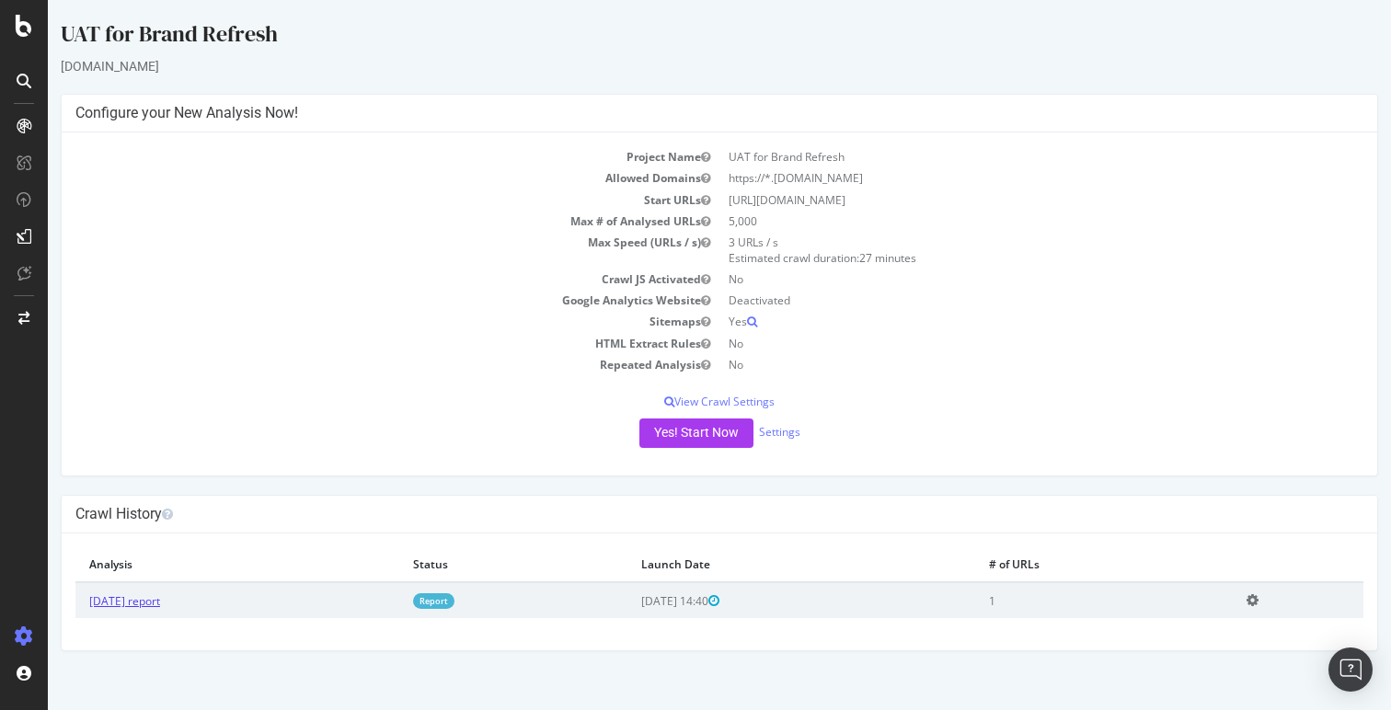
click at [160, 600] on link "2025 Aug. 22nd report" at bounding box center [124, 601] width 71 height 16
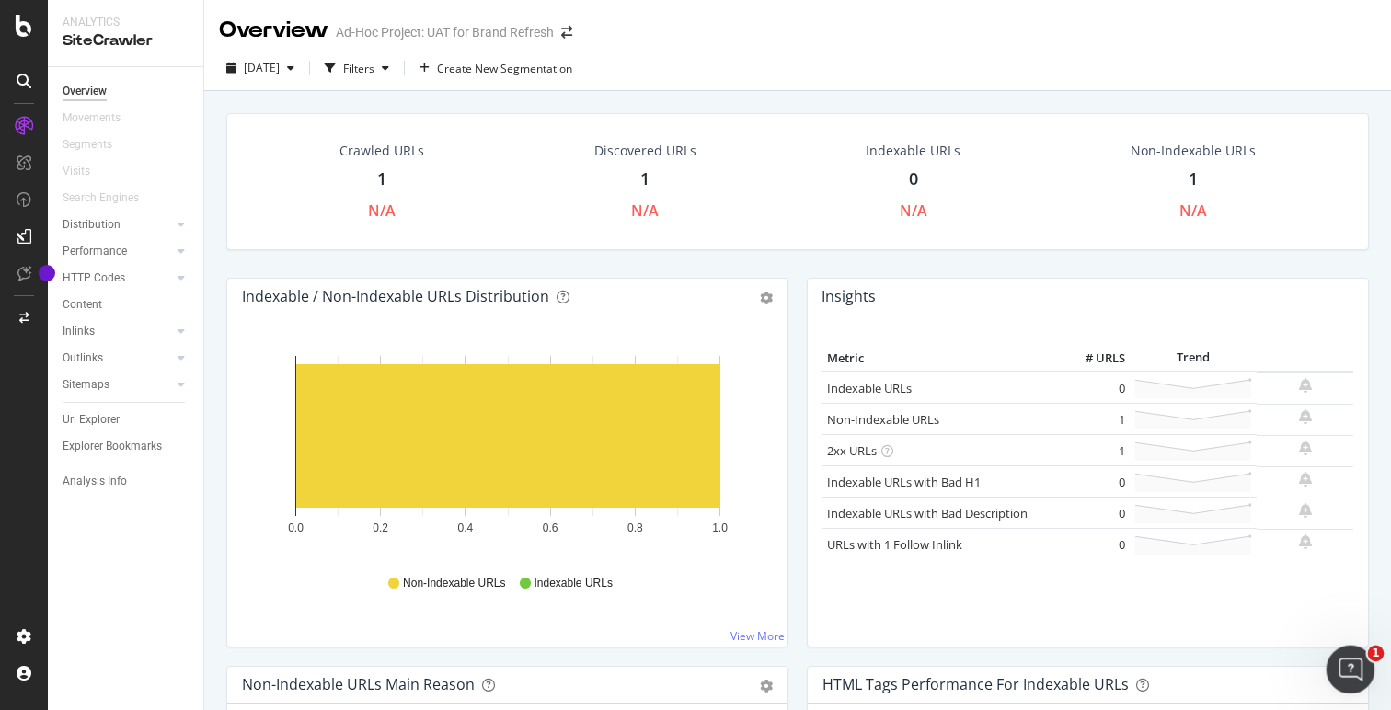
click at [1357, 647] on div "Open Intercom Messenger" at bounding box center [1347, 667] width 61 height 61
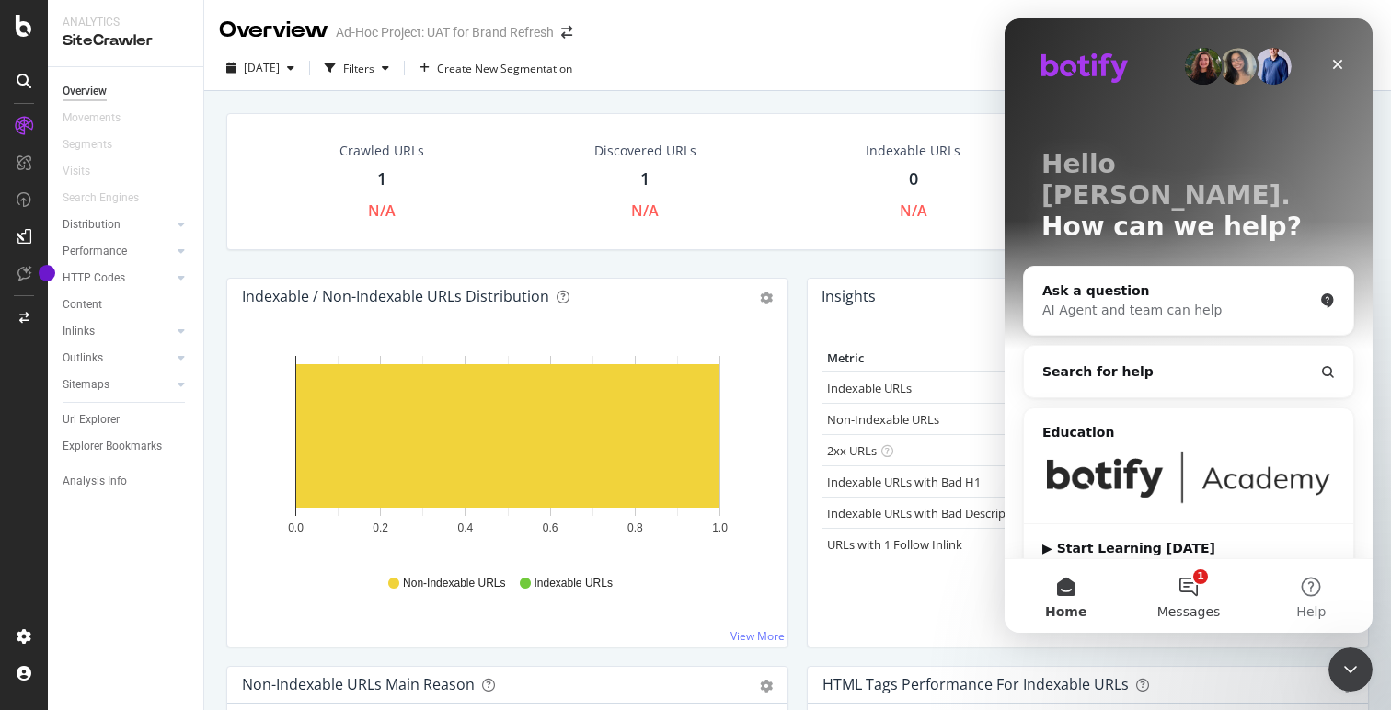
click at [1203, 582] on button "1 Messages" at bounding box center [1188, 596] width 122 height 74
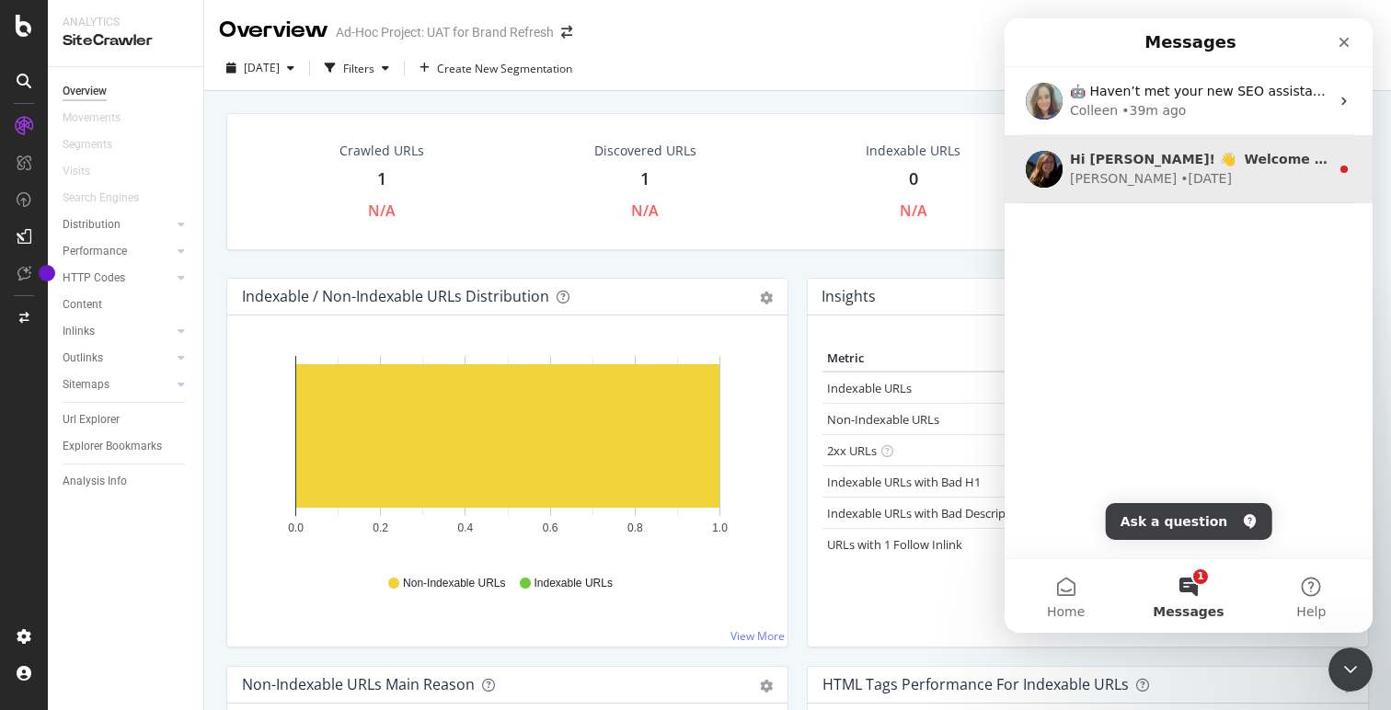
click at [1218, 171] on div "Laura • 1w ago" at bounding box center [1199, 178] width 259 height 19
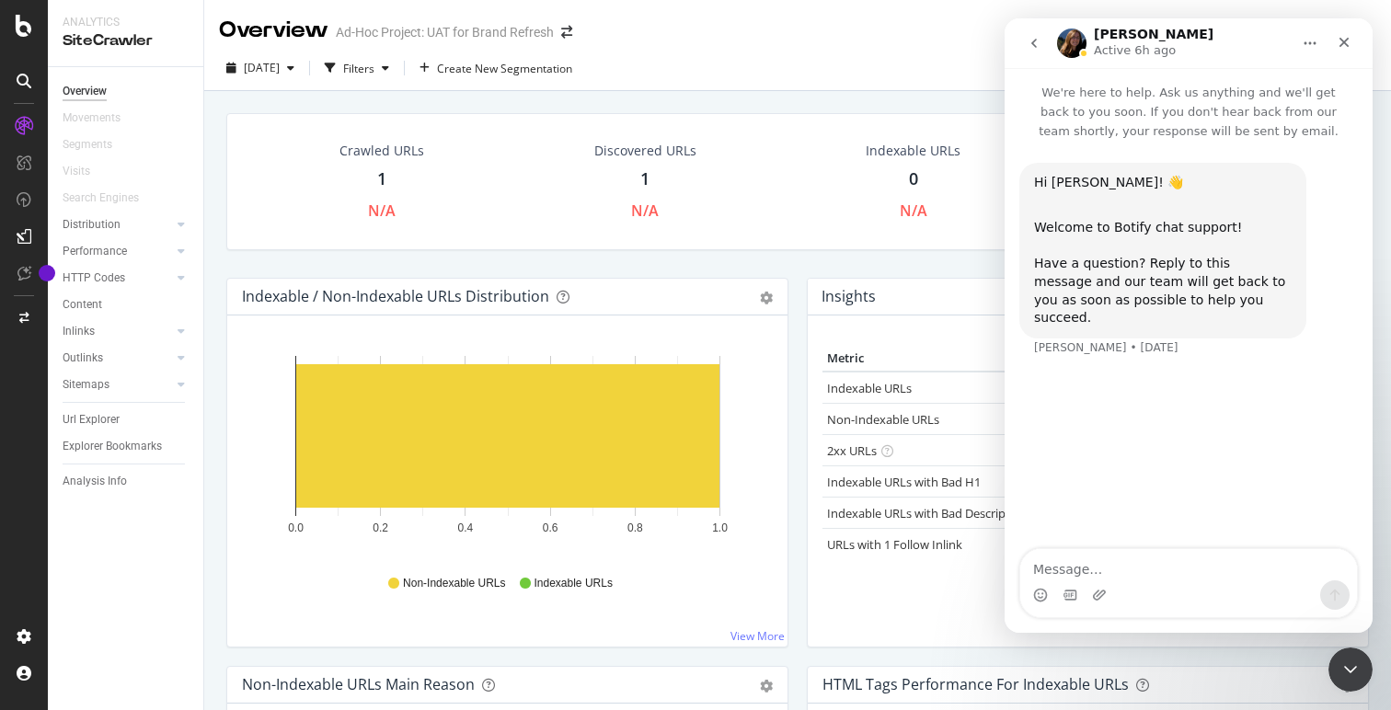
click at [1039, 51] on button "go back" at bounding box center [1034, 43] width 35 height 35
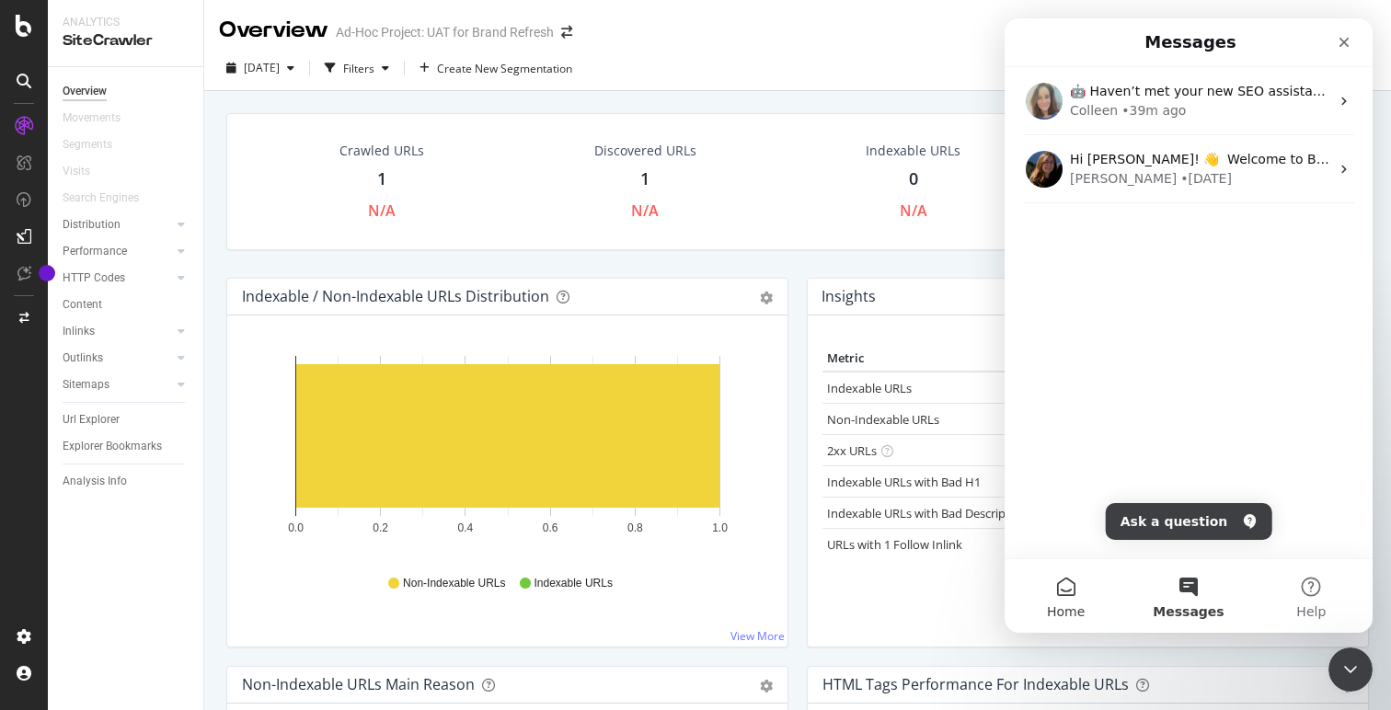
click at [1069, 591] on button "Home" at bounding box center [1066, 596] width 122 height 74
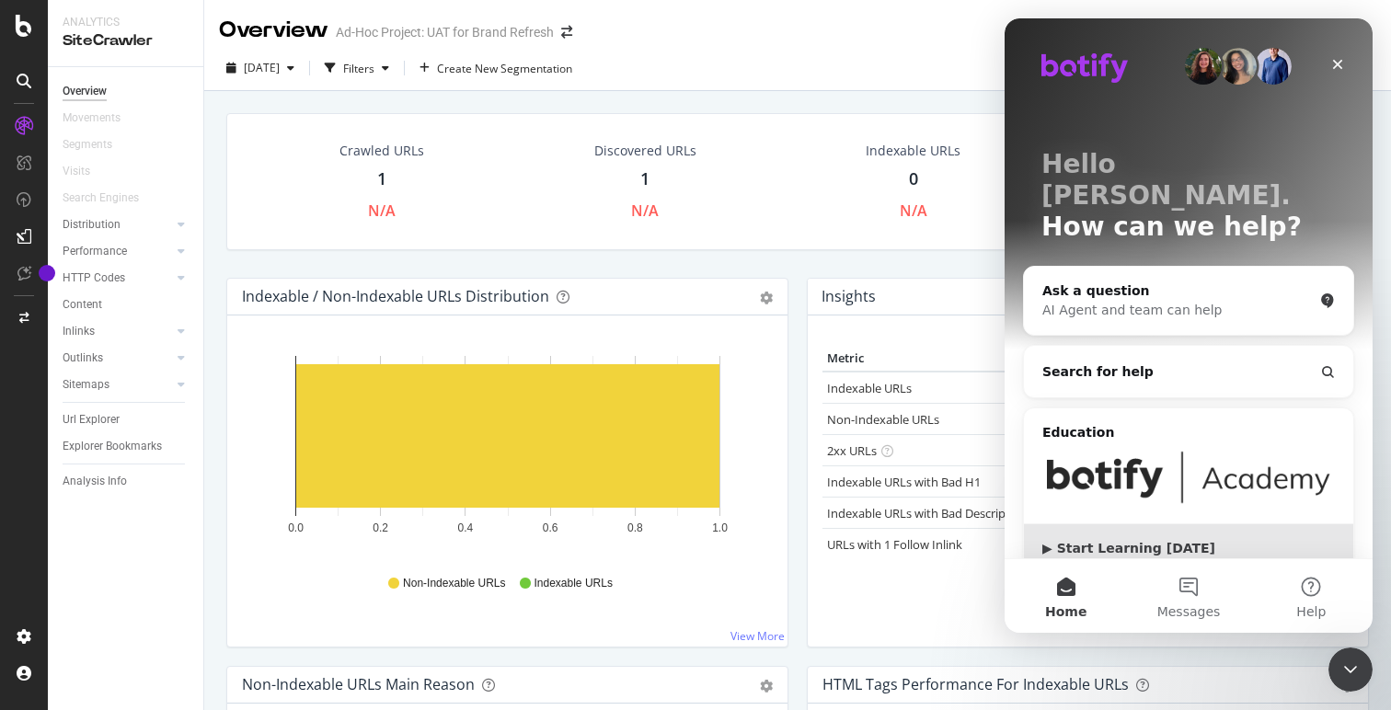
click at [1051, 539] on div "▶ Start Learning Today" at bounding box center [1188, 548] width 293 height 19
click at [823, 262] on div "Crawled URLs 1 N/A Discovered URLs 1 N/A Indexable URLs 0 N/A Non-Indexable URL…" at bounding box center [797, 195] width 1161 height 165
click at [911, 242] on div "Crawled URLs 1 N/A Discovered URLs 1 N/A Indexable URLs 0 N/A Non-Indexable URL…" at bounding box center [797, 181] width 1143 height 137
click at [1339, 65] on icon "Close" at bounding box center [1338, 65] width 10 height 10
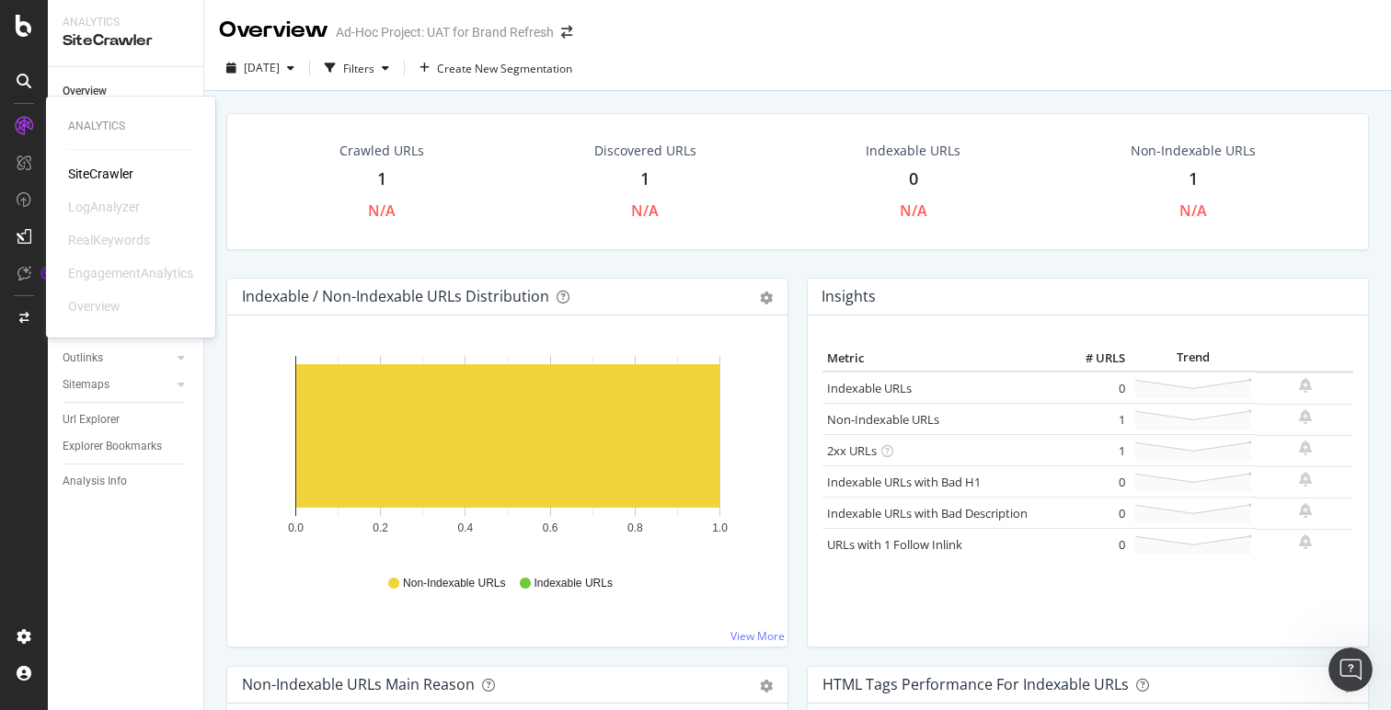
click at [115, 206] on div "LogAnalyzer" at bounding box center [104, 207] width 72 height 18
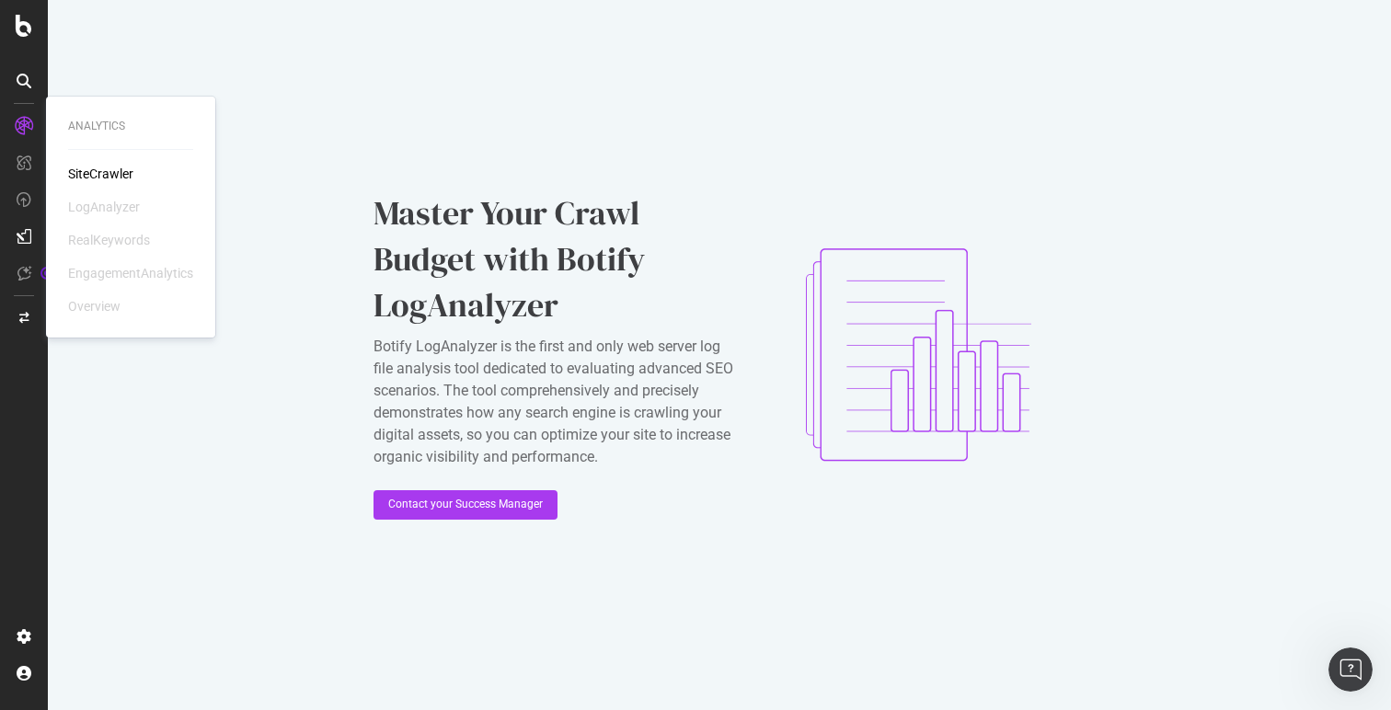
click at [29, 117] on icon at bounding box center [24, 126] width 18 height 18
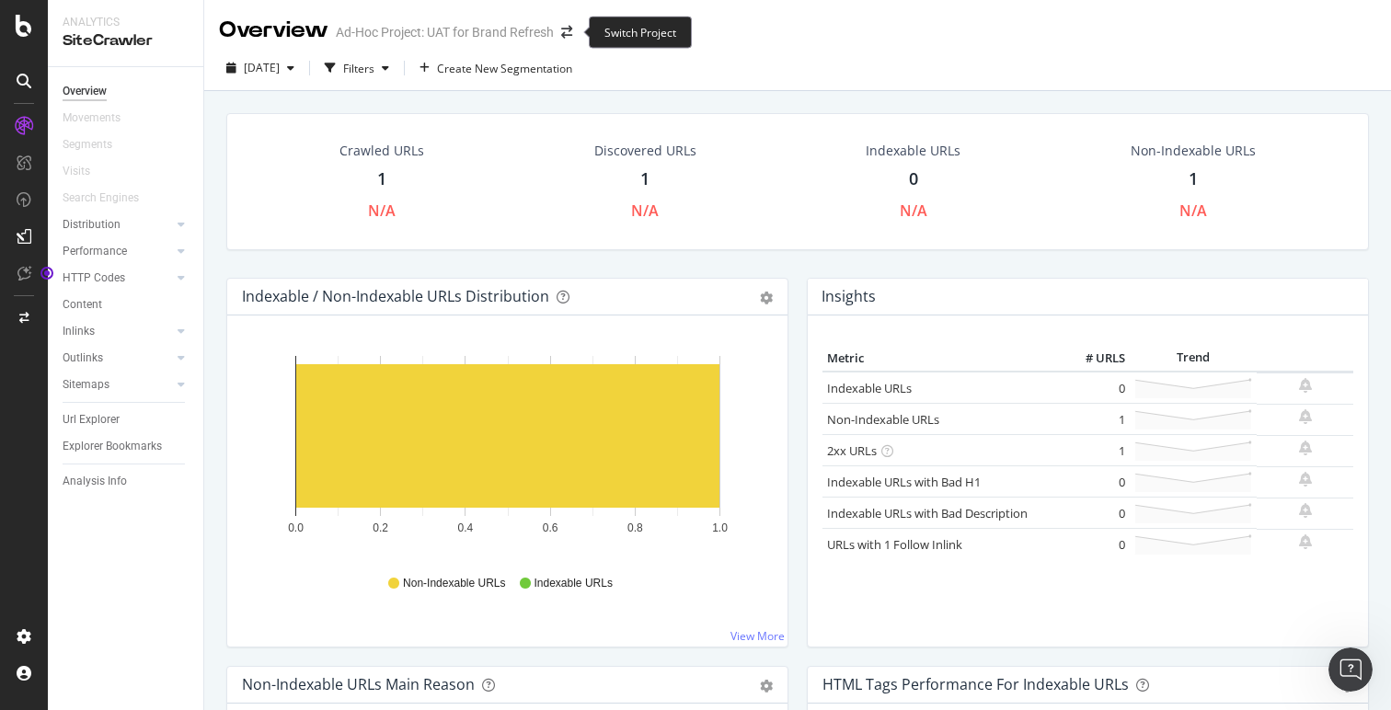
click at [557, 27] on span at bounding box center [567, 32] width 26 height 13
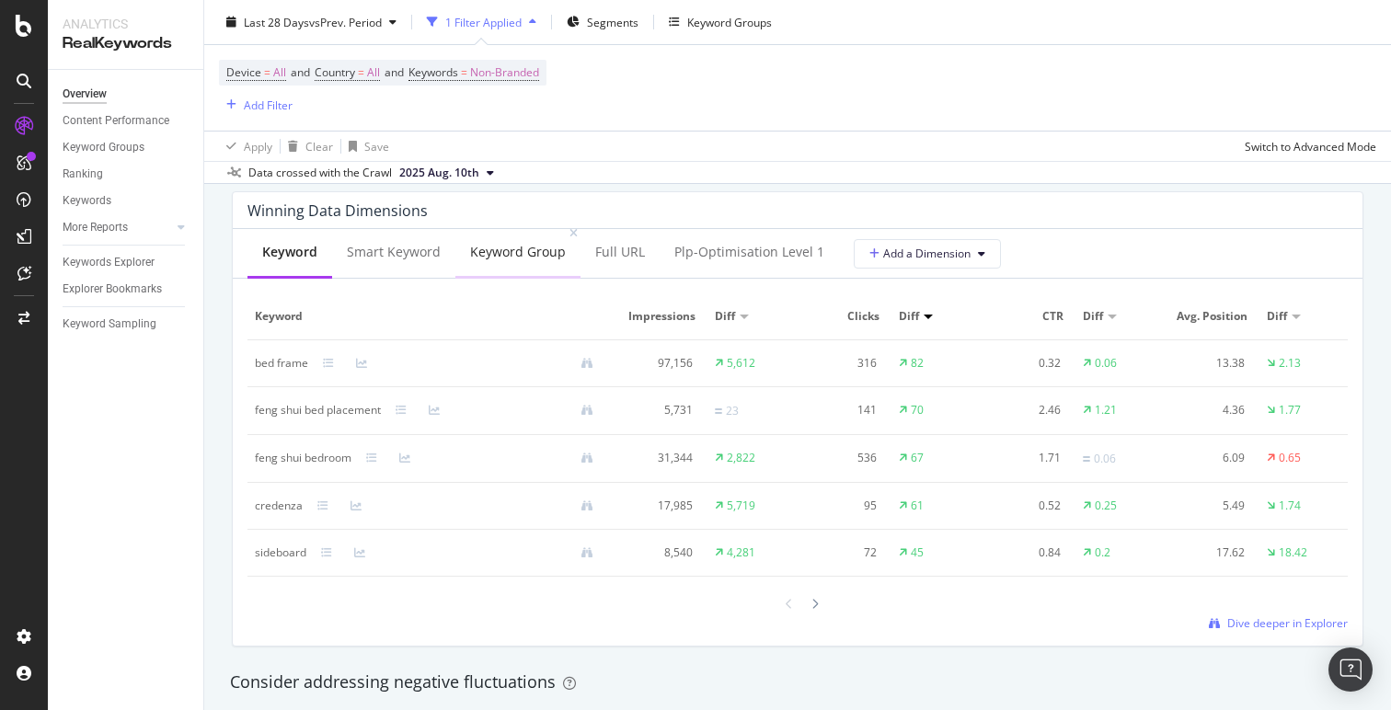
scroll to position [1588, 0]
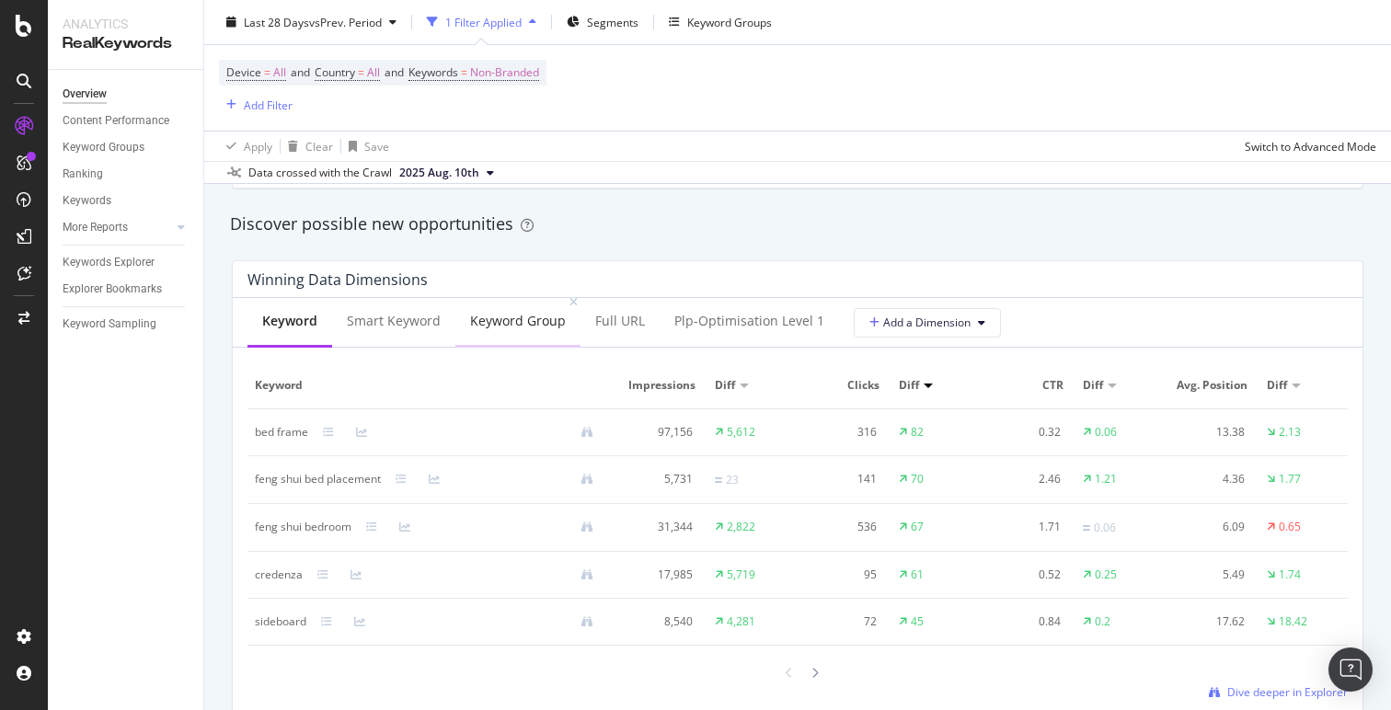
click at [499, 323] on div "Keyword Group" at bounding box center [518, 321] width 96 height 18
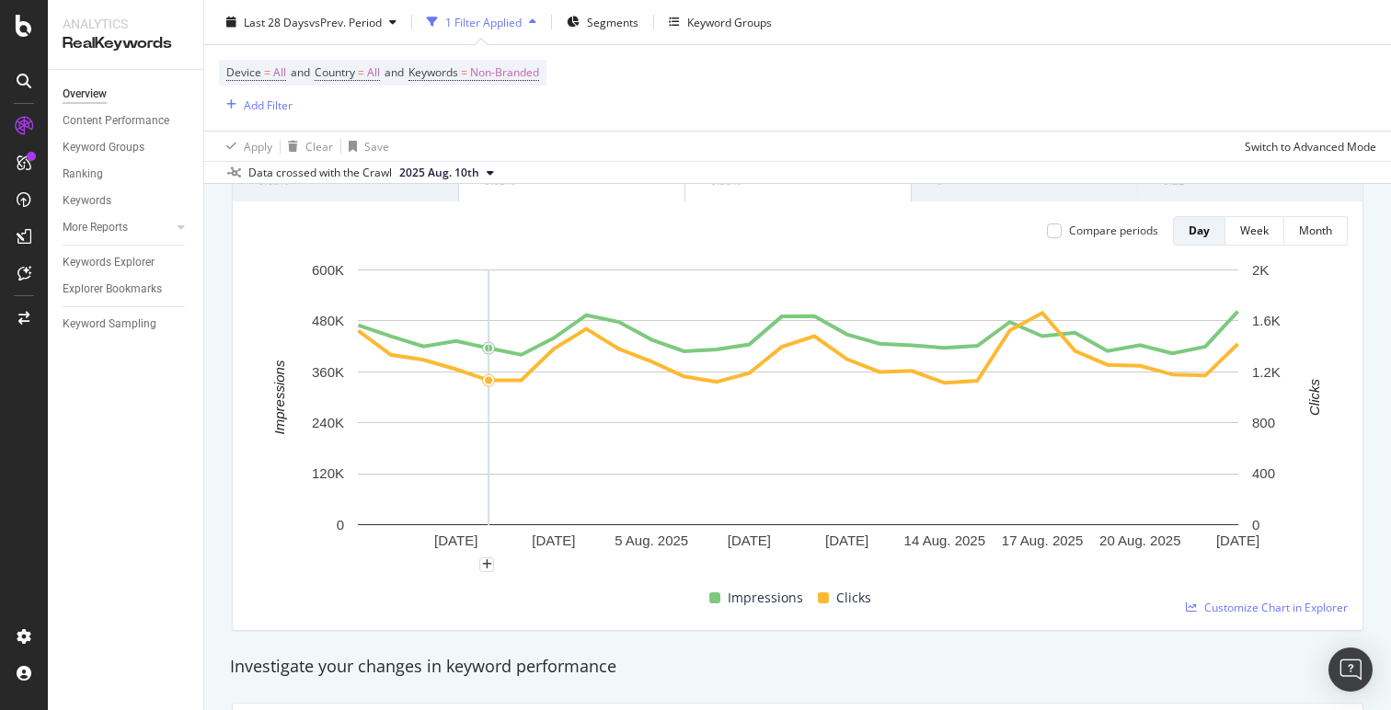
scroll to position [0, 0]
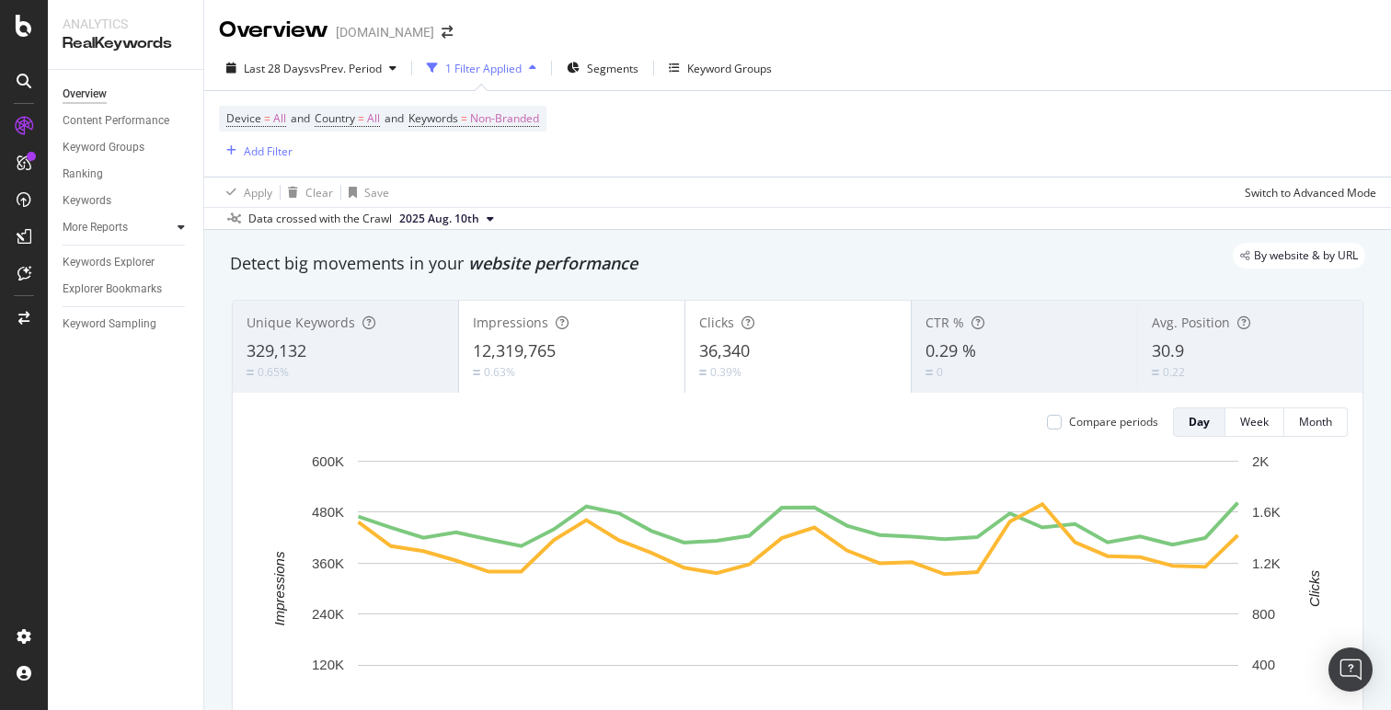
click at [182, 234] on div at bounding box center [181, 227] width 18 height 18
click at [182, 232] on icon at bounding box center [181, 227] width 7 height 11
click at [1001, 154] on div "Device = All and Country = All and Keywords = Non-Branded Add Filter" at bounding box center [797, 134] width 1157 height 86
